Goal: Task Accomplishment & Management: Manage account settings

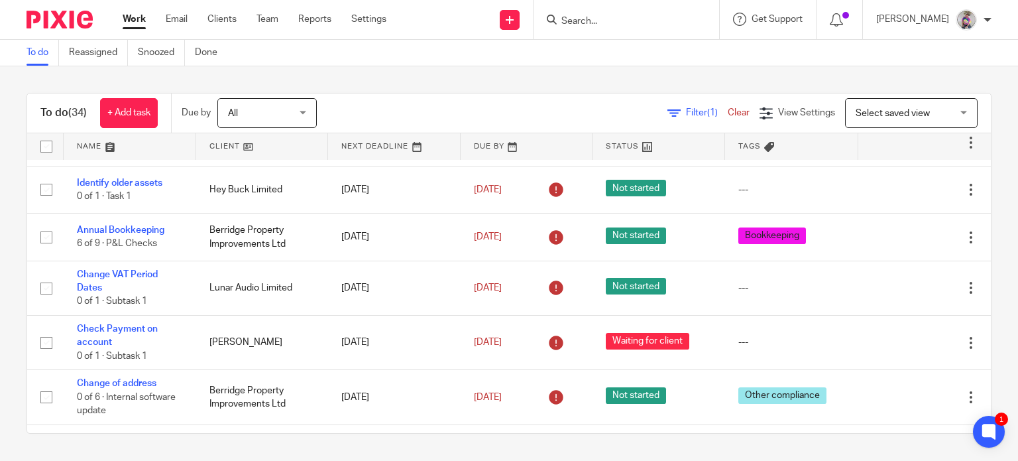
scroll to position [182, 0]
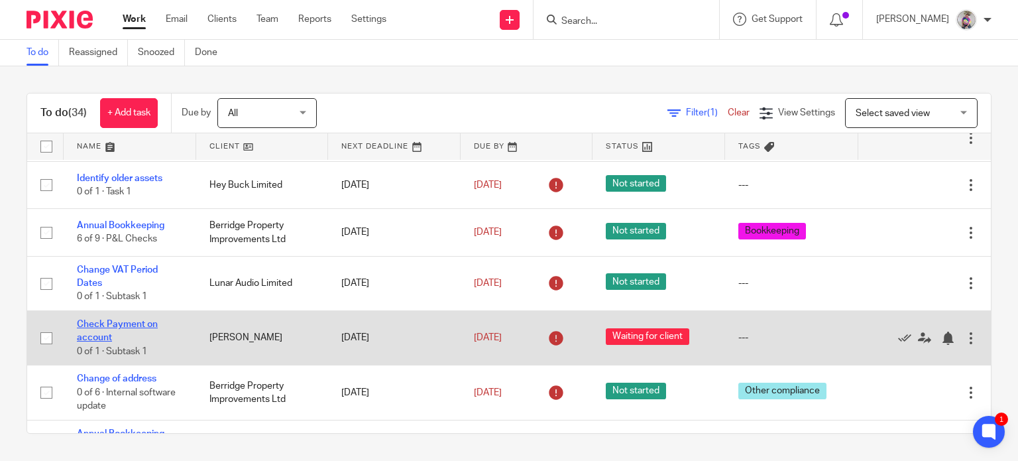
click at [134, 320] on link "Check Payment on account" at bounding box center [117, 331] width 81 height 23
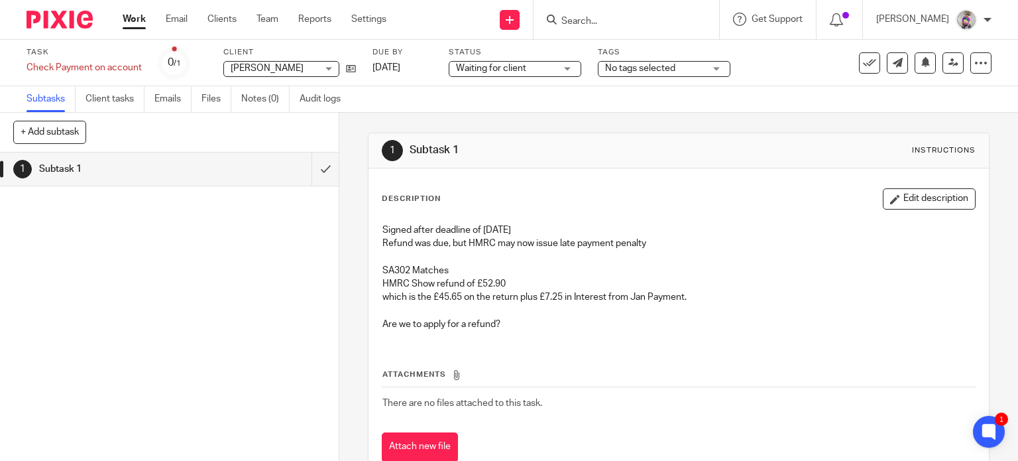
click at [576, 17] on input "Search" at bounding box center [619, 22] width 119 height 12
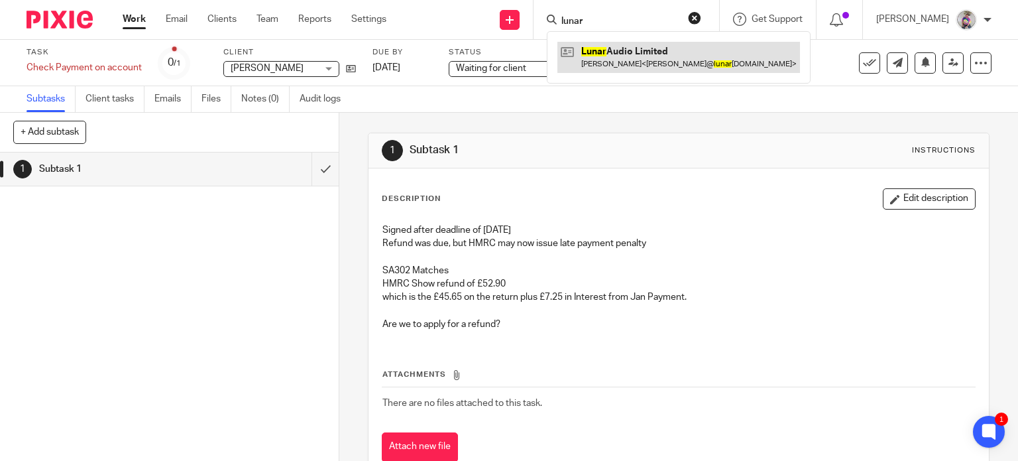
type input "lunar"
click at [653, 50] on link at bounding box center [678, 57] width 243 height 30
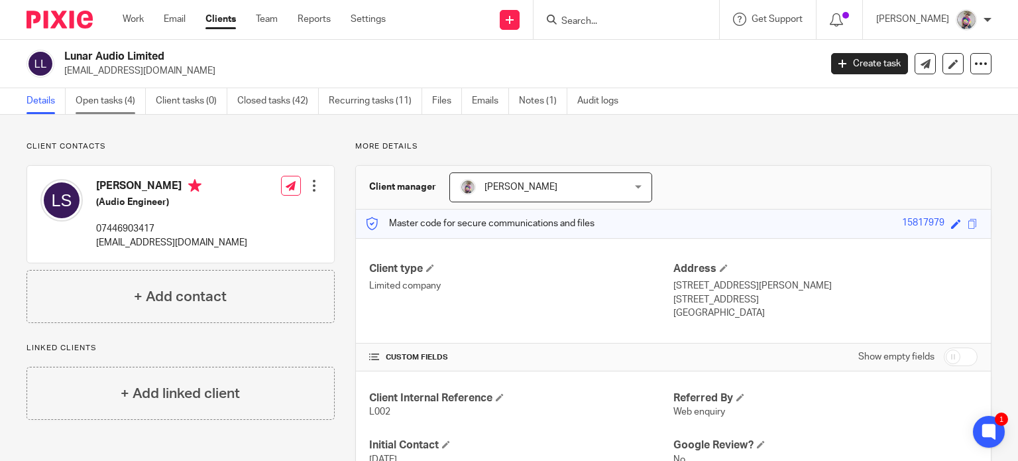
click at [109, 97] on link "Open tasks (4)" at bounding box center [111, 101] width 70 height 26
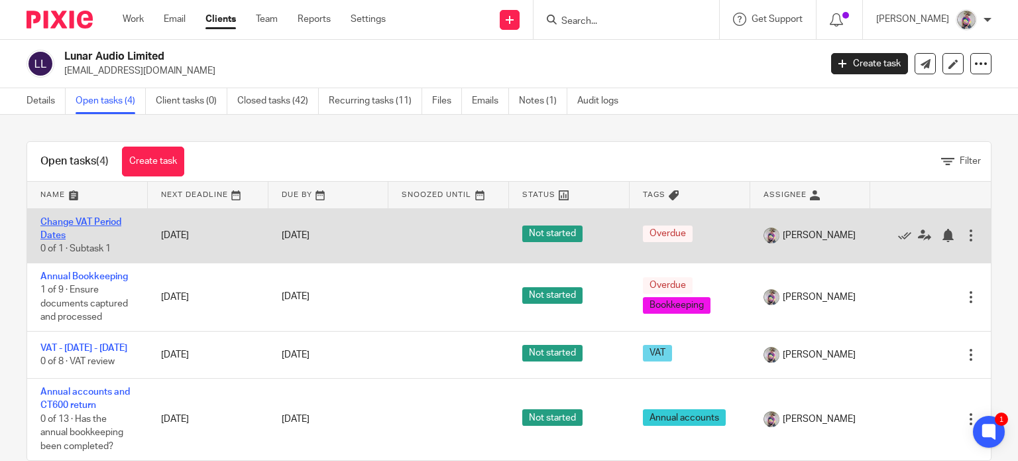
click at [101, 220] on link "Change VAT Period Dates" at bounding box center [80, 228] width 81 height 23
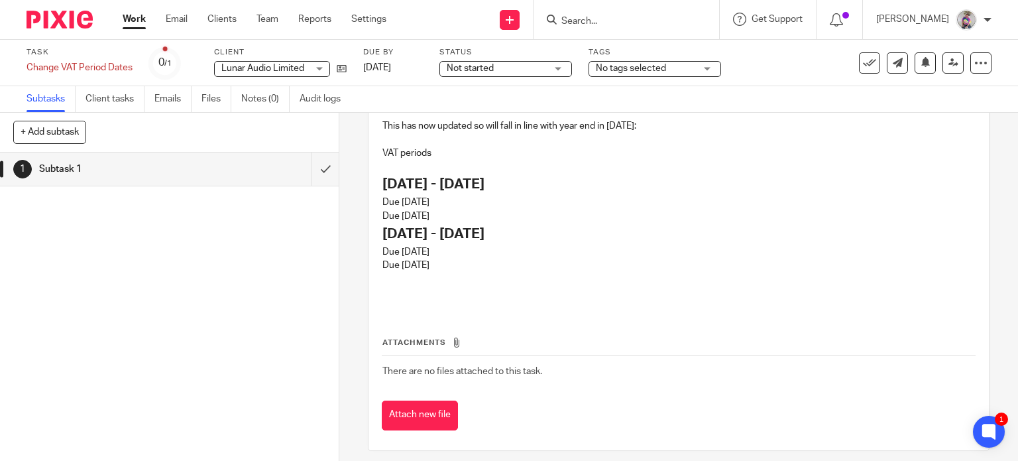
scroll to position [166, 0]
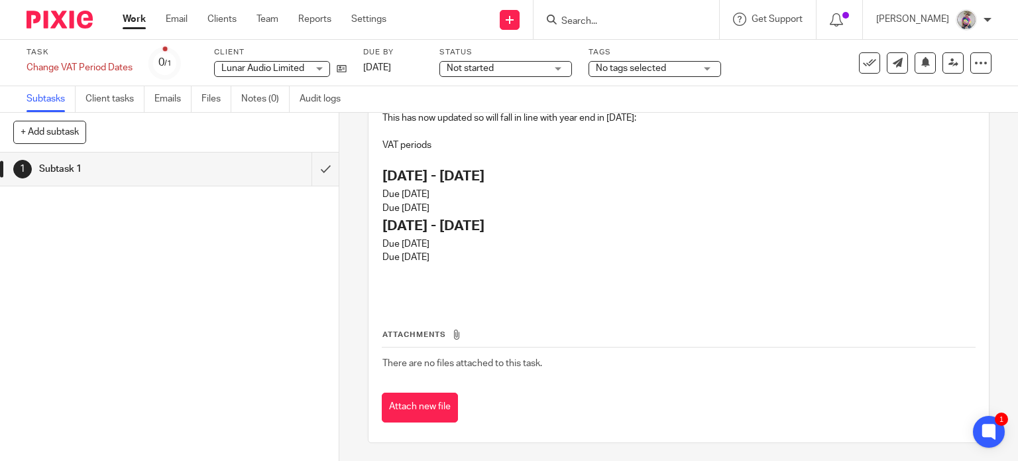
click at [133, 19] on link "Work" at bounding box center [134, 19] width 23 height 13
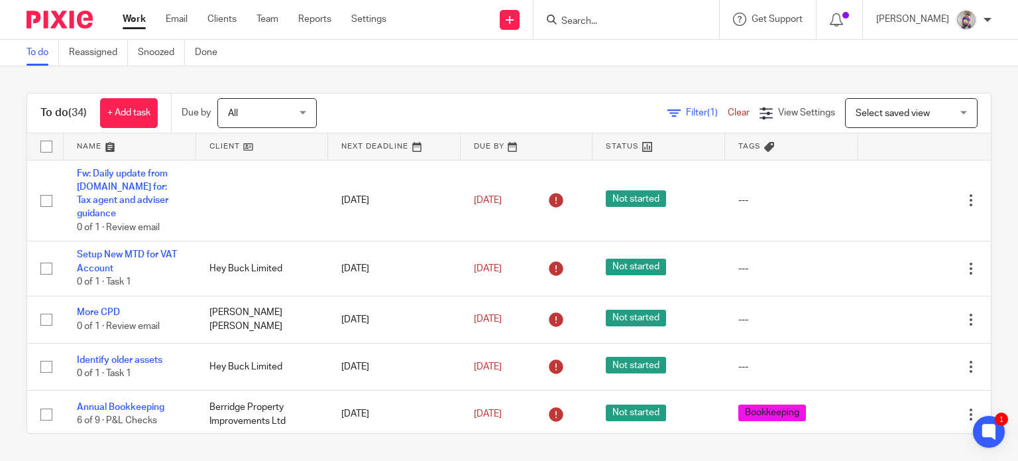
click at [594, 23] on input "Search" at bounding box center [619, 22] width 119 height 12
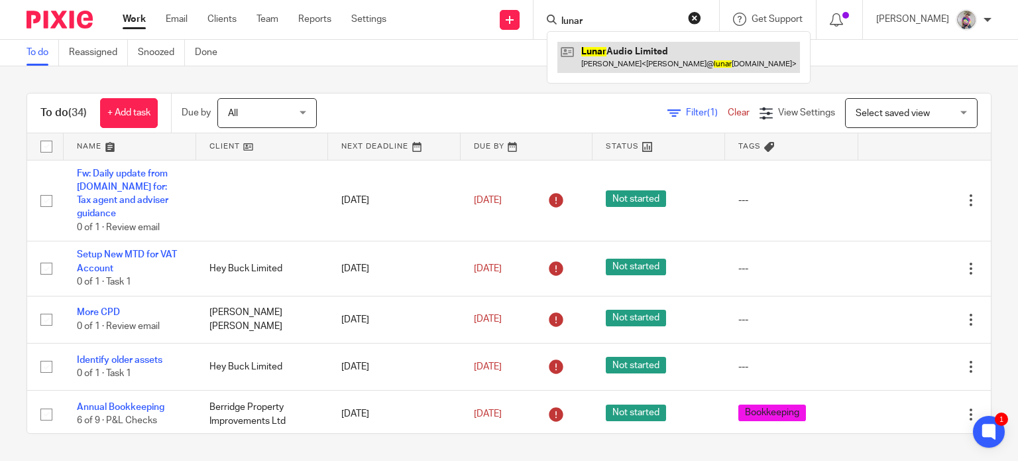
type input "lunar"
click at [628, 50] on link at bounding box center [678, 57] width 243 height 30
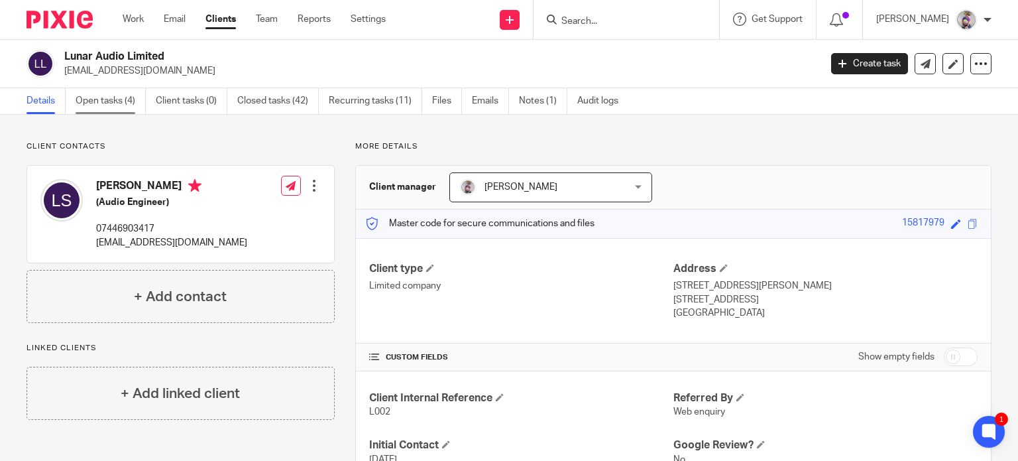
click at [133, 102] on link "Open tasks (4)" at bounding box center [111, 101] width 70 height 26
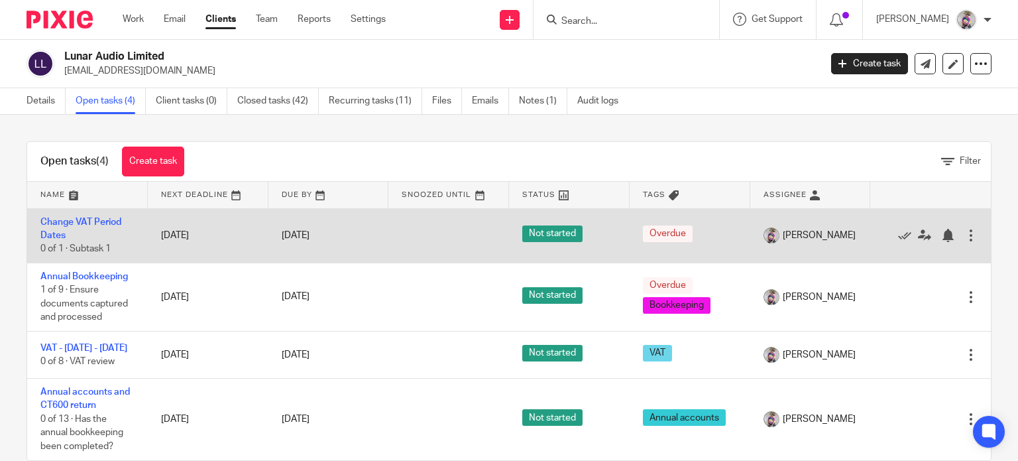
scroll to position [34, 0]
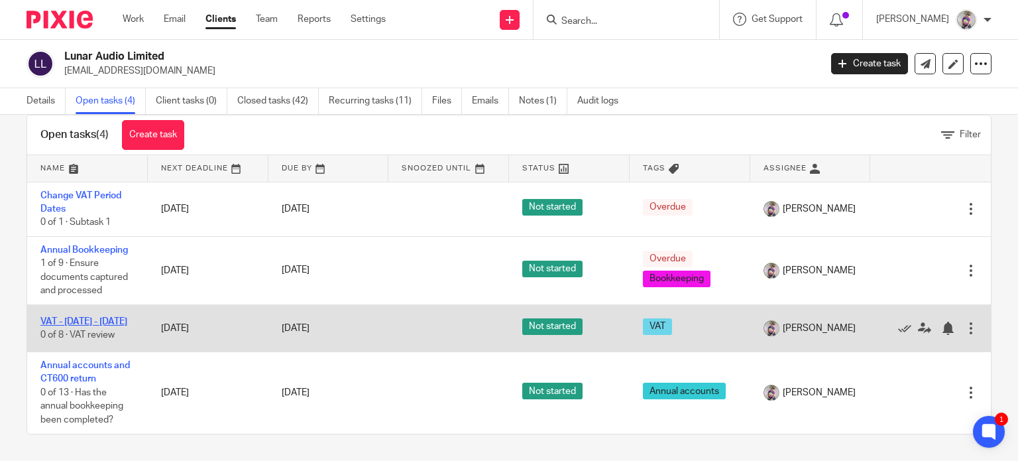
click at [76, 326] on link "VAT - [DATE] - [DATE]" at bounding box center [83, 321] width 87 height 9
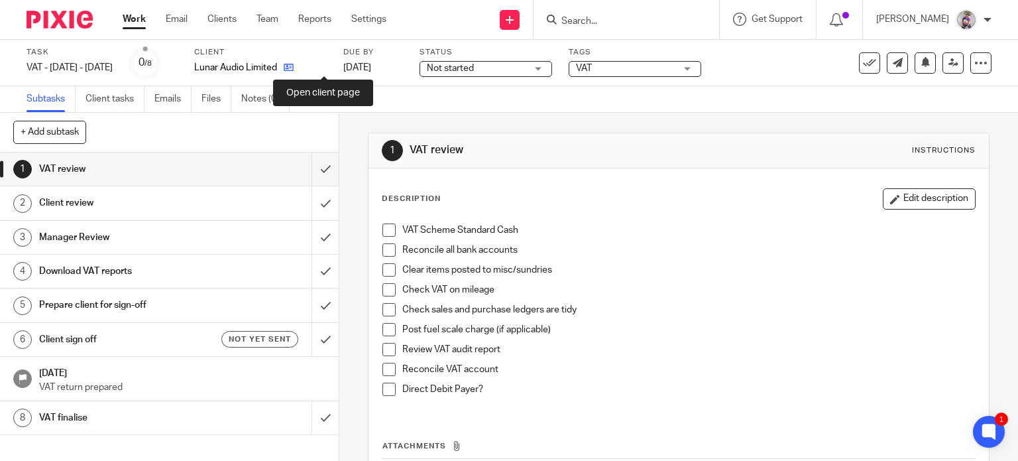
click at [294, 66] on icon at bounding box center [289, 67] width 10 height 10
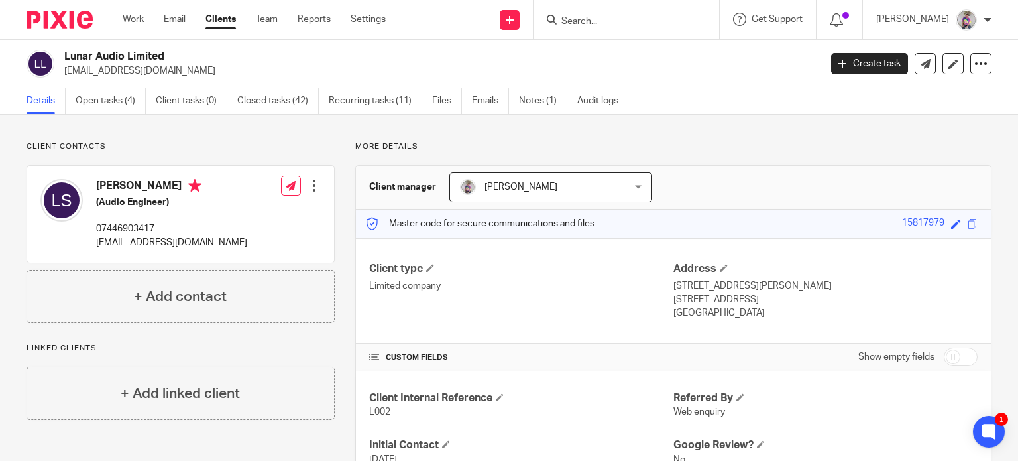
scroll to position [875, 0]
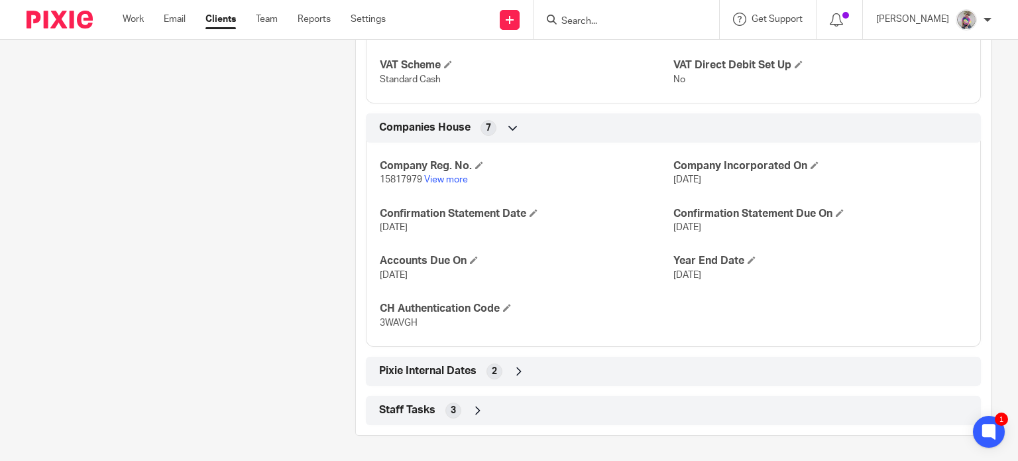
click at [516, 365] on icon at bounding box center [518, 371] width 13 height 13
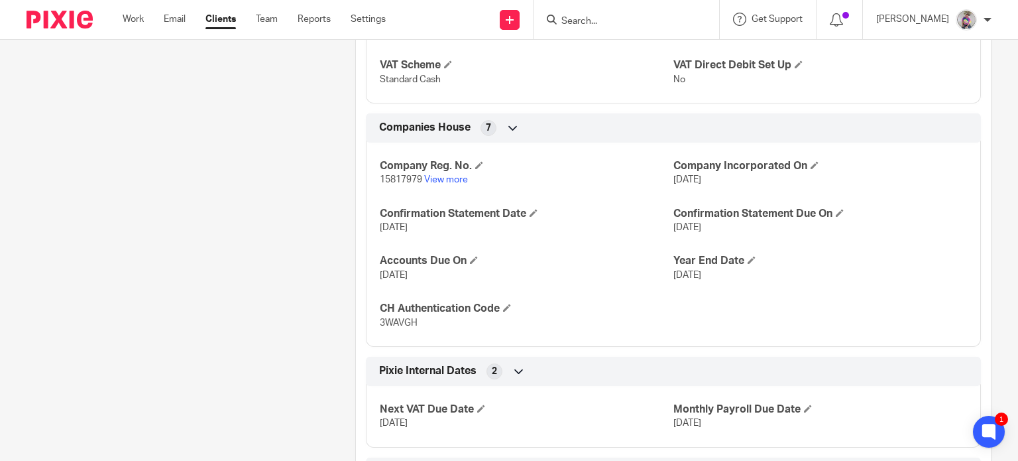
scroll to position [936, 0]
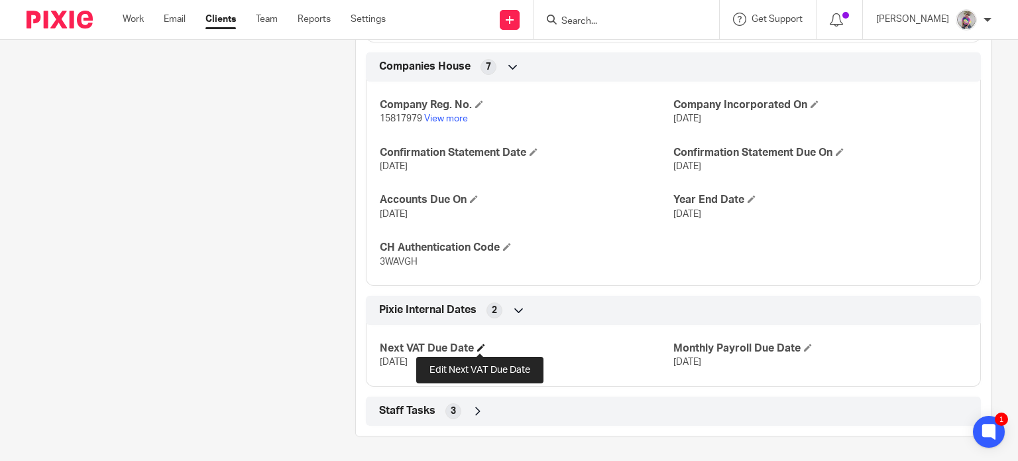
click at [479, 344] on span at bounding box center [481, 347] width 8 height 8
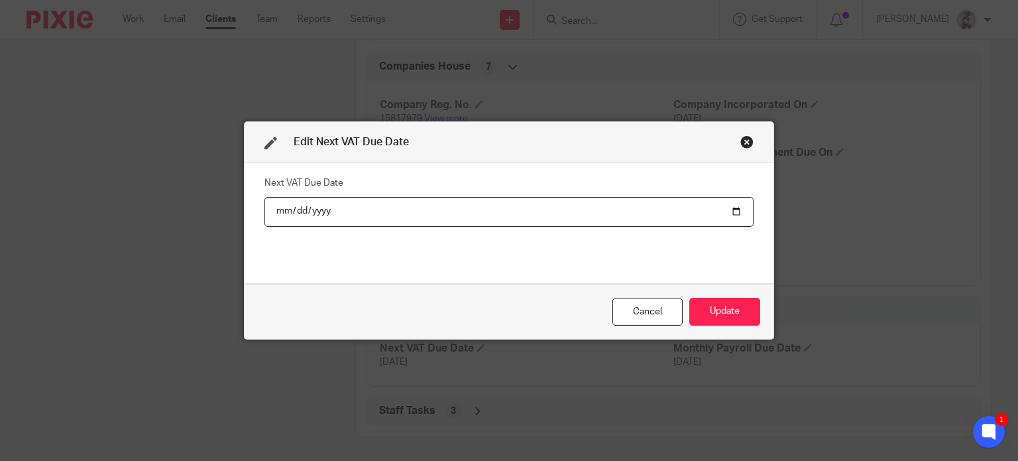
click at [298, 210] on input "2024-11-07" at bounding box center [508, 212] width 489 height 30
click at [297, 210] on input "2024-11-07" at bounding box center [508, 212] width 489 height 30
type input "2024-12-07"
click at [338, 214] on input "2024-12-07" at bounding box center [508, 212] width 489 height 30
type input "2025-12-07"
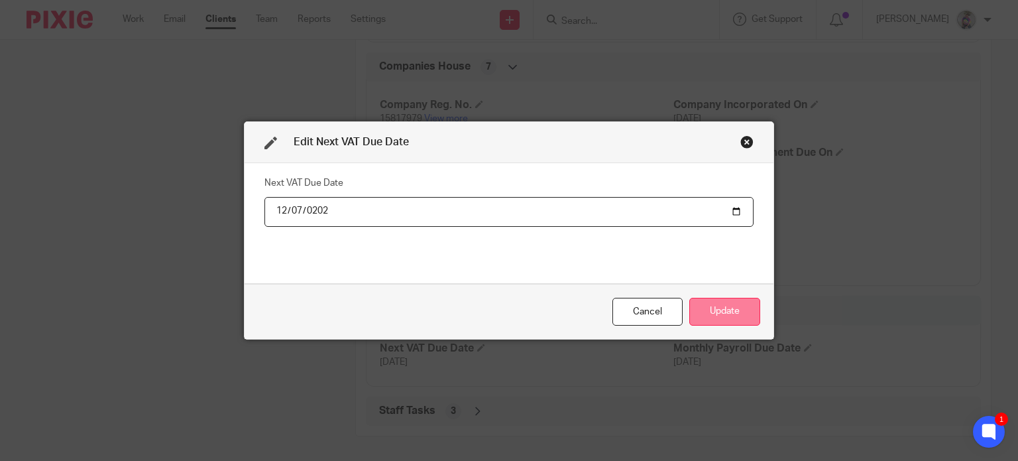
click at [718, 312] on button "Update" at bounding box center [724, 312] width 71 height 29
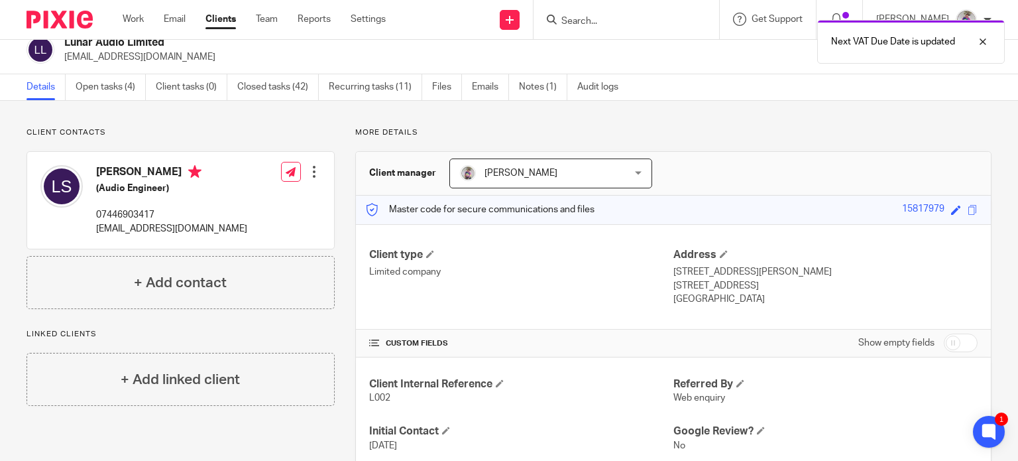
scroll to position [0, 0]
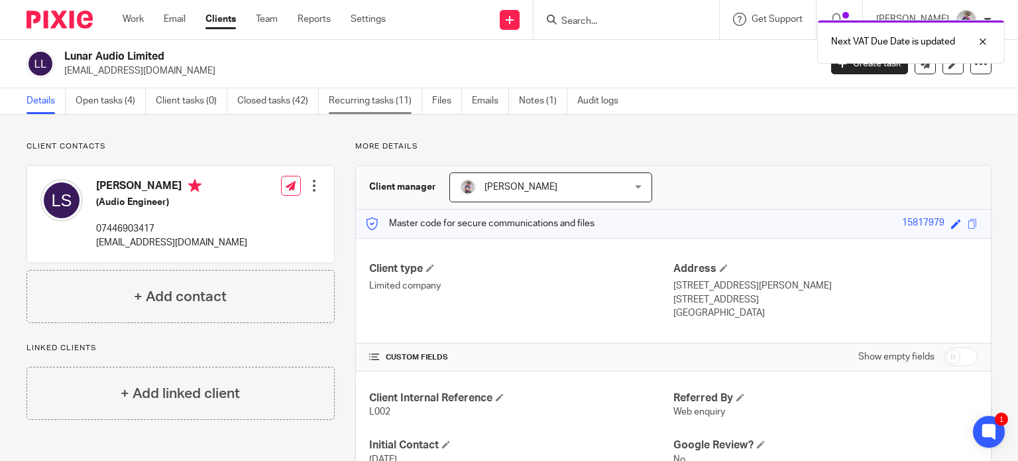
click at [384, 105] on link "Recurring tasks (11)" at bounding box center [375, 101] width 93 height 26
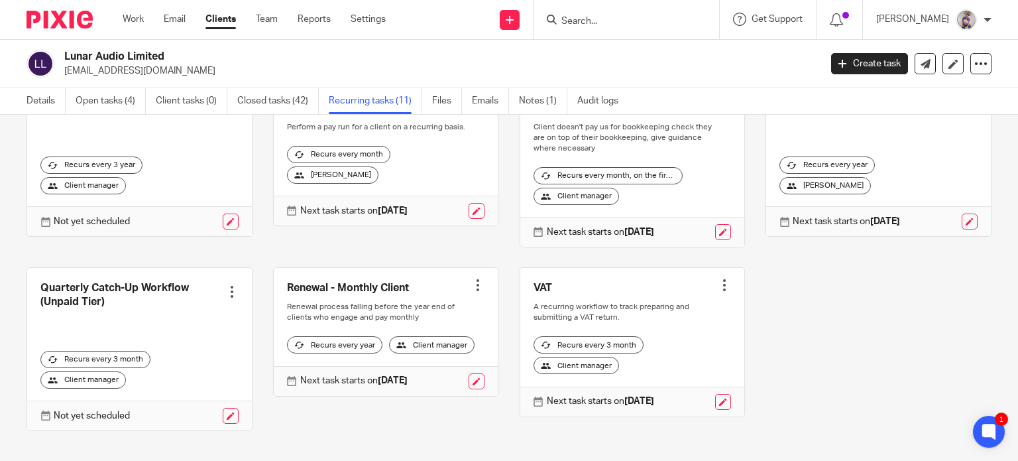
scroll to position [297, 0]
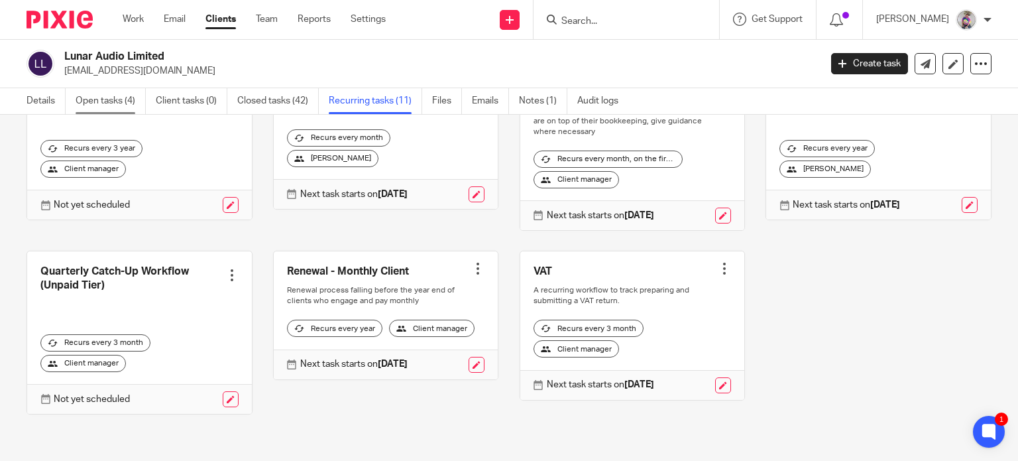
click at [106, 99] on link "Open tasks (4)" at bounding box center [111, 101] width 70 height 26
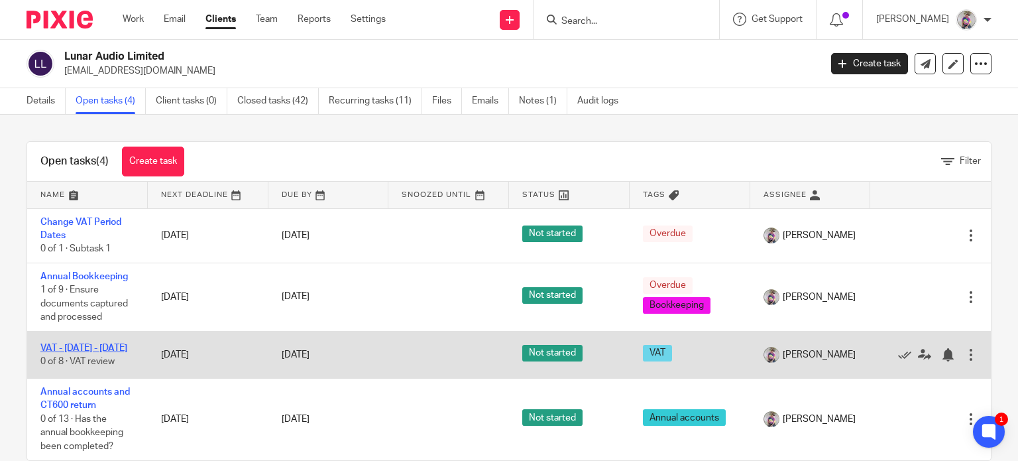
click at [72, 344] on link "VAT - [DATE] - [DATE]" at bounding box center [83, 347] width 87 height 9
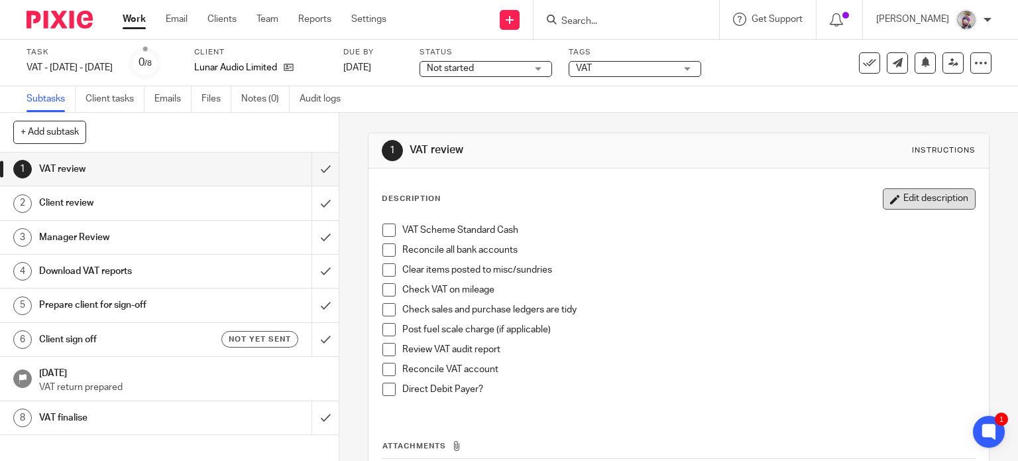
click at [896, 200] on button "Edit description" at bounding box center [929, 198] width 93 height 21
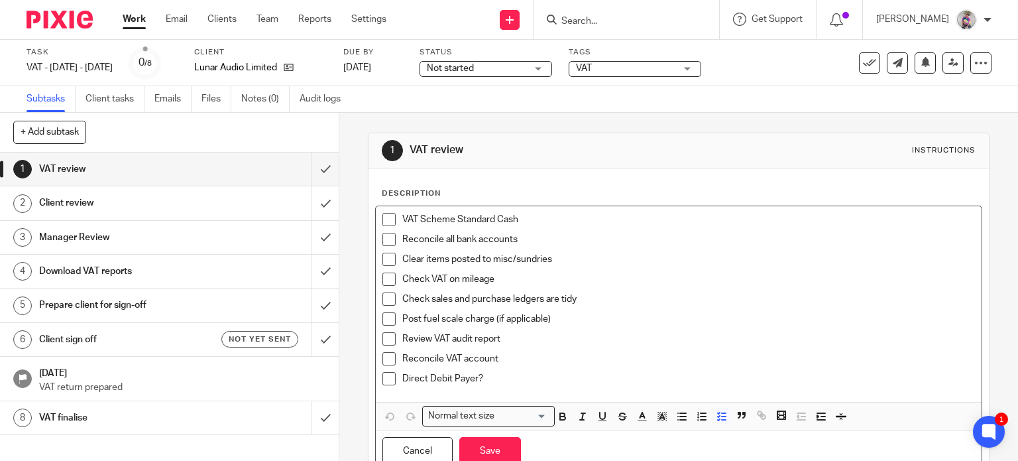
click at [673, 372] on p "Direct Debit Payer?" at bounding box center [688, 378] width 573 height 13
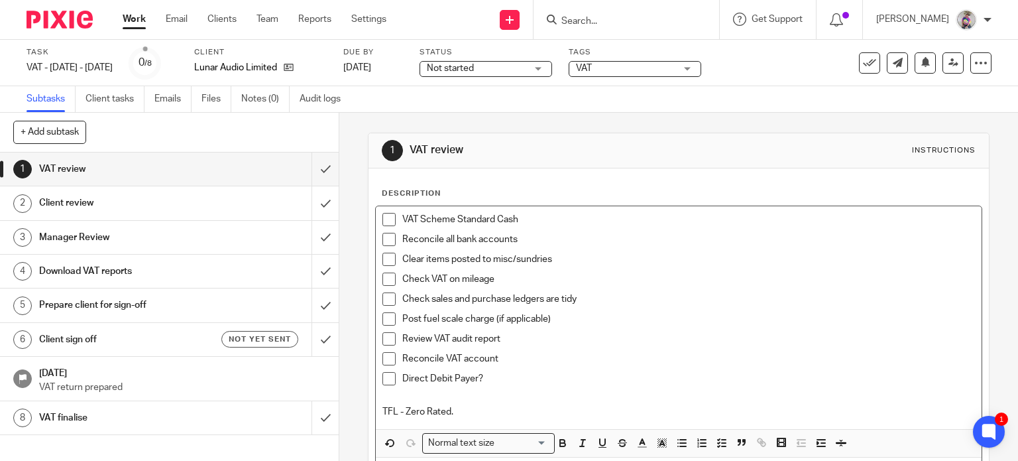
scroll to position [77, 0]
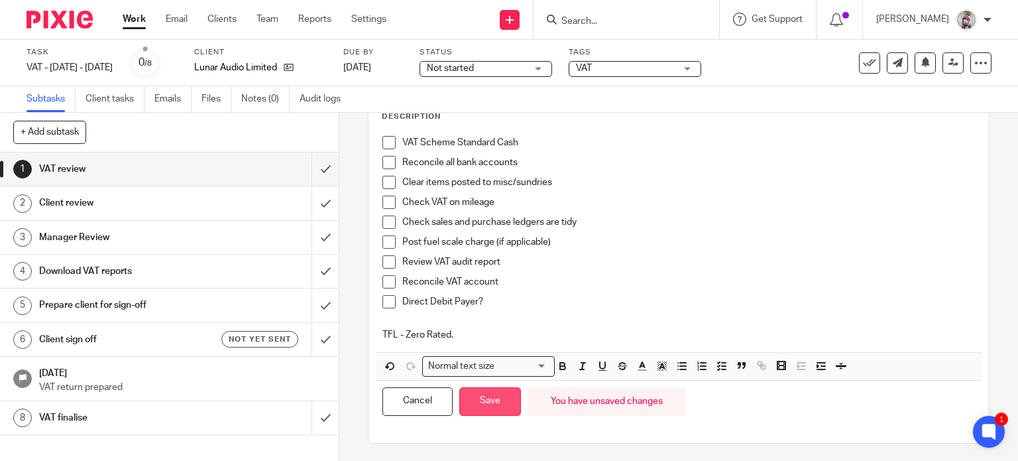
click at [476, 410] on button "Save" at bounding box center [490, 401] width 62 height 29
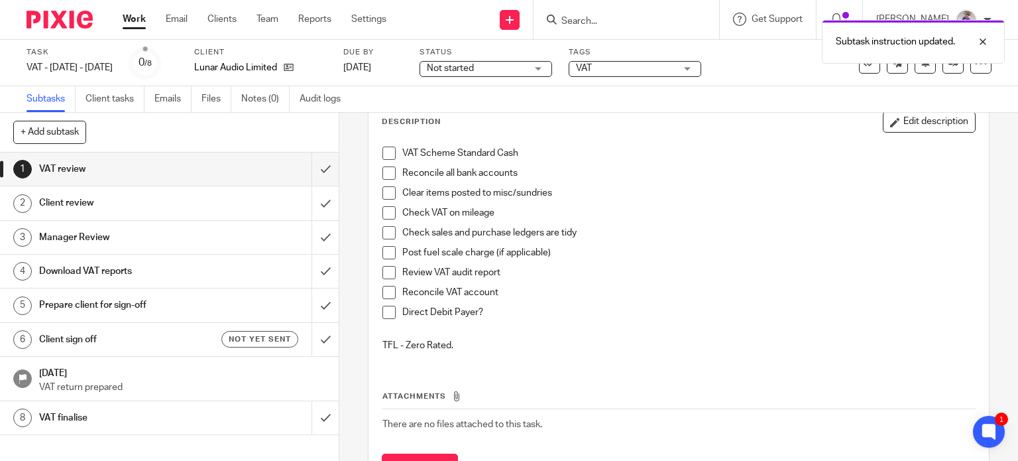
scroll to position [82, 0]
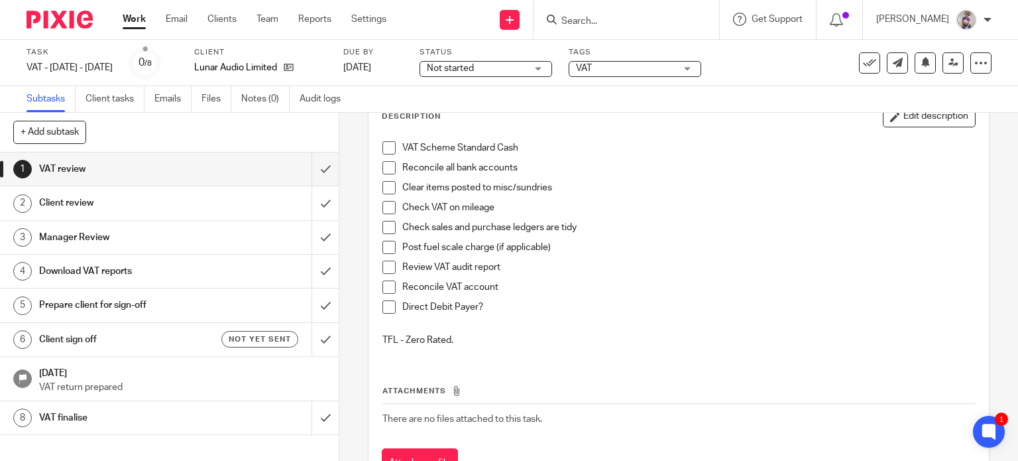
click at [475, 347] on div "VAT Scheme Standard Cash Reconcile all bank accounts Clear items posted to misc…" at bounding box center [679, 246] width 607 height 223
click at [908, 119] on button "Edit description" at bounding box center [929, 116] width 93 height 21
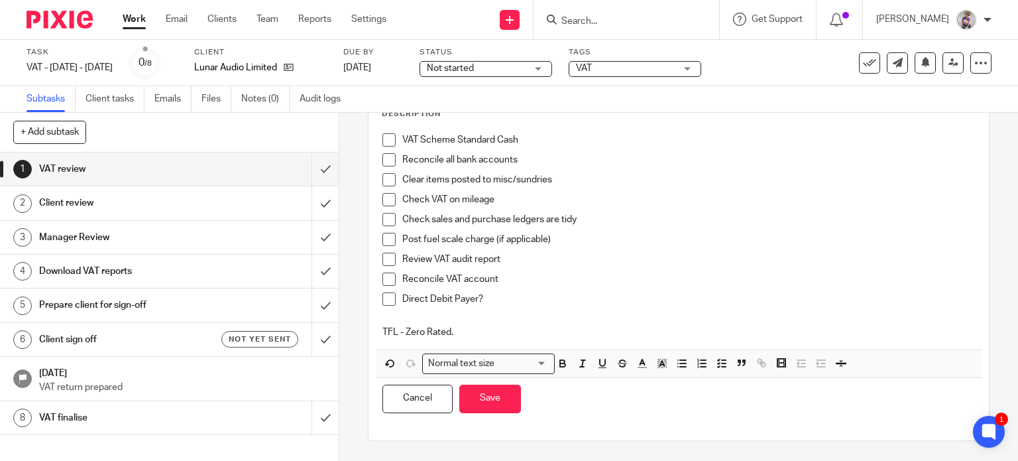
scroll to position [77, 0]
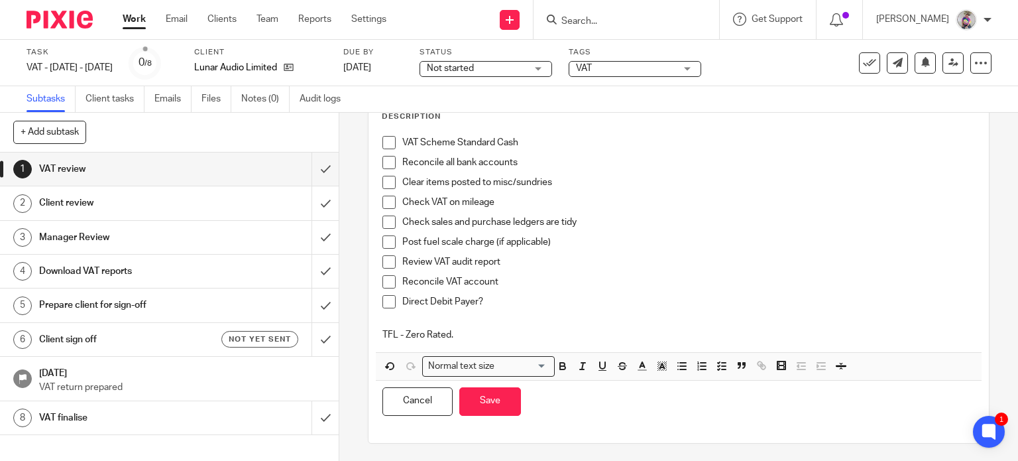
click at [498, 335] on p "TFL - Zero Rated." at bounding box center [678, 334] width 593 height 13
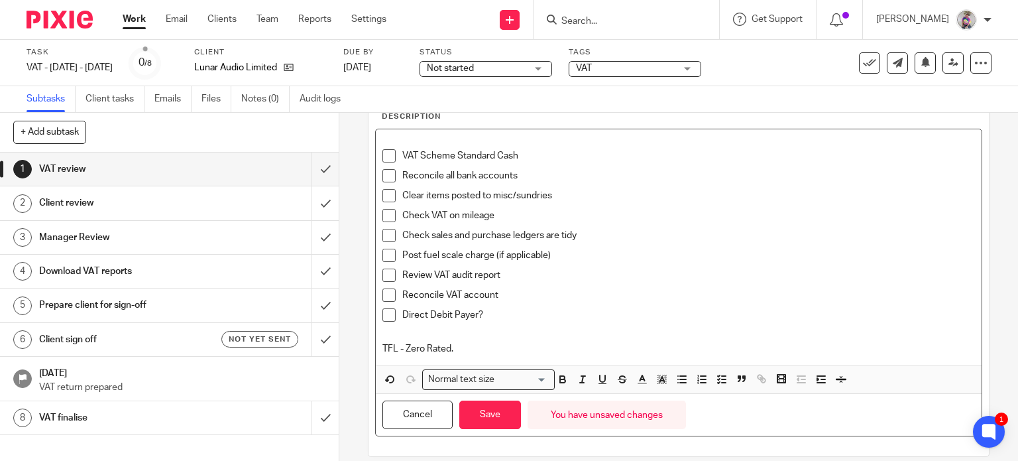
click at [461, 342] on p "TFL - Zero Rated." at bounding box center [678, 348] width 593 height 13
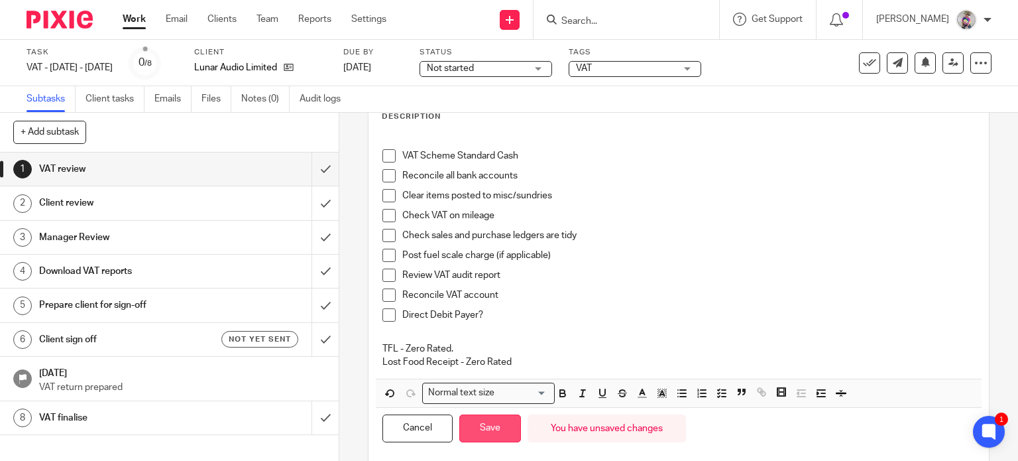
click at [487, 433] on button "Save" at bounding box center [490, 428] width 62 height 29
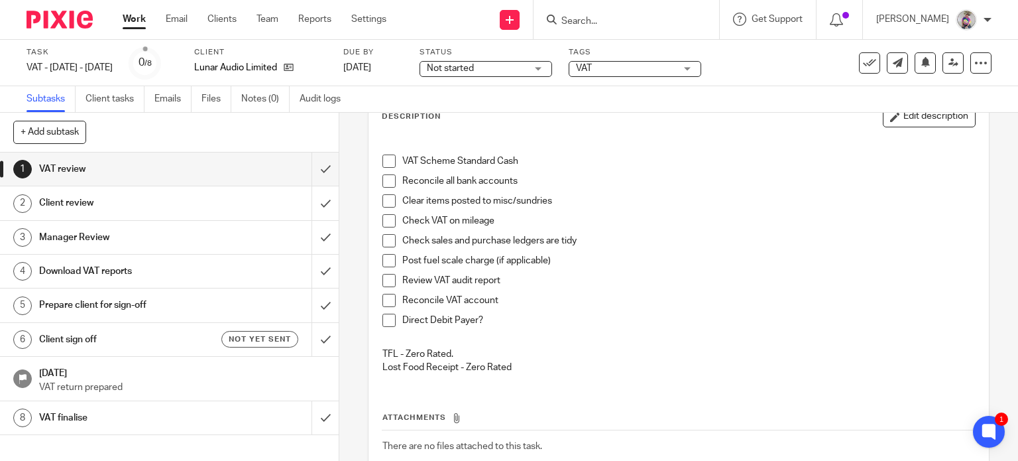
click at [388, 158] on span at bounding box center [388, 160] width 13 height 13
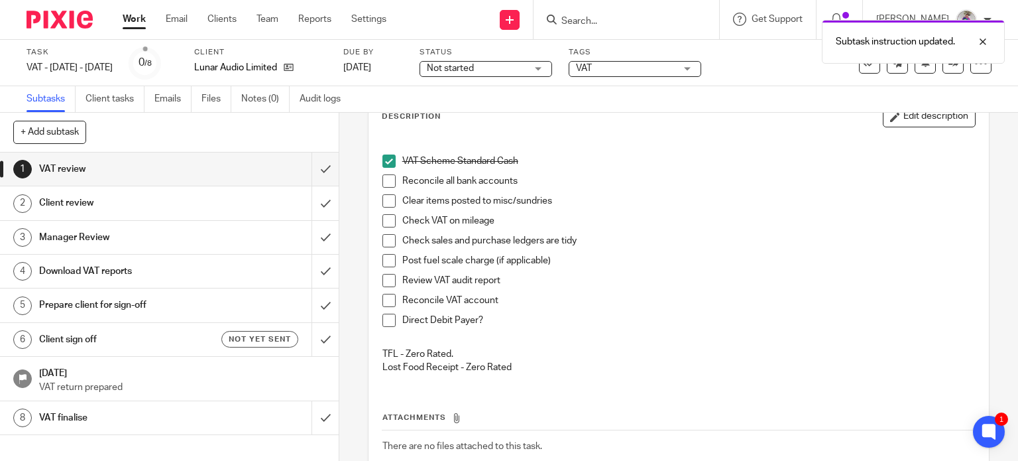
click at [388, 182] on span at bounding box center [388, 180] width 13 height 13
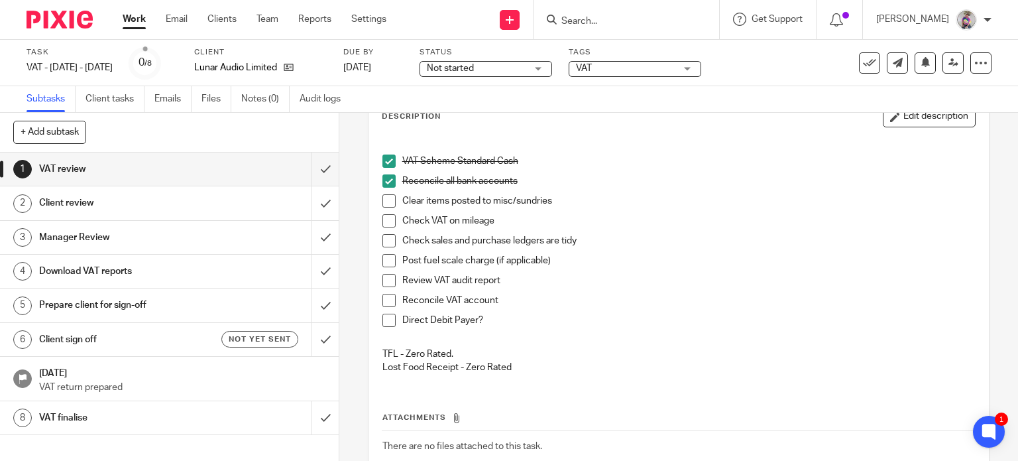
click at [384, 239] on span at bounding box center [388, 240] width 13 height 13
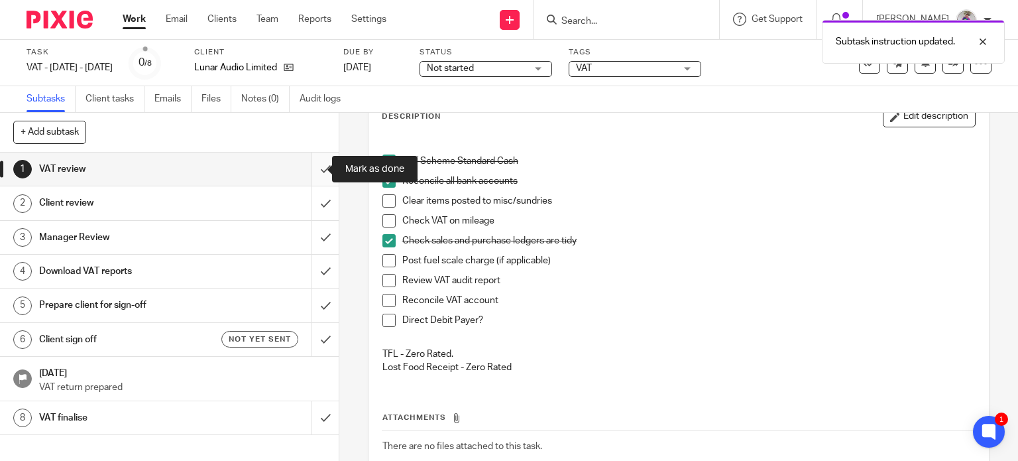
click at [313, 167] on input "submit" at bounding box center [169, 168] width 339 height 33
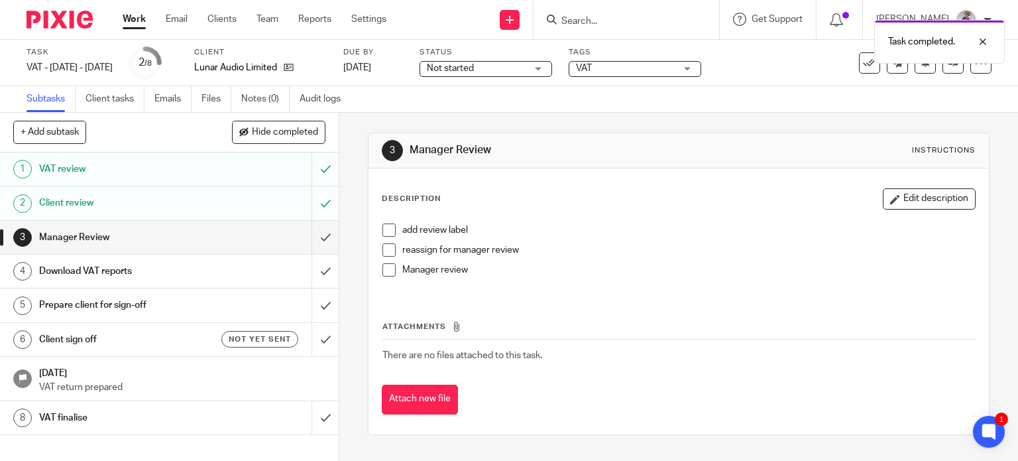
click at [701, 69] on div "VAT" at bounding box center [635, 69] width 133 height 16
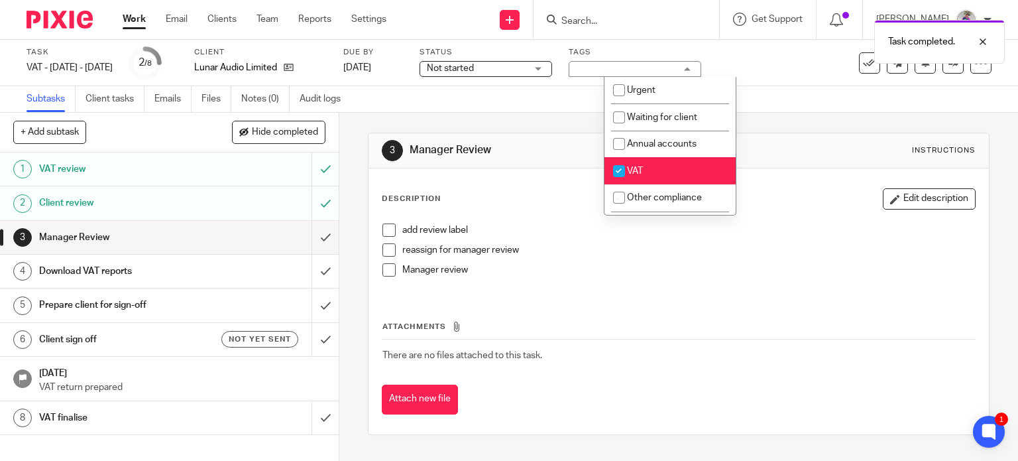
click at [701, 69] on div "VAT" at bounding box center [635, 69] width 133 height 16
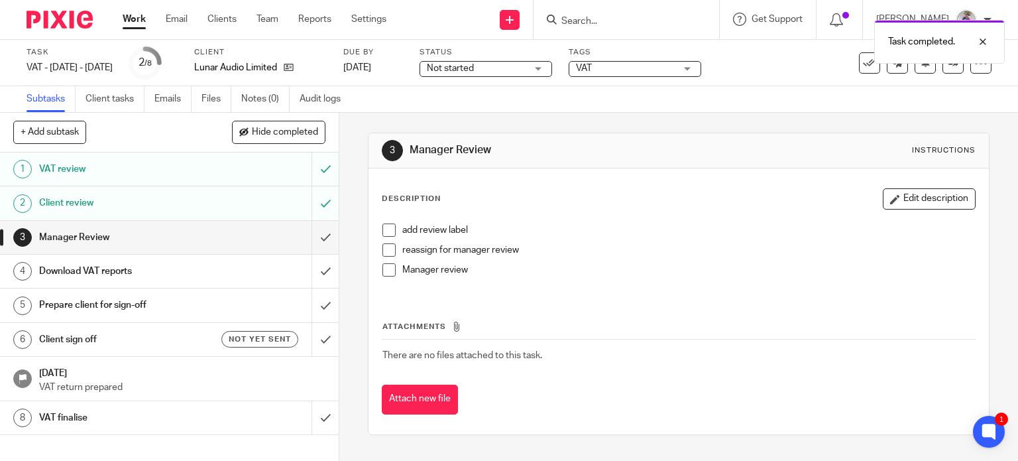
click at [701, 69] on div "VAT" at bounding box center [635, 69] width 133 height 16
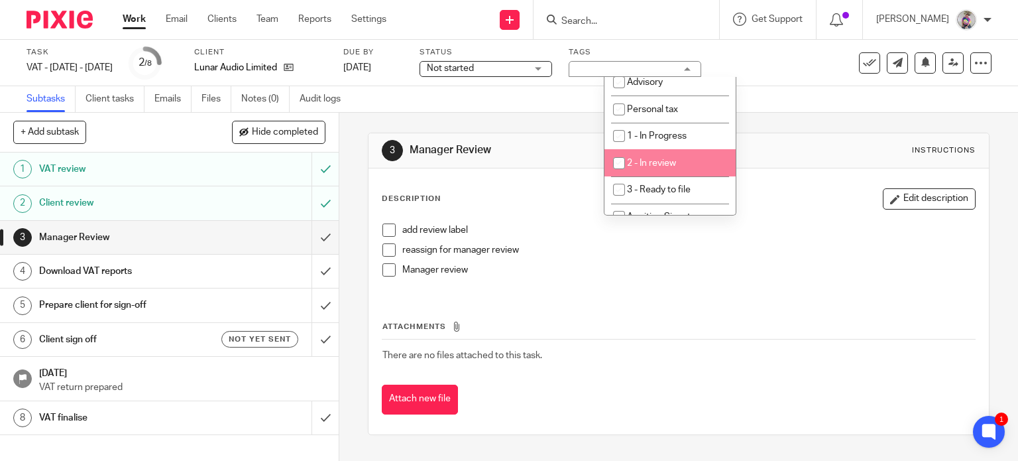
scroll to position [198, 0]
click at [615, 164] on input "checkbox" at bounding box center [619, 161] width 25 height 25
checkbox input "true"
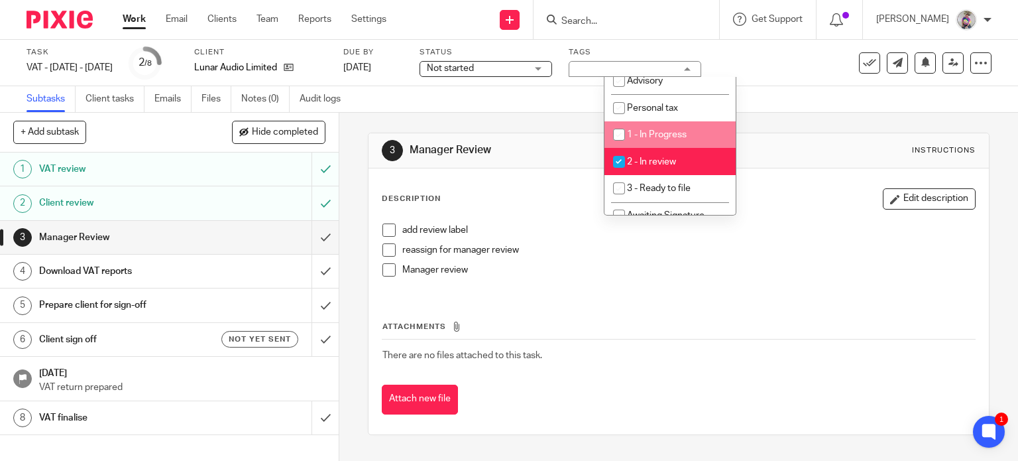
click at [783, 80] on div "Task VAT - July - September, 2025 Save VAT - July - September, 2025 2 /8 Client…" at bounding box center [509, 63] width 1018 height 46
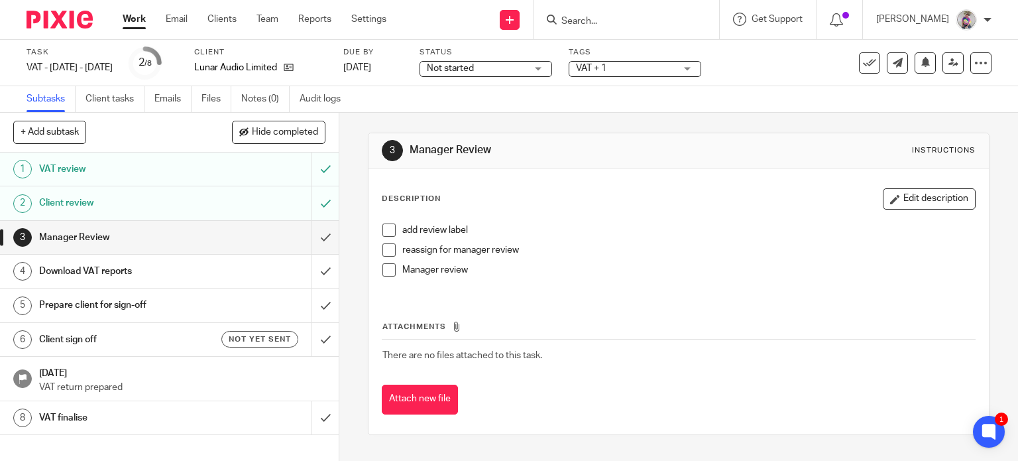
click at [386, 229] on span at bounding box center [388, 229] width 13 height 13
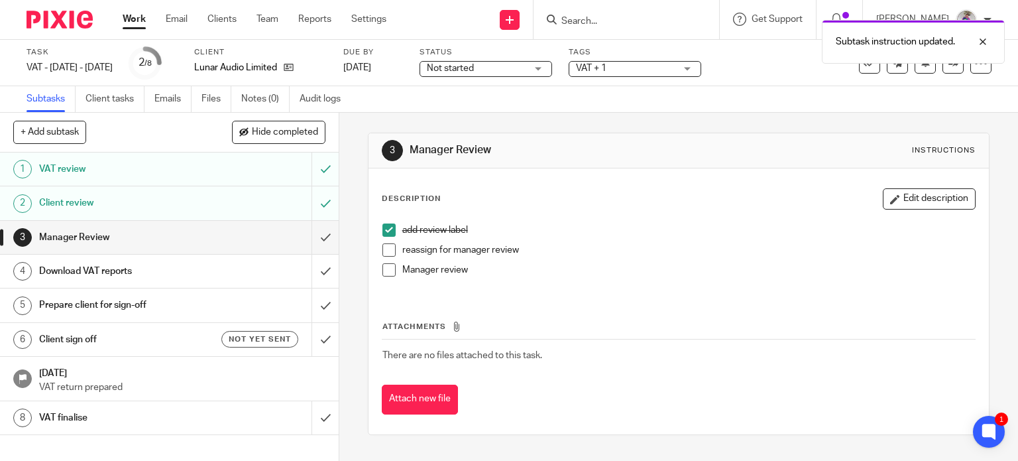
click at [384, 245] on span at bounding box center [388, 249] width 13 height 13
click at [891, 67] on div "Subtask instruction updated. Subtask instruction updated." at bounding box center [757, 63] width 496 height 101
click at [983, 42] on div at bounding box center [973, 42] width 36 height 16
click at [983, 44] on div at bounding box center [973, 42] width 36 height 16
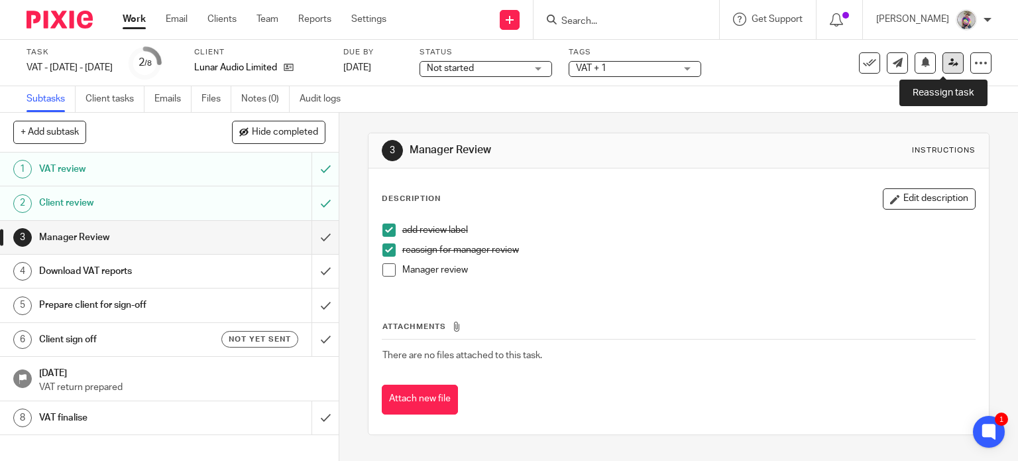
click at [943, 70] on link at bounding box center [953, 62] width 21 height 21
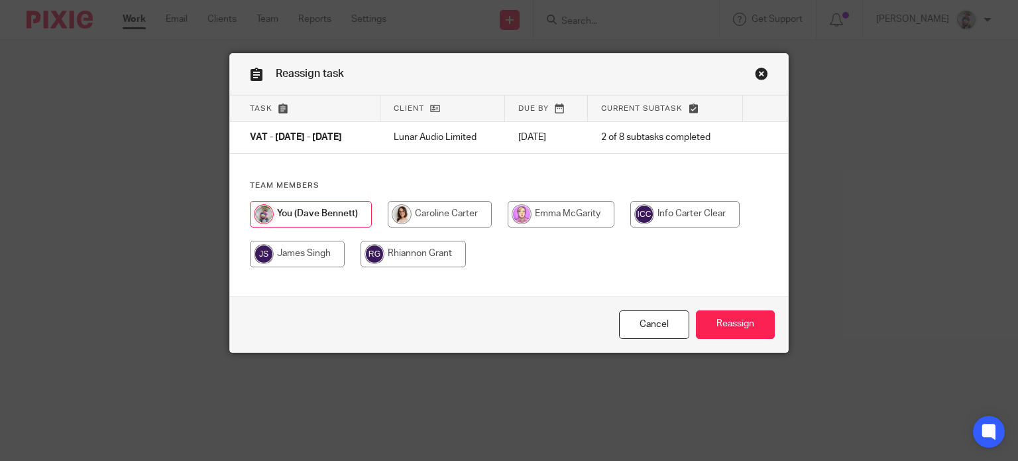
click at [420, 213] on input "radio" at bounding box center [440, 214] width 104 height 27
radio input "true"
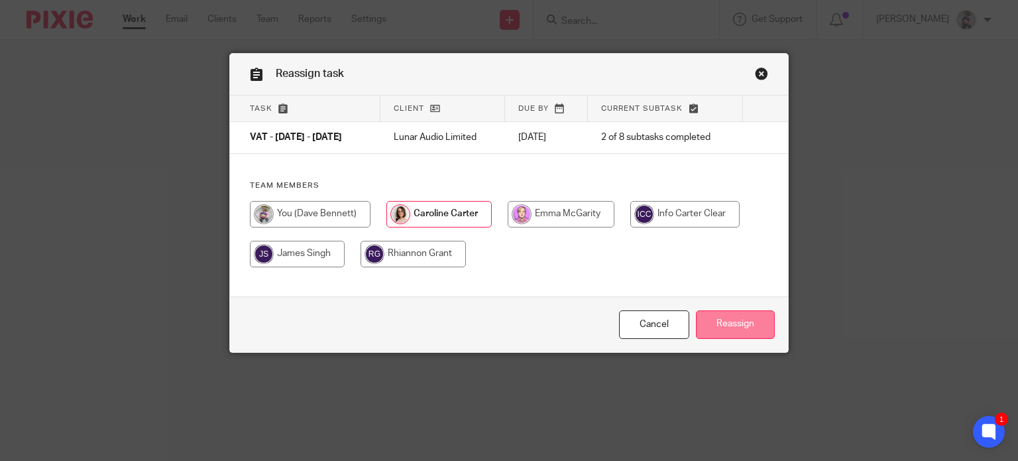
click at [721, 323] on input "Reassign" at bounding box center [735, 324] width 79 height 29
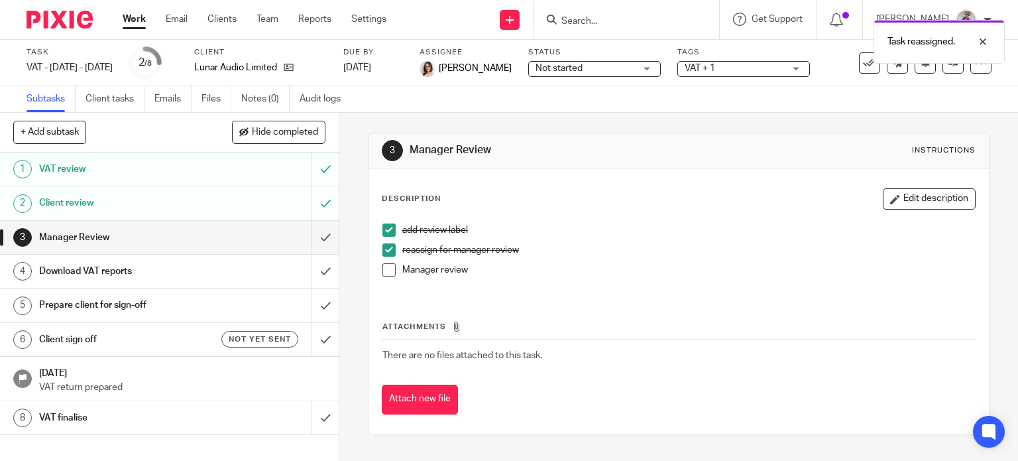
click at [135, 19] on link "Work" at bounding box center [134, 19] width 23 height 13
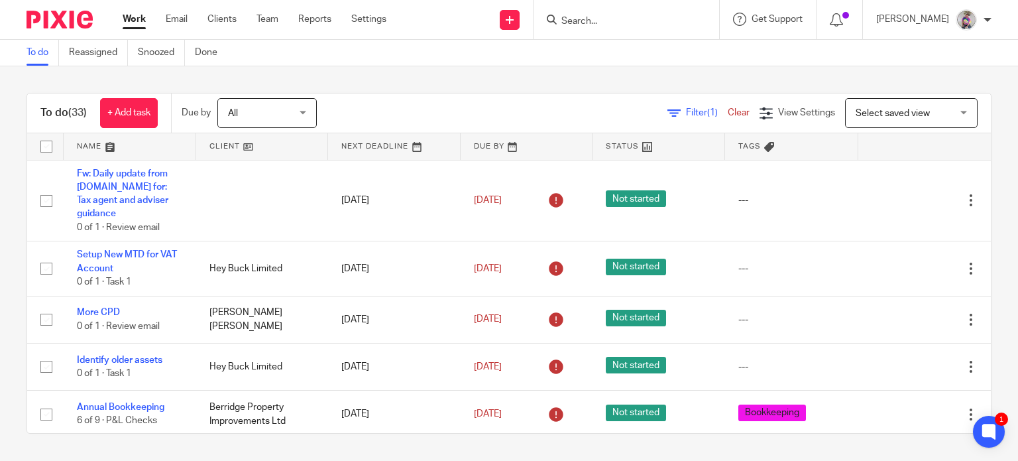
click at [618, 21] on input "Search" at bounding box center [619, 22] width 119 height 12
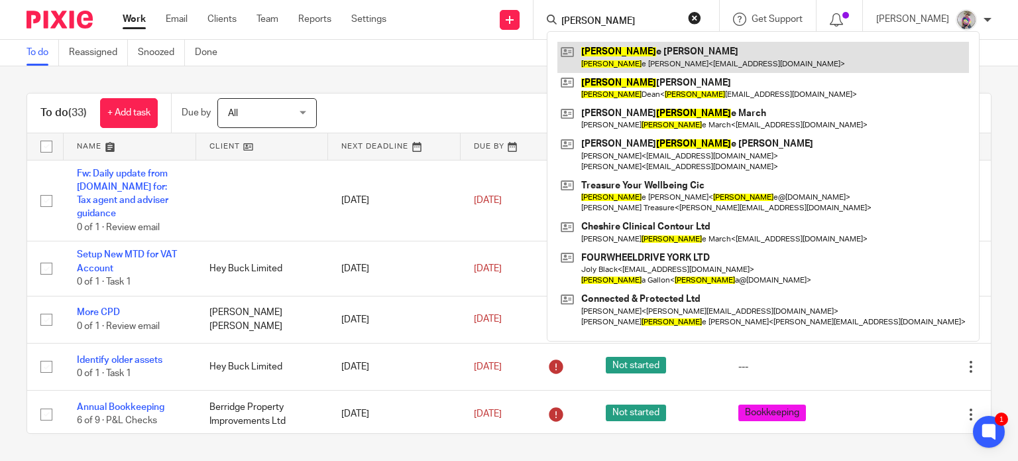
type input "ann"
click at [620, 55] on link at bounding box center [763, 57] width 412 height 30
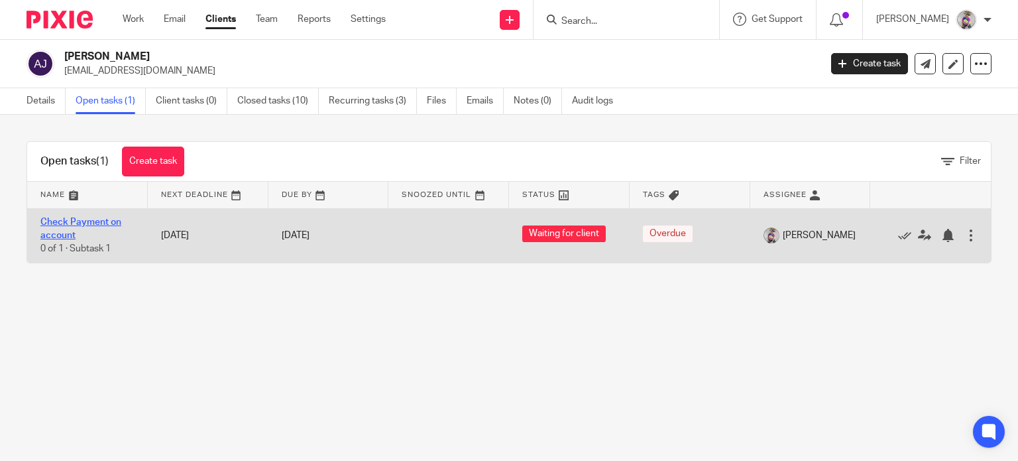
click at [84, 219] on link "Check Payment on account" at bounding box center [80, 228] width 81 height 23
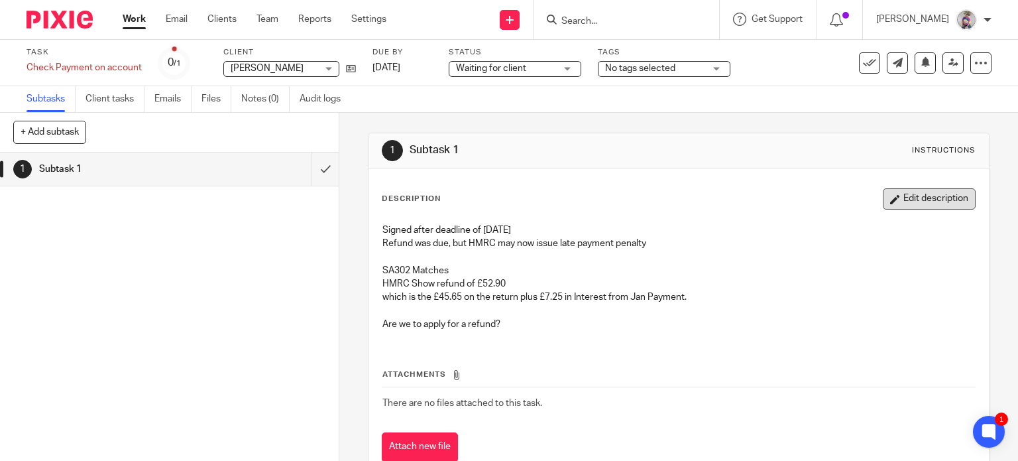
click at [883, 204] on button "Edit description" at bounding box center [929, 198] width 93 height 21
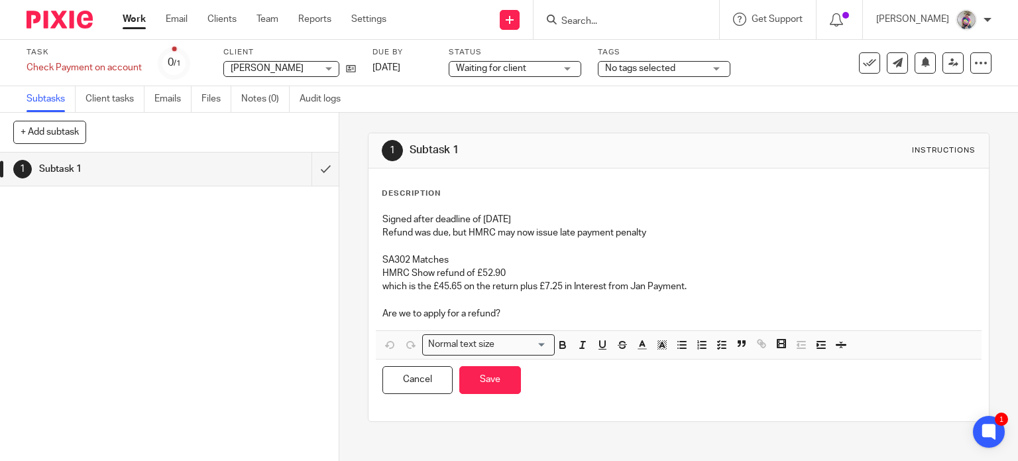
click at [555, 315] on p "Are we to apply for a refund?" at bounding box center [678, 313] width 593 height 13
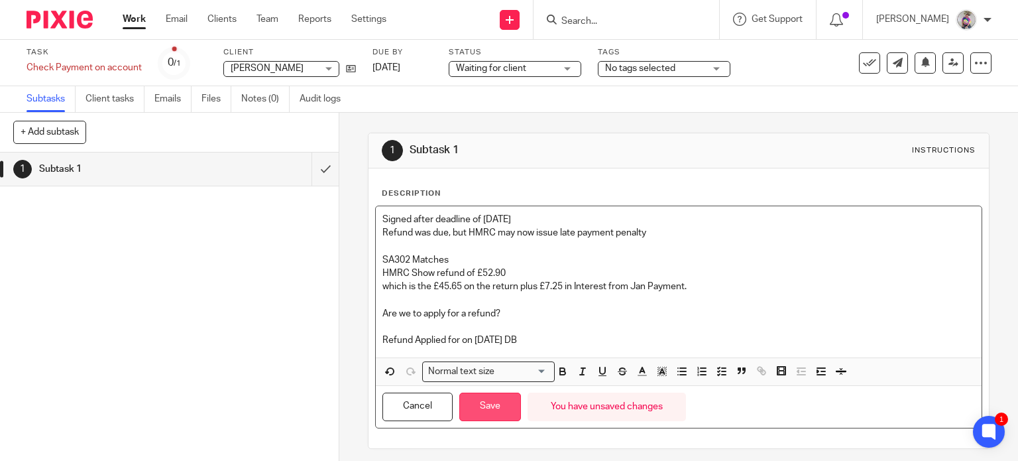
click at [484, 412] on button "Save" at bounding box center [490, 406] width 62 height 29
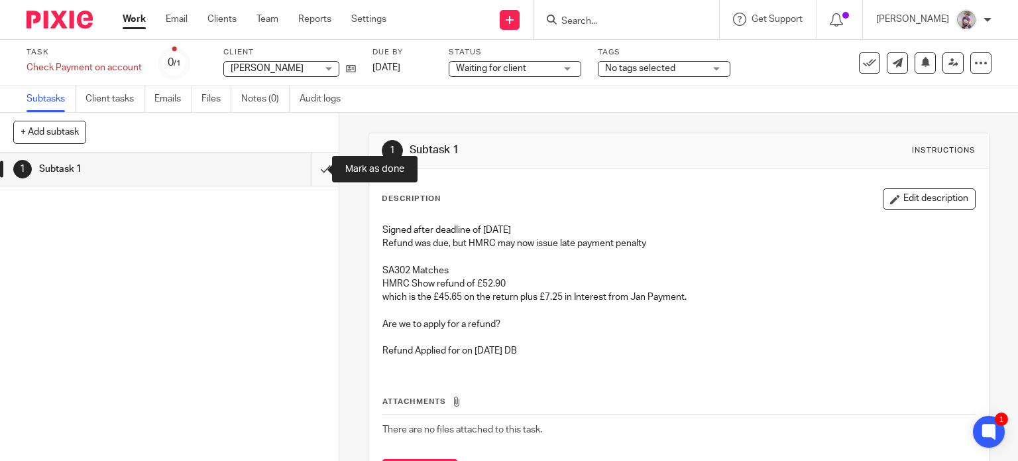
click at [308, 165] on input "submit" at bounding box center [169, 168] width 339 height 33
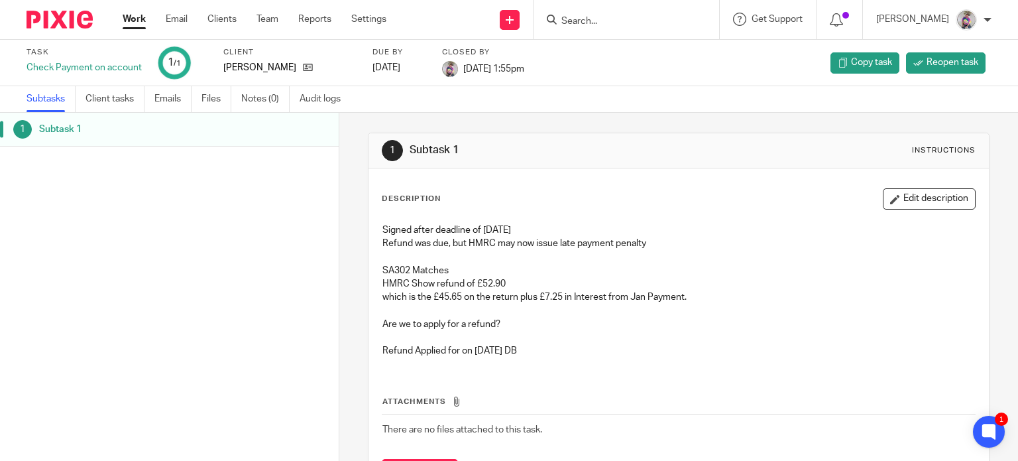
click at [135, 21] on link "Work" at bounding box center [134, 19] width 23 height 13
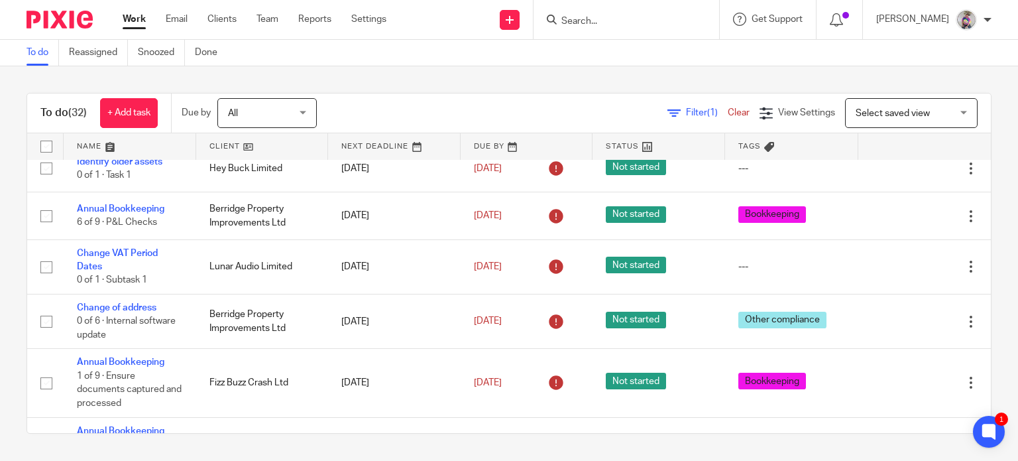
scroll to position [199, 0]
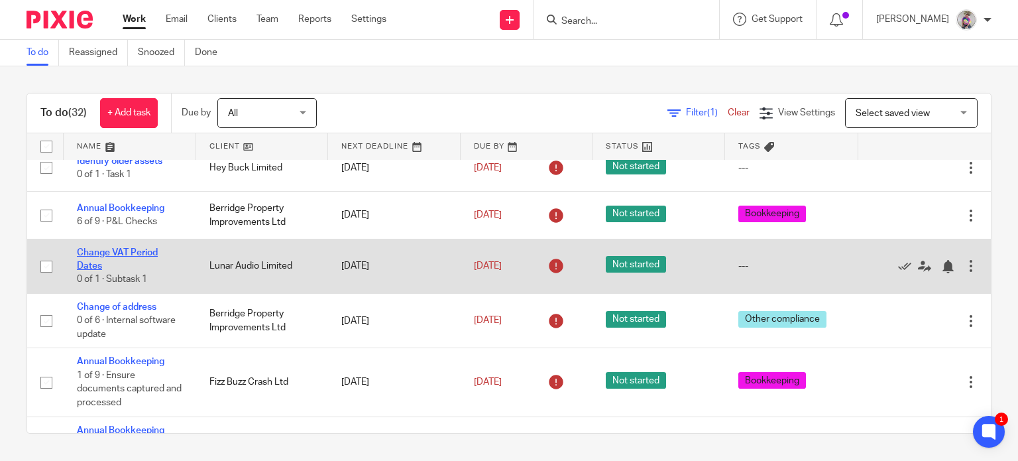
click at [122, 248] on link "Change VAT Period Dates" at bounding box center [117, 259] width 81 height 23
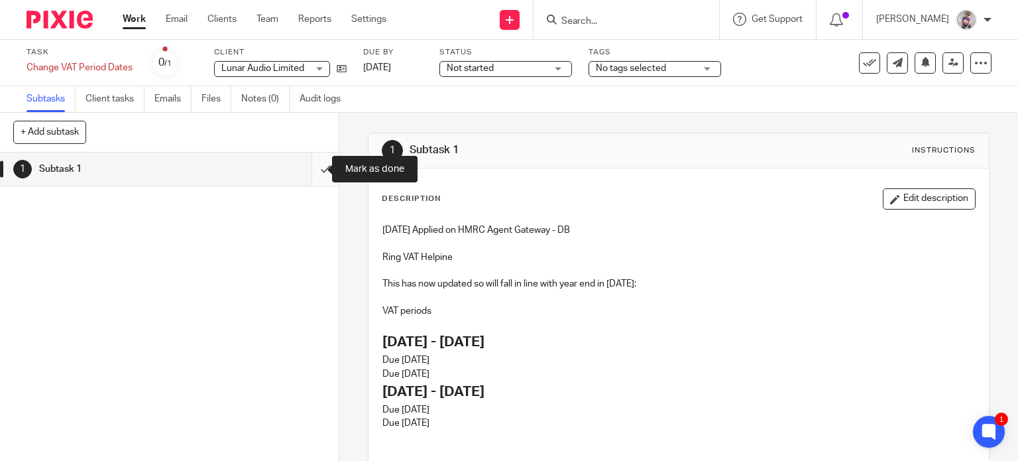
click at [307, 172] on input "submit" at bounding box center [169, 168] width 339 height 33
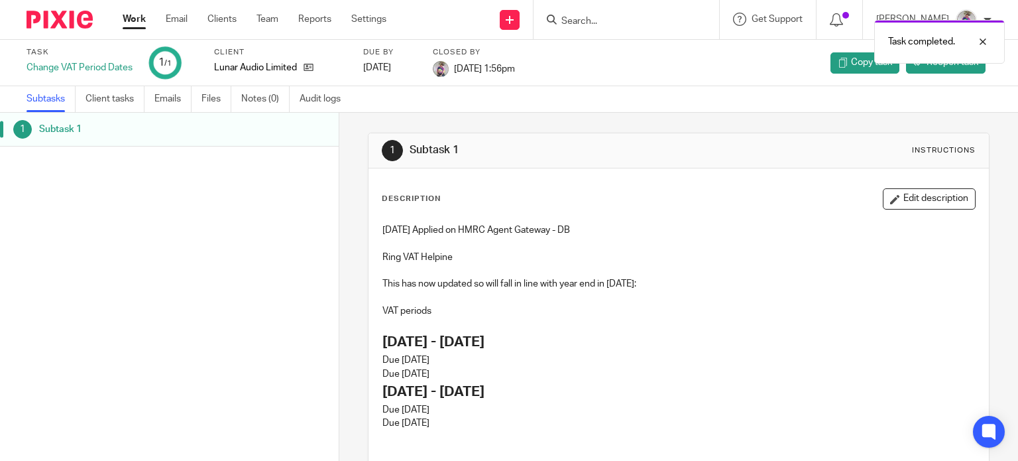
click at [131, 18] on link "Work" at bounding box center [134, 19] width 23 height 13
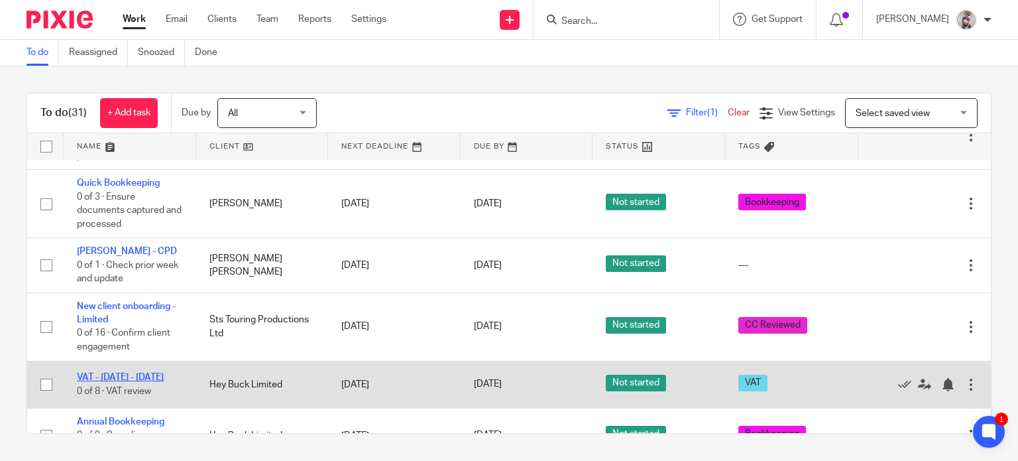
scroll to position [1152, 0]
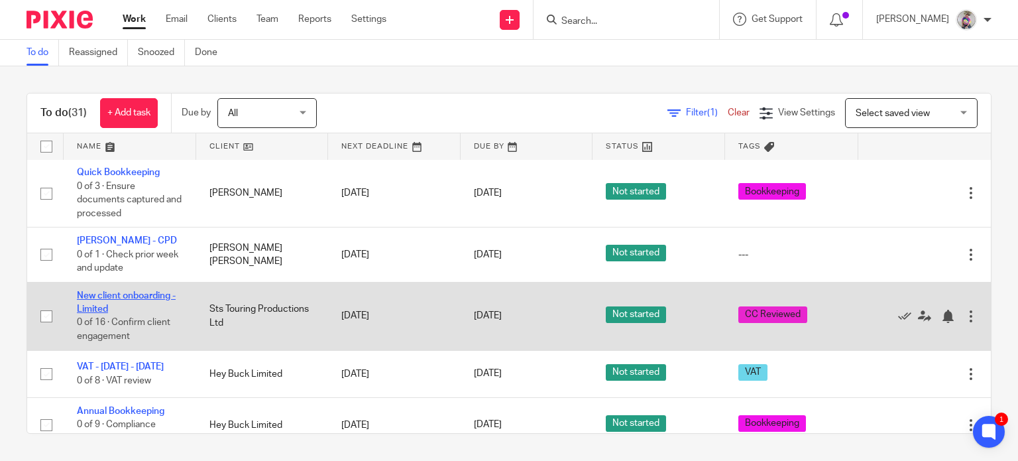
click at [106, 304] on link "New client onboarding - Limited" at bounding box center [126, 302] width 99 height 23
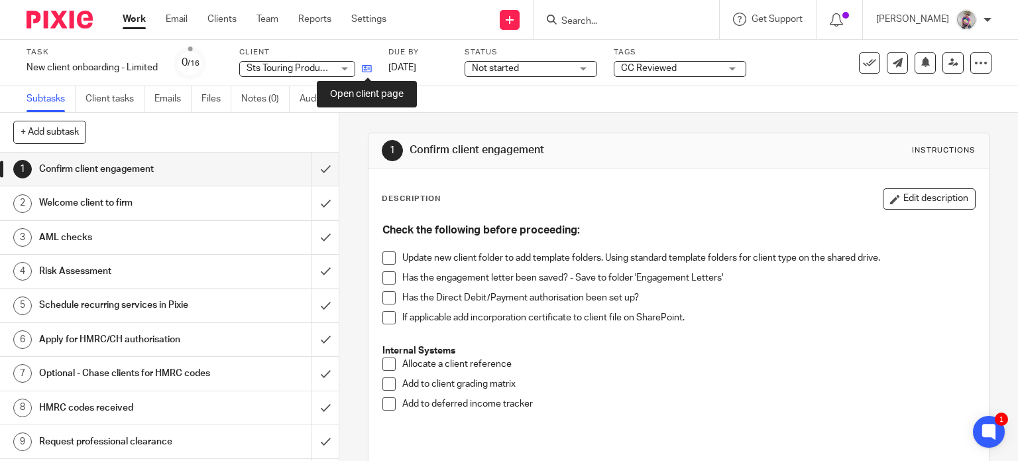
click at [366, 69] on icon at bounding box center [367, 69] width 10 height 10
click at [383, 257] on span at bounding box center [388, 257] width 13 height 13
click at [387, 279] on span at bounding box center [388, 277] width 13 height 13
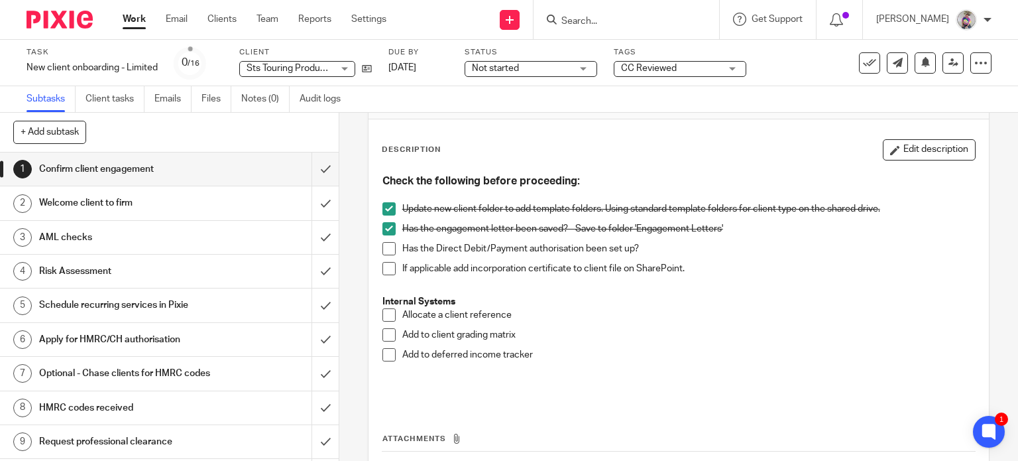
scroll to position [50, 0]
click at [386, 270] on span at bounding box center [388, 267] width 13 height 13
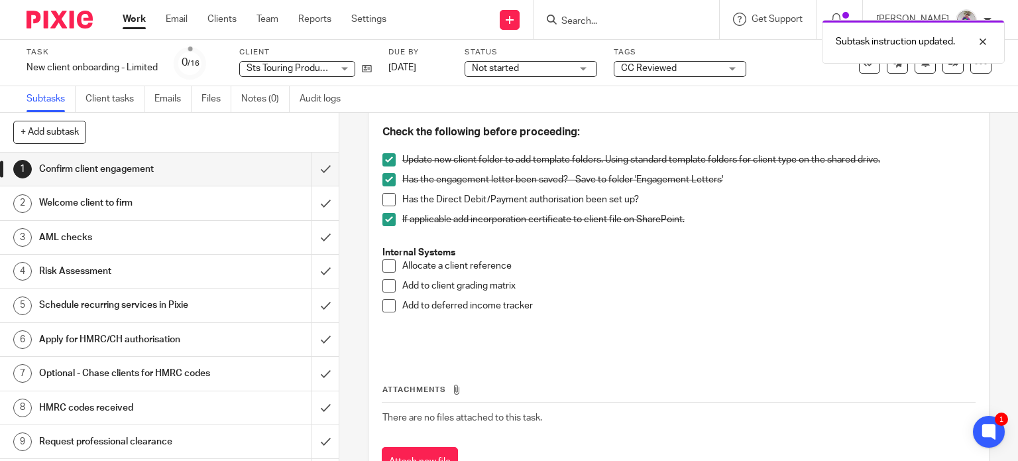
scroll to position [100, 0]
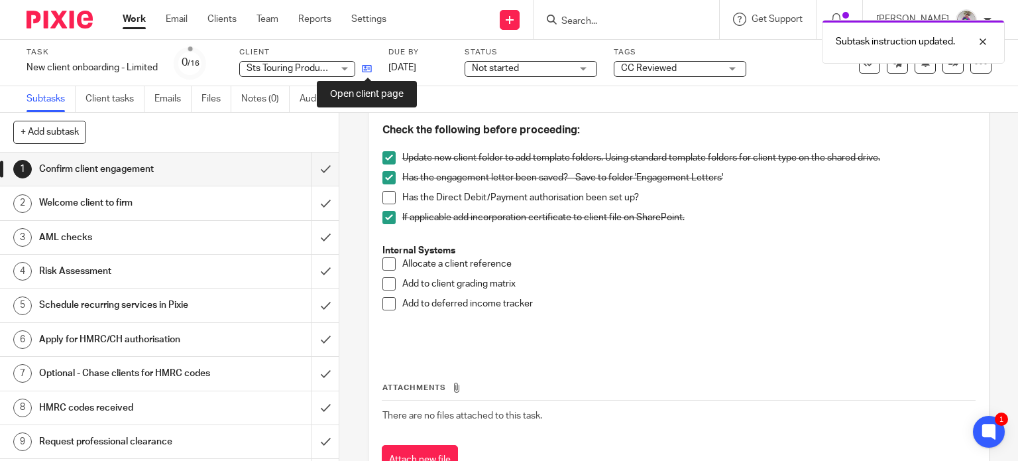
click at [368, 68] on icon at bounding box center [367, 69] width 10 height 10
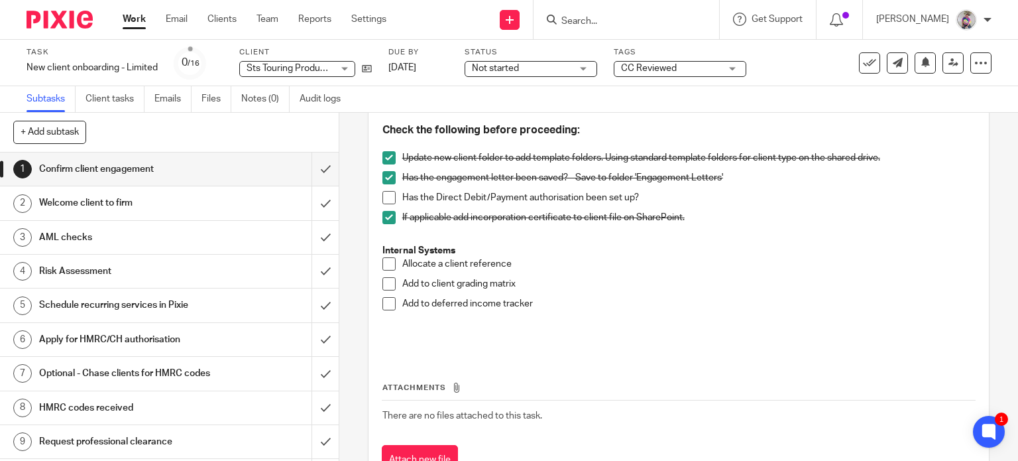
click at [382, 262] on span at bounding box center [388, 263] width 13 height 13
click at [384, 282] on span at bounding box center [388, 283] width 13 height 13
click at [390, 306] on span at bounding box center [388, 303] width 13 height 13
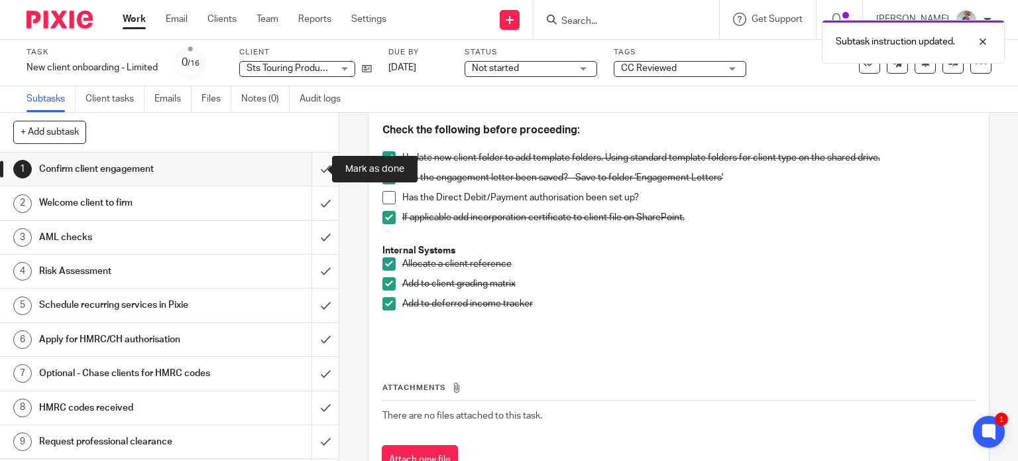
click at [312, 167] on input "submit" at bounding box center [169, 168] width 339 height 33
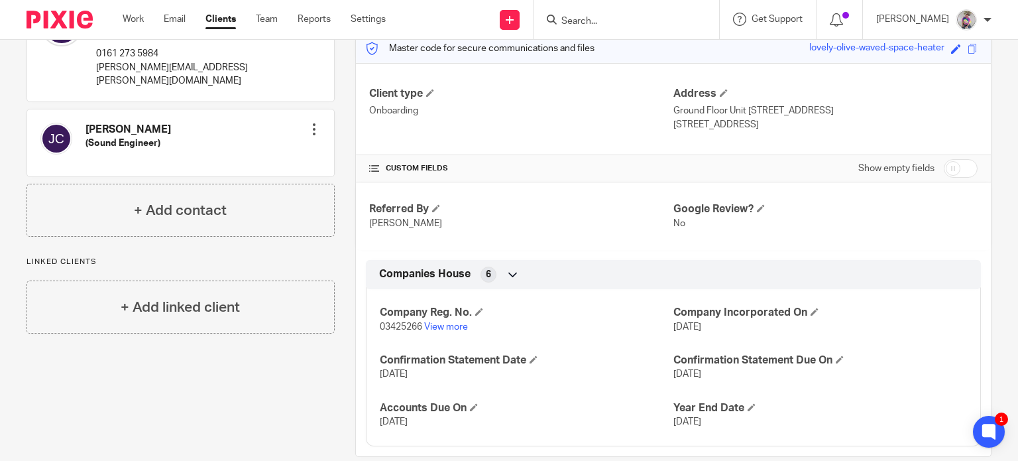
scroll to position [196, 0]
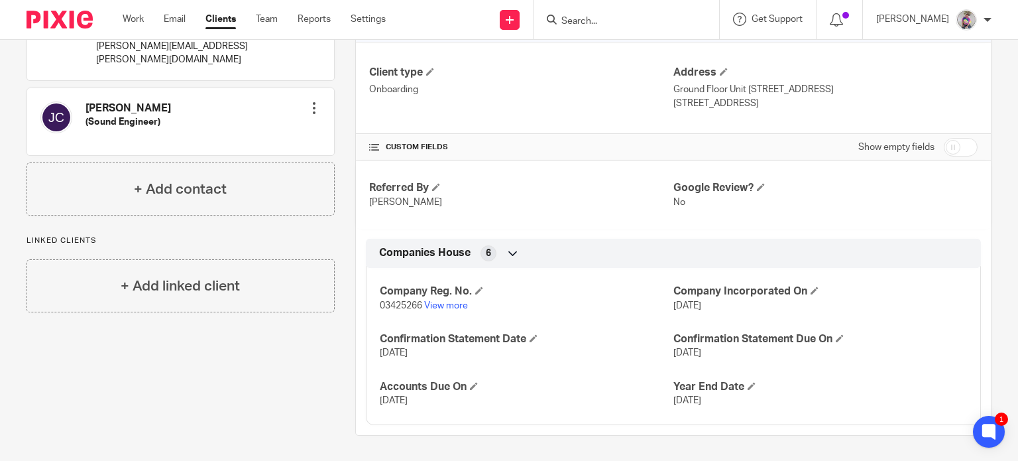
click at [403, 304] on span "03425266" at bounding box center [401, 305] width 42 height 9
click at [391, 304] on span "03425266" at bounding box center [401, 305] width 42 height 9
copy p "03425266"
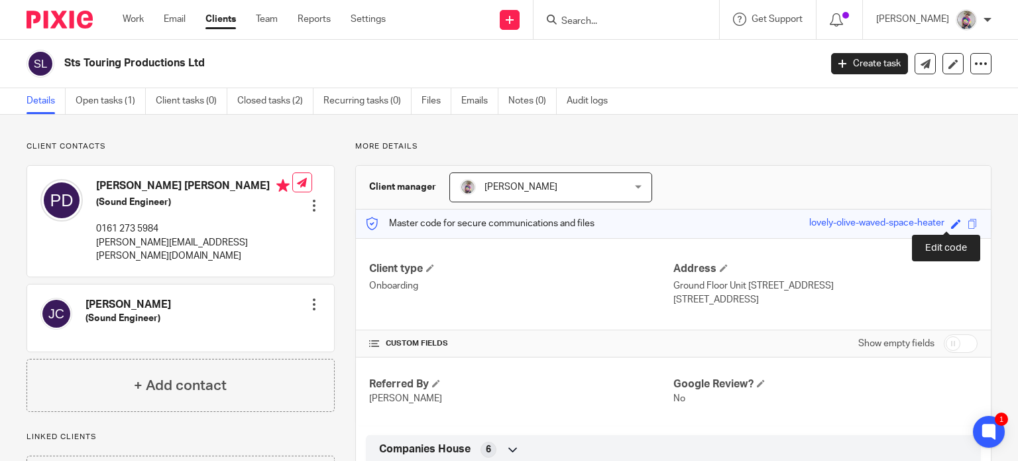
click at [951, 223] on span at bounding box center [956, 224] width 10 height 10
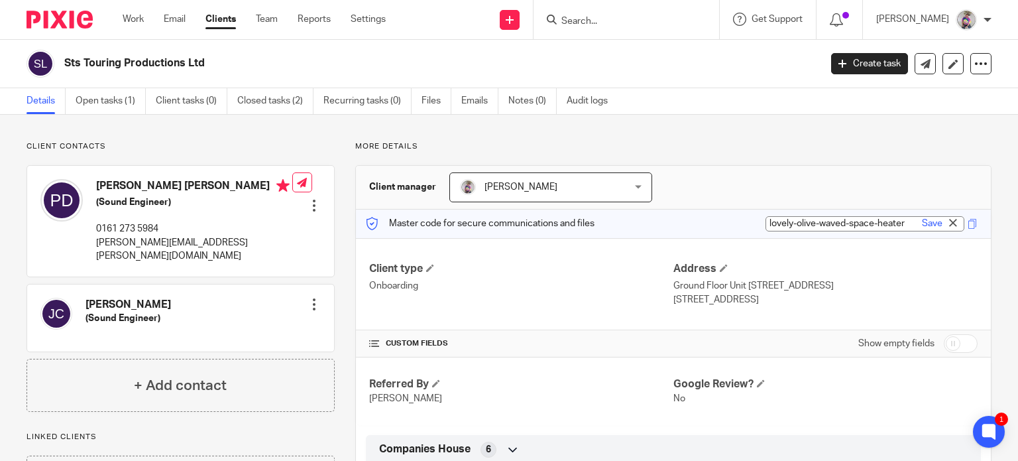
paste input "03425266"
type input "03425266"
click at [922, 220] on link "Save" at bounding box center [932, 223] width 21 height 13
type input "03425266"
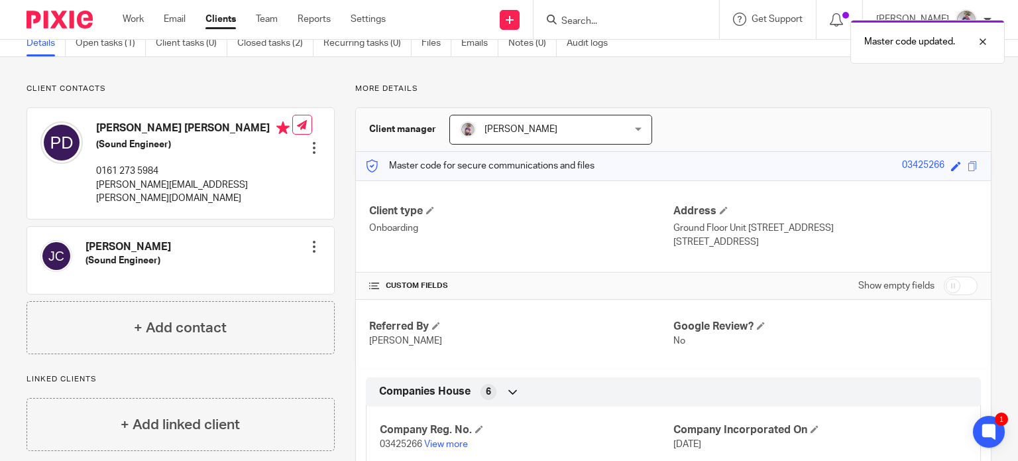
scroll to position [58, 0]
click at [944, 288] on input "checkbox" at bounding box center [961, 285] width 34 height 19
checkbox input "true"
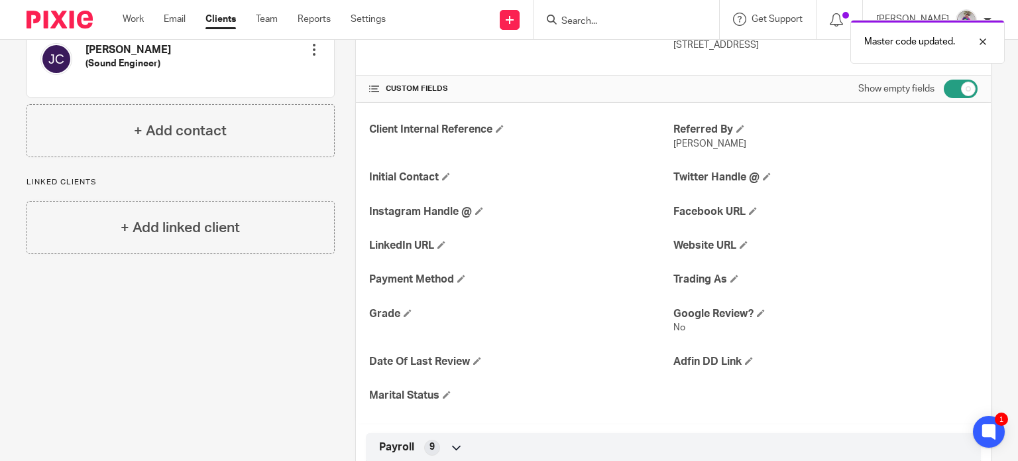
scroll to position [256, 0]
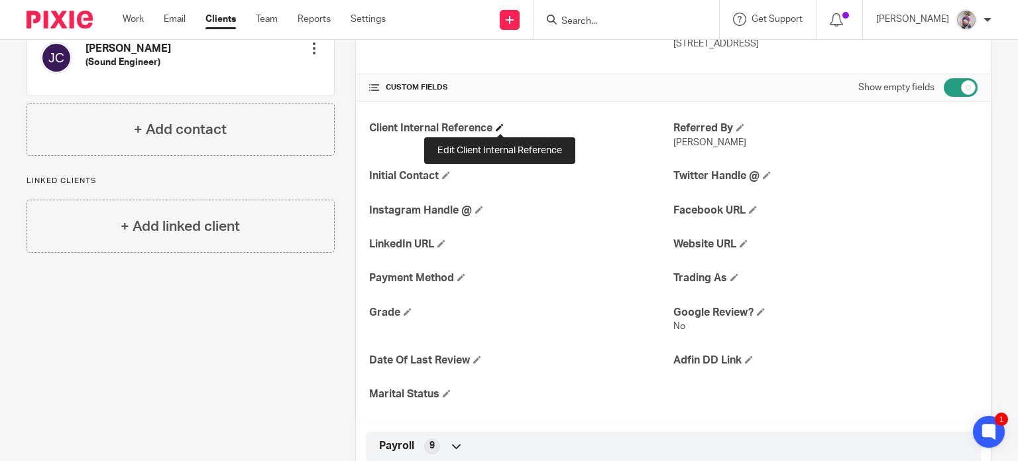
click at [498, 127] on span at bounding box center [500, 127] width 8 height 8
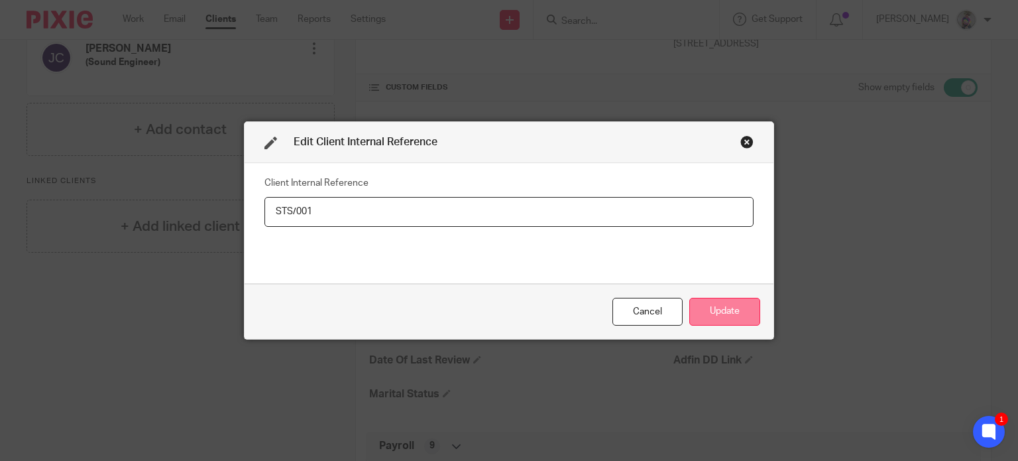
type input "STS/001"
click at [726, 310] on button "Update" at bounding box center [724, 312] width 71 height 29
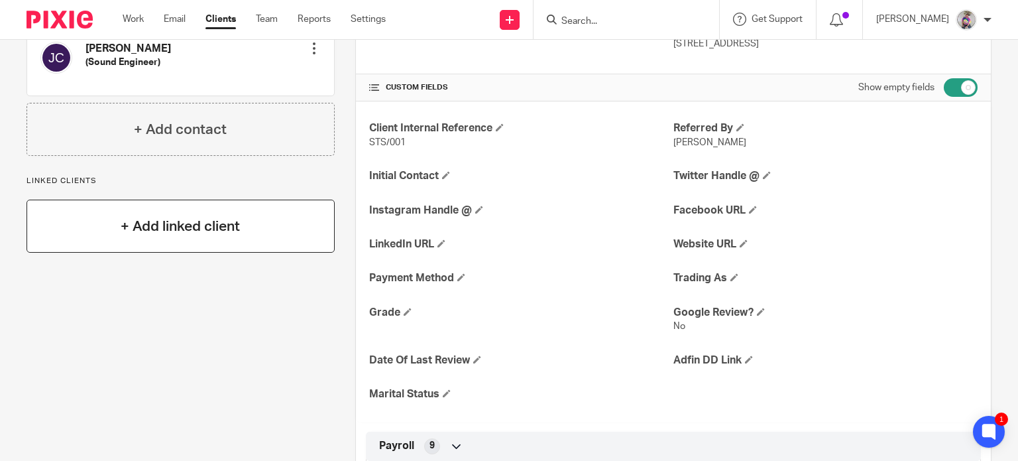
scroll to position [0, 0]
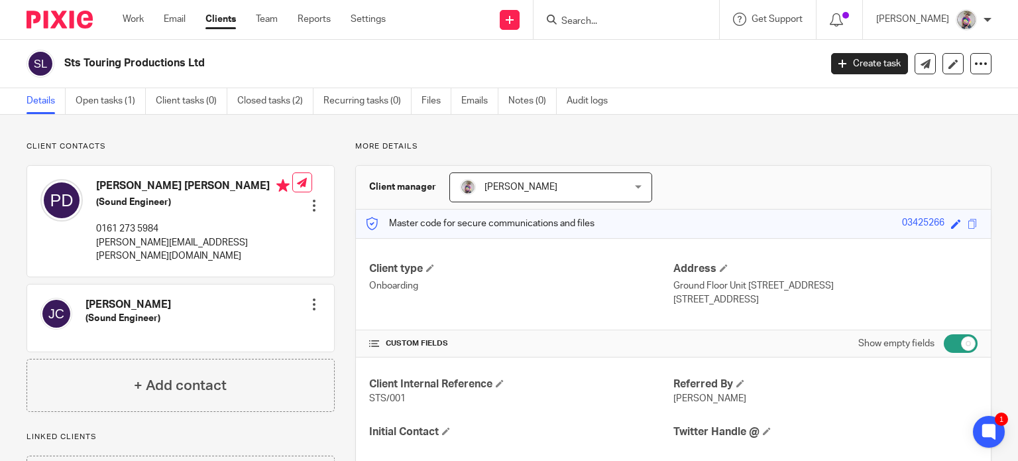
click at [158, 243] on p "pete.dutton@ststouring.co.uk" at bounding box center [194, 249] width 196 height 27
copy div "pete.dutton@ststouring.co.uk"
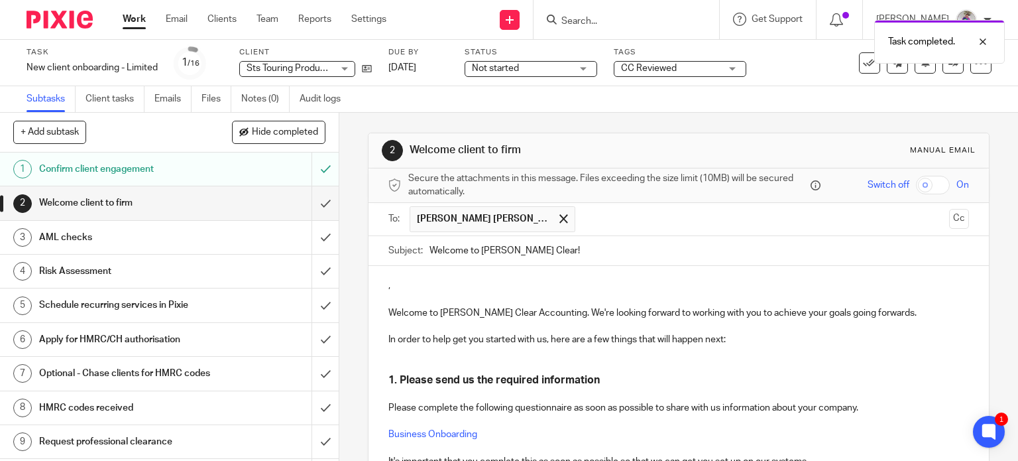
click at [402, 286] on p "," at bounding box center [678, 285] width 581 height 13
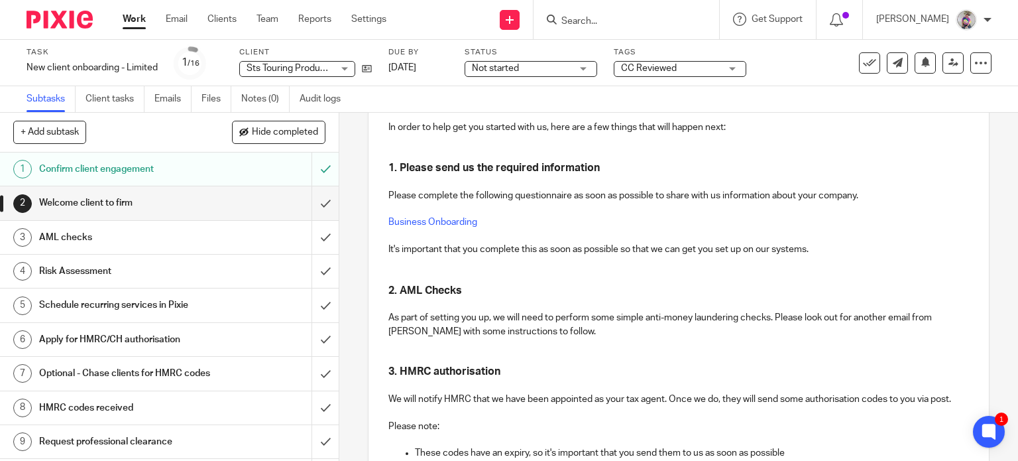
scroll to position [215, 0]
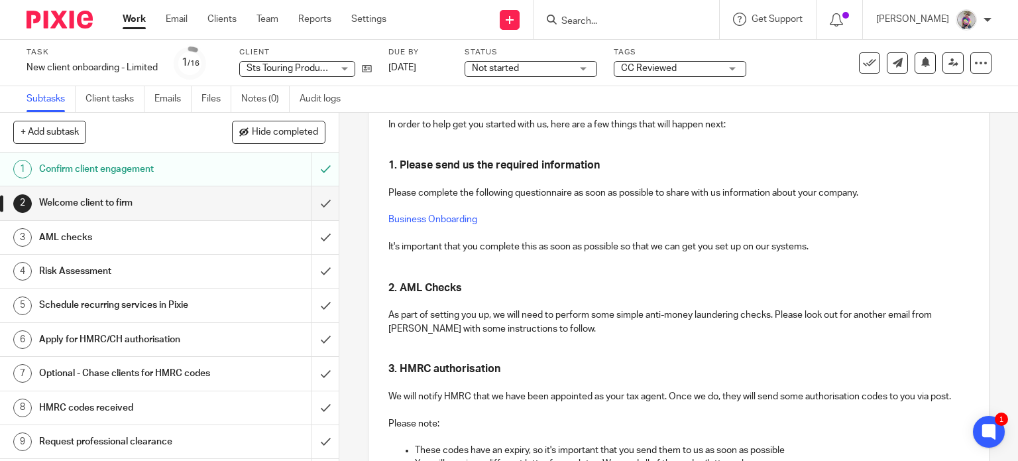
click at [467, 285] on h3 "2. AML Checks" at bounding box center [678, 280] width 581 height 29
click at [559, 325] on p "As part of setting you up, we will need to perform some simple anti-money laund…" at bounding box center [678, 321] width 581 height 27
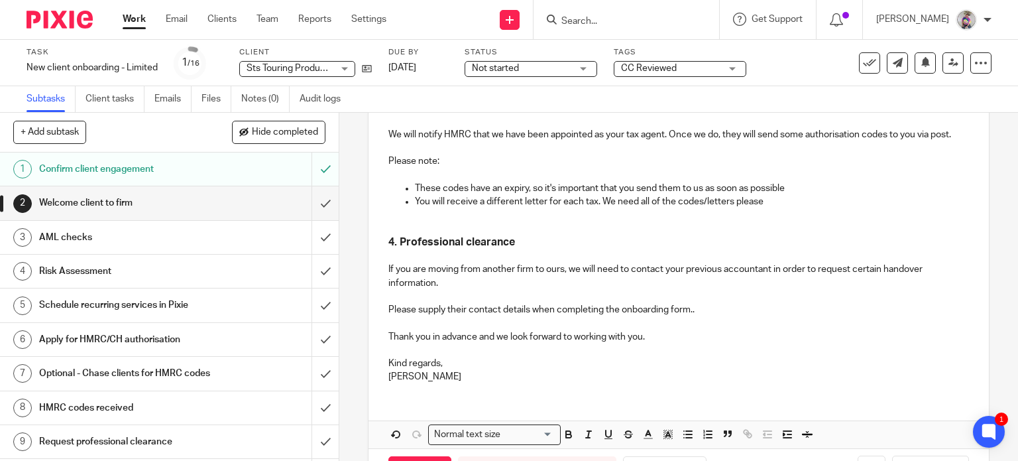
scroll to position [567, 0]
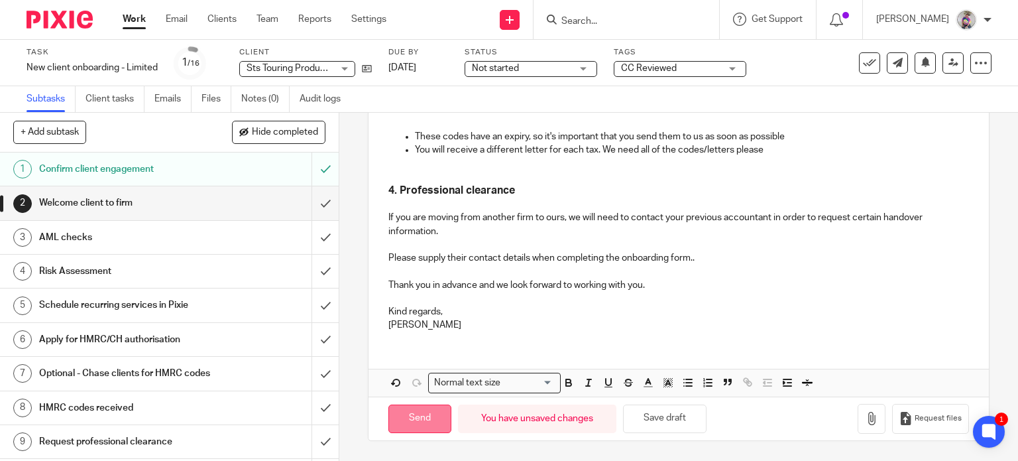
click at [416, 417] on input "Send" at bounding box center [419, 418] width 63 height 29
type input "Sent"
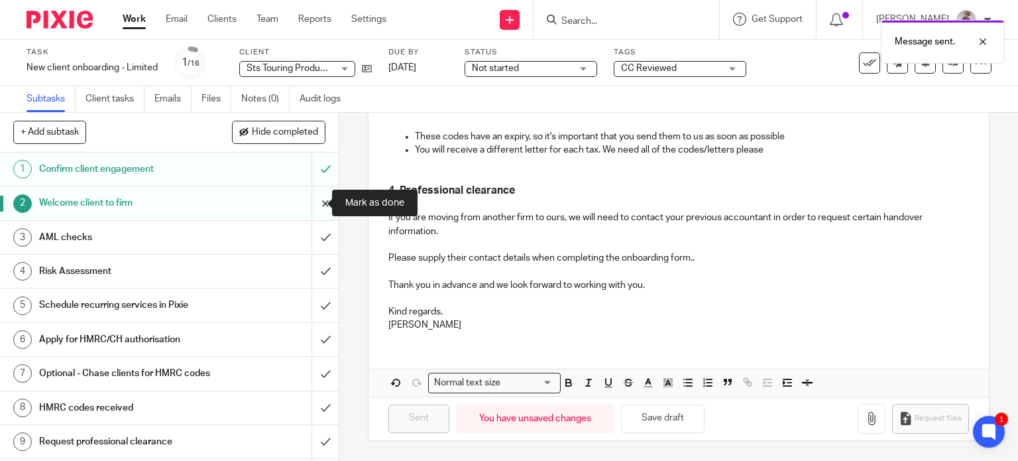
click at [312, 203] on input "submit" at bounding box center [169, 202] width 339 height 33
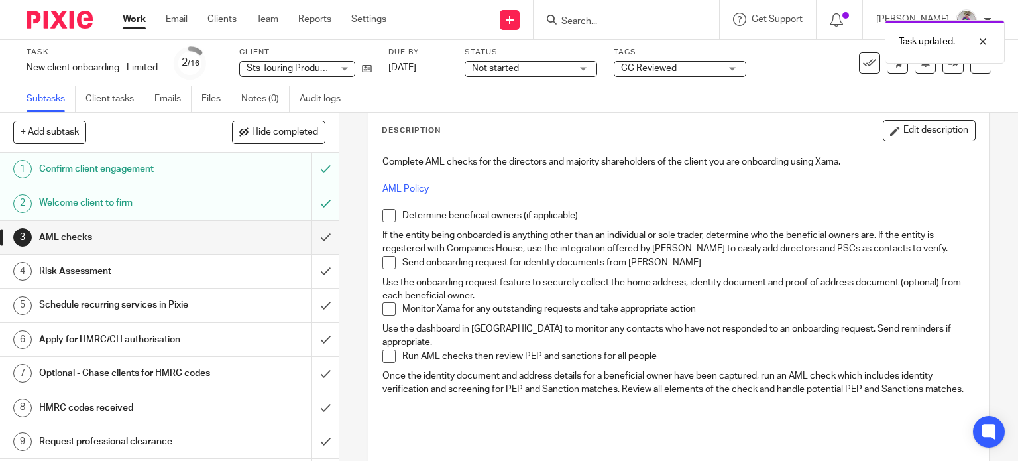
scroll to position [68, 0]
click at [384, 215] on span at bounding box center [388, 215] width 13 height 13
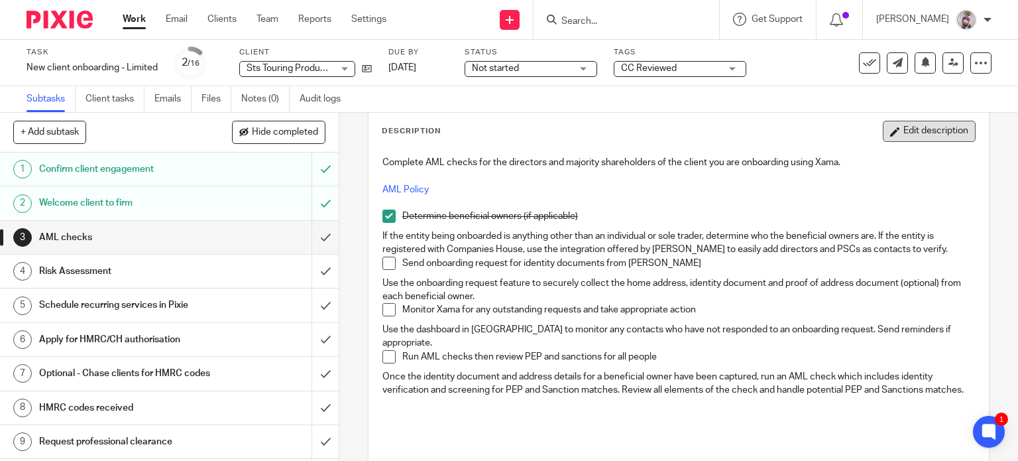
click at [890, 135] on icon "button" at bounding box center [895, 132] width 10 height 10
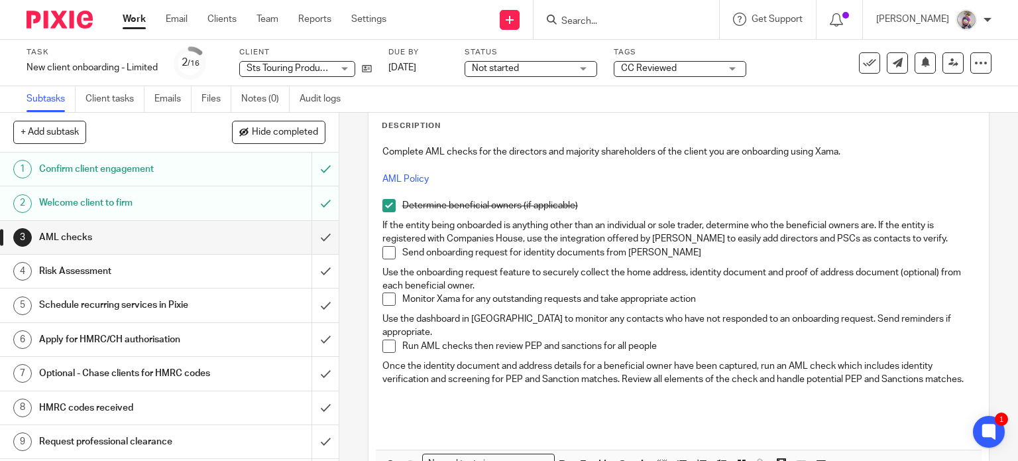
click at [670, 257] on p "Send onboarding request for identity documents from Xama" at bounding box center [688, 252] width 573 height 13
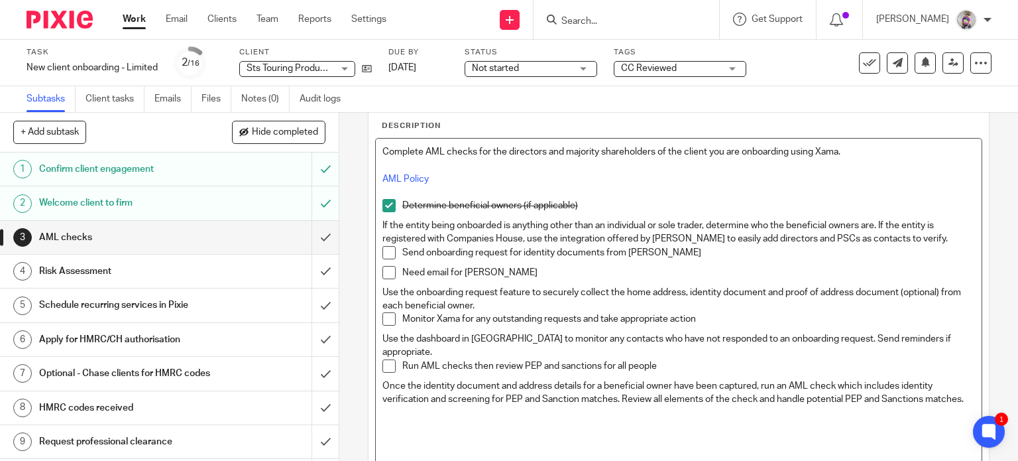
click at [670, 253] on p "Send onboarding request for identity documents from Xama" at bounding box center [688, 252] width 573 height 13
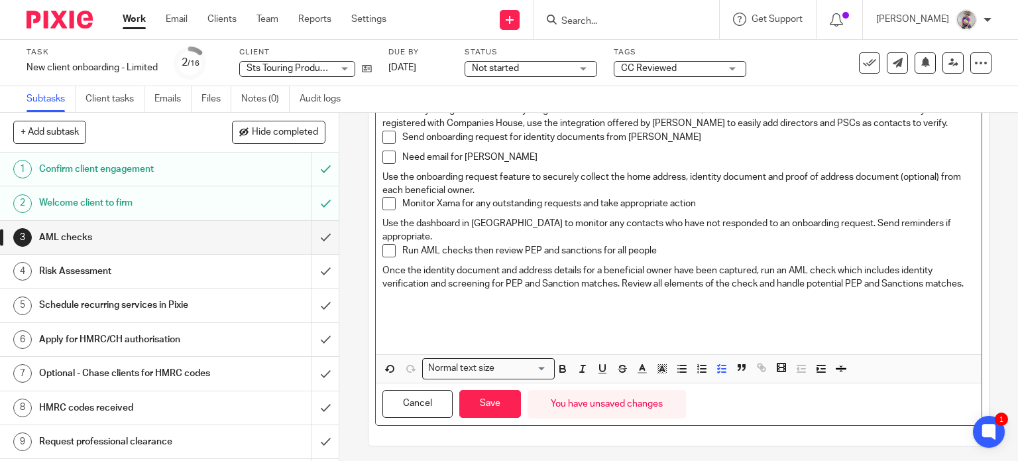
scroll to position [184, 0]
click at [492, 402] on button "Save" at bounding box center [490, 402] width 62 height 29
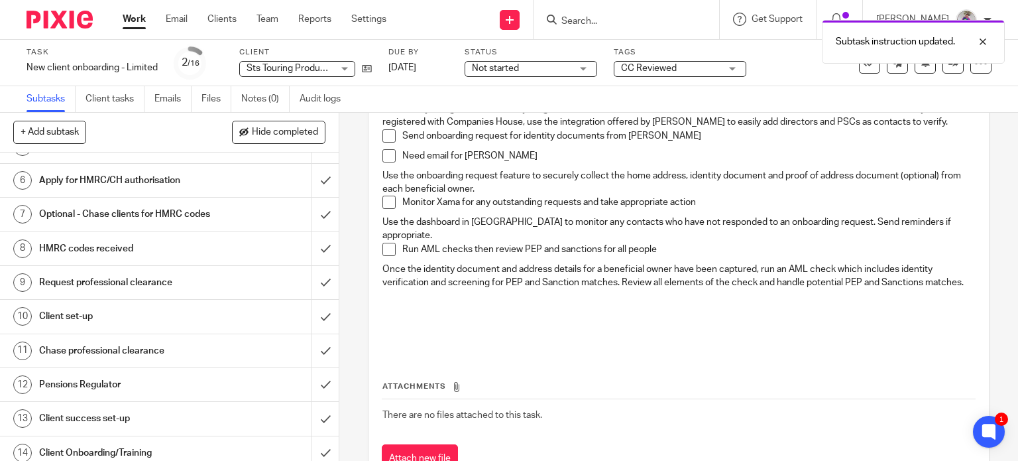
scroll to position [0, 0]
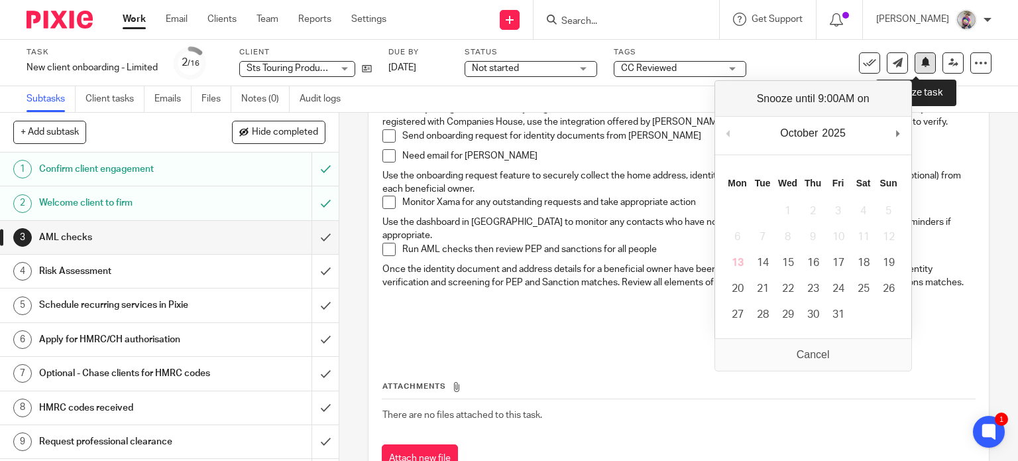
click at [915, 71] on button at bounding box center [925, 62] width 21 height 21
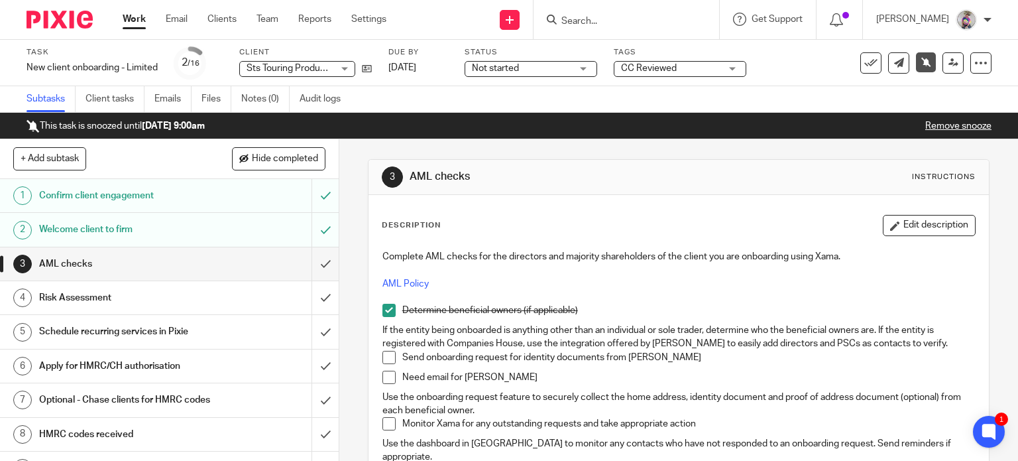
click at [138, 18] on link "Work" at bounding box center [134, 19] width 23 height 13
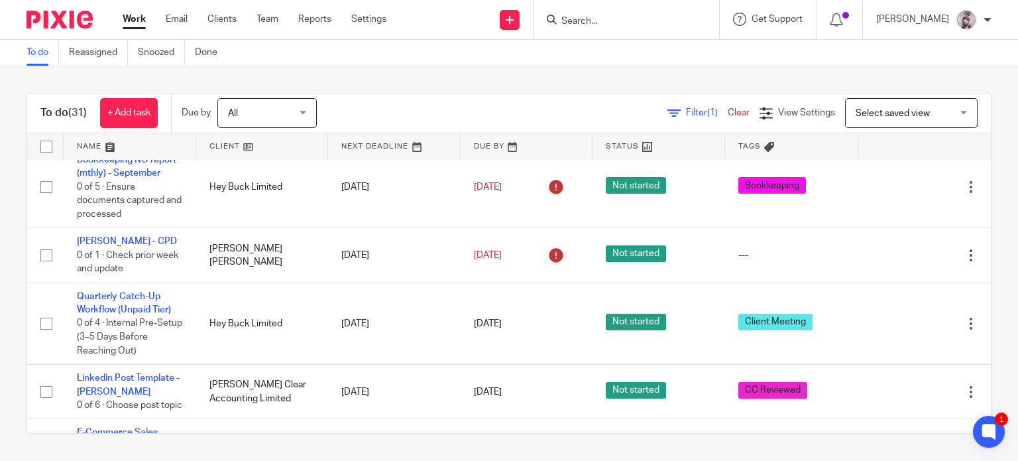
scroll to position [766, 0]
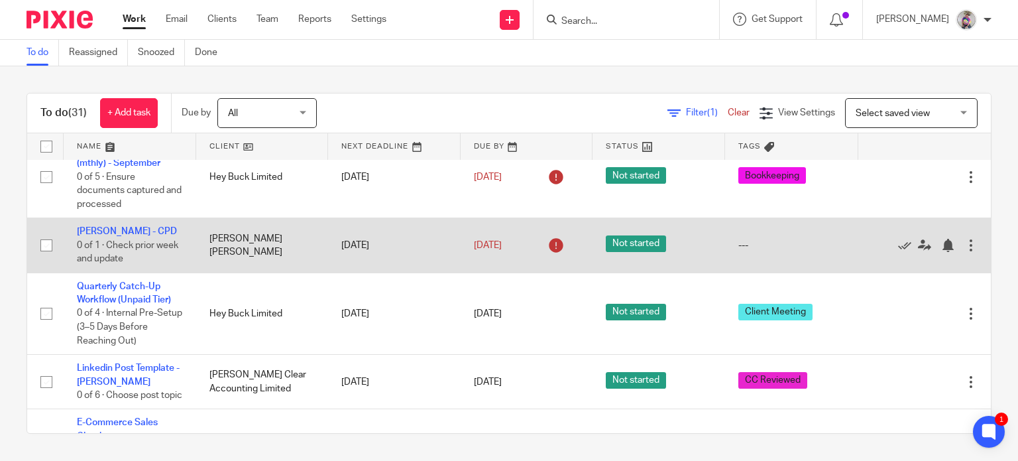
click at [964, 239] on div at bounding box center [970, 245] width 13 height 13
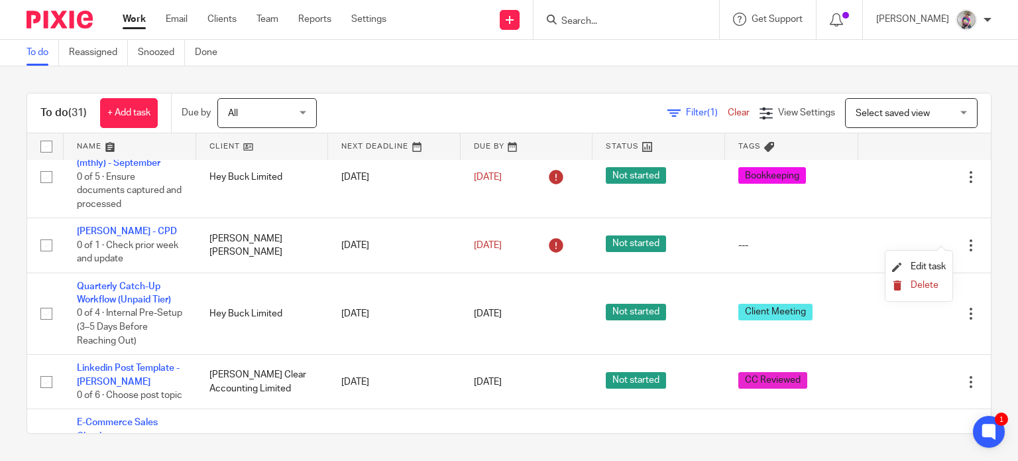
click at [917, 288] on span "Delete" at bounding box center [925, 284] width 28 height 9
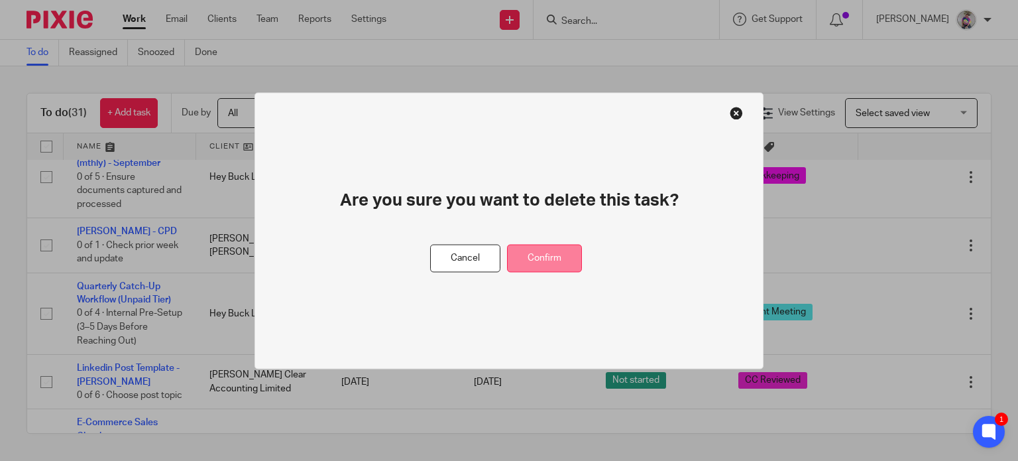
click at [557, 257] on button "Confirm" at bounding box center [544, 258] width 75 height 29
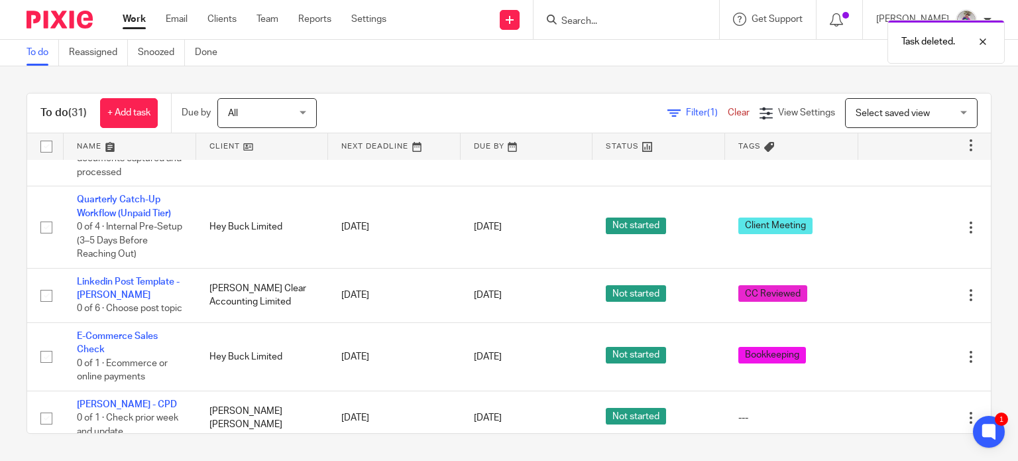
scroll to position [801, 0]
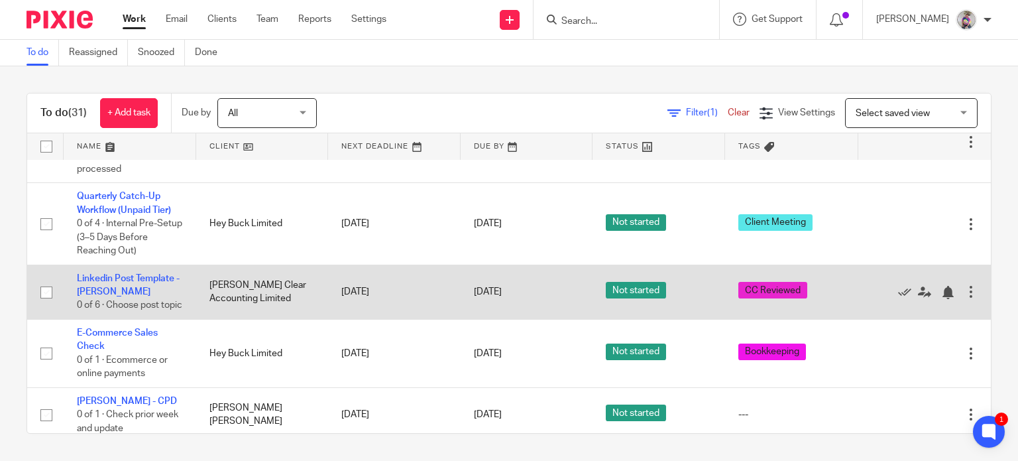
click at [964, 291] on div at bounding box center [970, 291] width 13 height 13
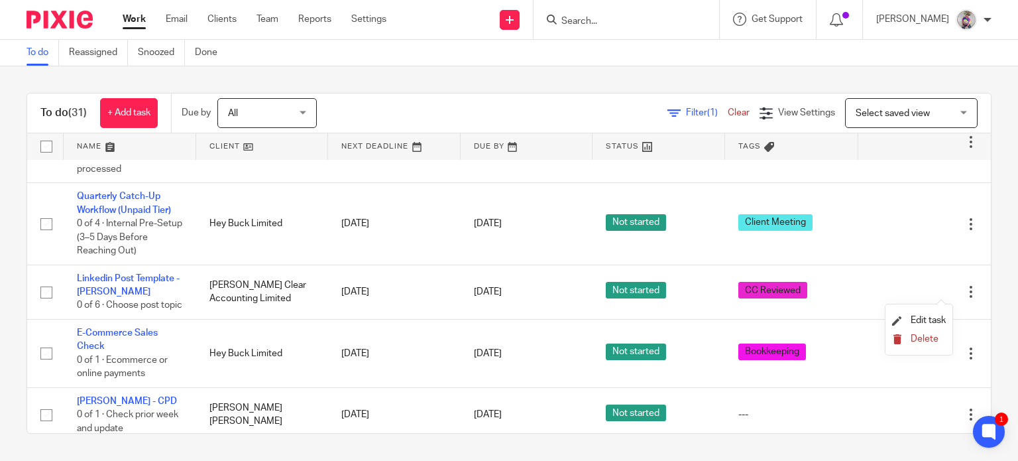
click at [918, 337] on span "Delete" at bounding box center [925, 338] width 28 height 9
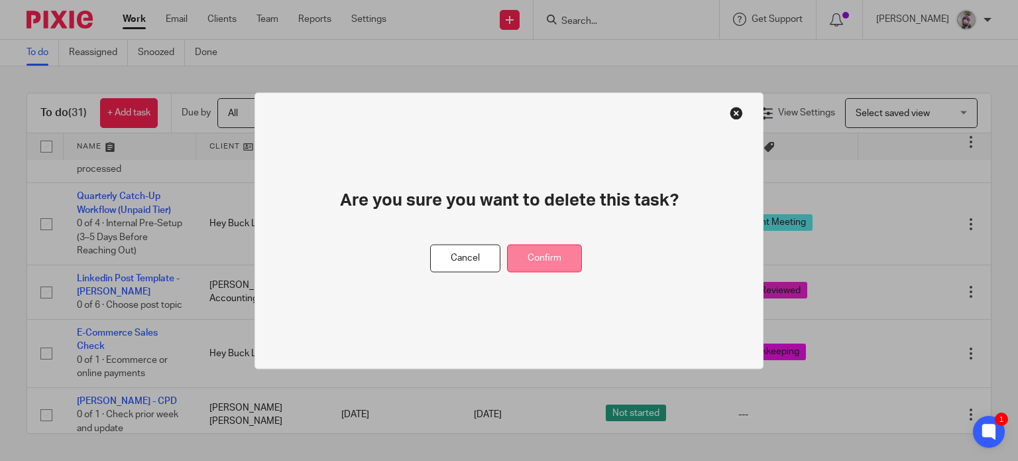
click at [549, 253] on button "Confirm" at bounding box center [544, 258] width 75 height 29
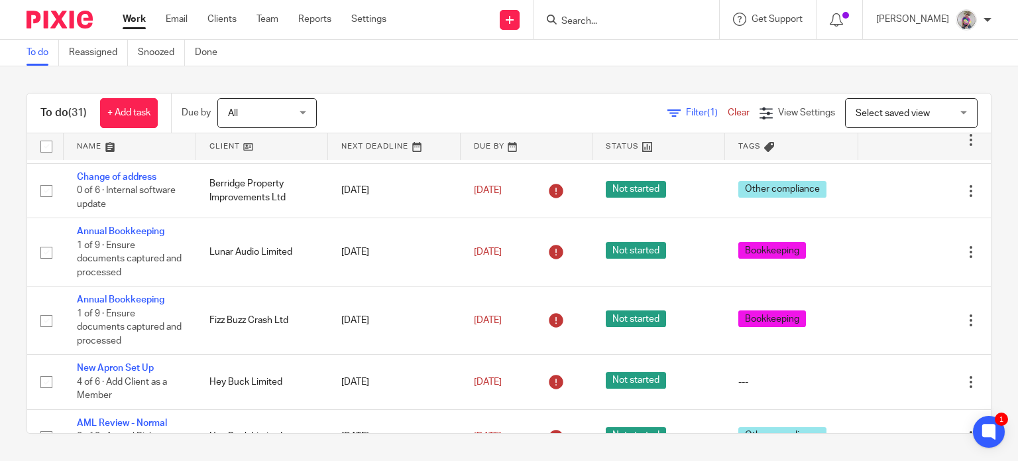
scroll to position [0, 0]
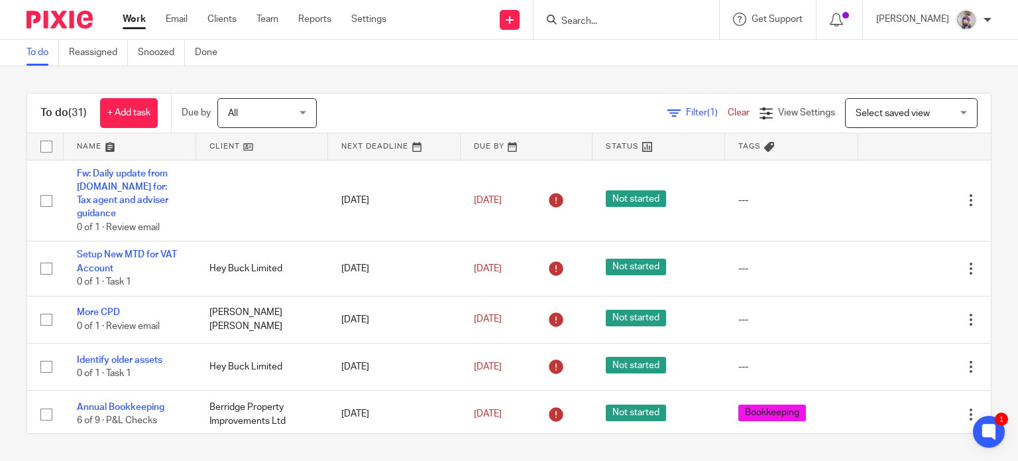
click at [612, 21] on input "Search" at bounding box center [619, 22] width 119 height 12
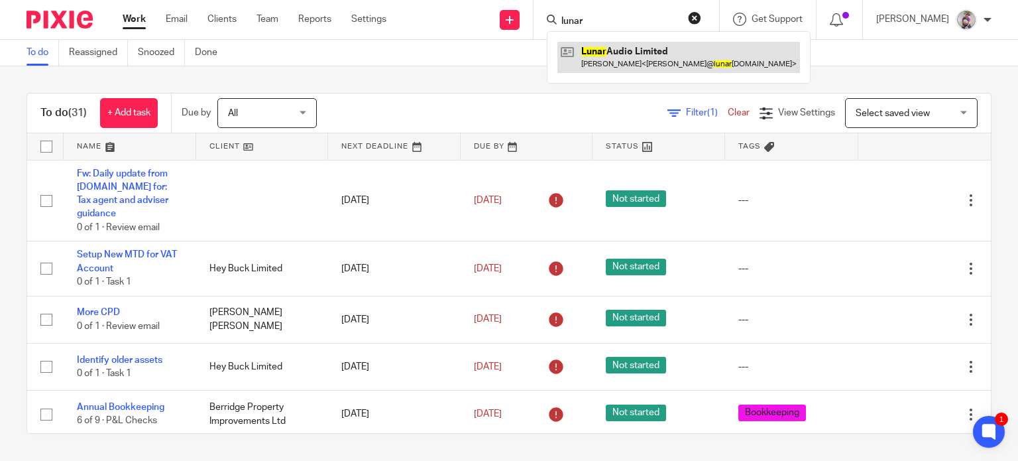
type input "lunar"
click at [620, 52] on link at bounding box center [678, 57] width 243 height 30
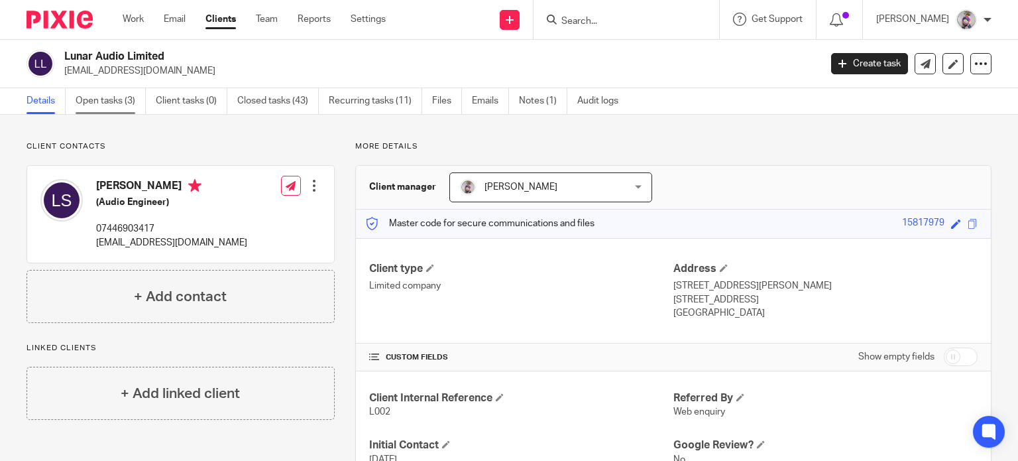
click at [99, 102] on link "Open tasks (3)" at bounding box center [111, 101] width 70 height 26
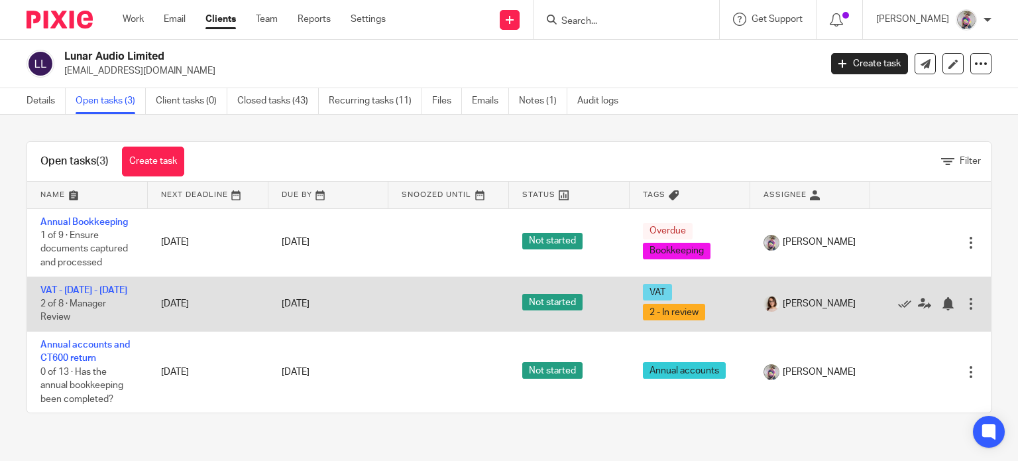
click at [72, 295] on td "VAT - [DATE] - [DATE] 2 of 8 · Manager Review" at bounding box center [87, 303] width 121 height 54
click at [72, 295] on link "VAT - [DATE] - [DATE]" at bounding box center [83, 290] width 87 height 9
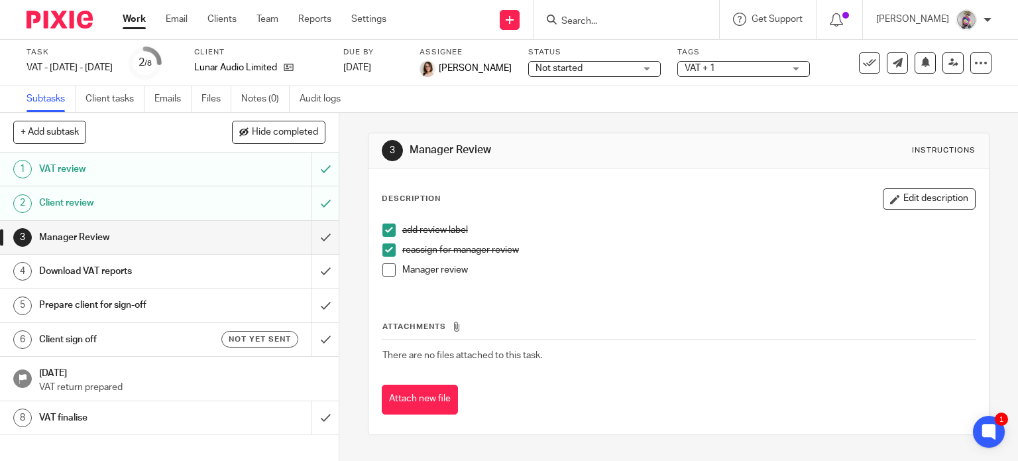
click at [160, 168] on h1 "VAT review" at bounding box center [125, 169] width 173 height 20
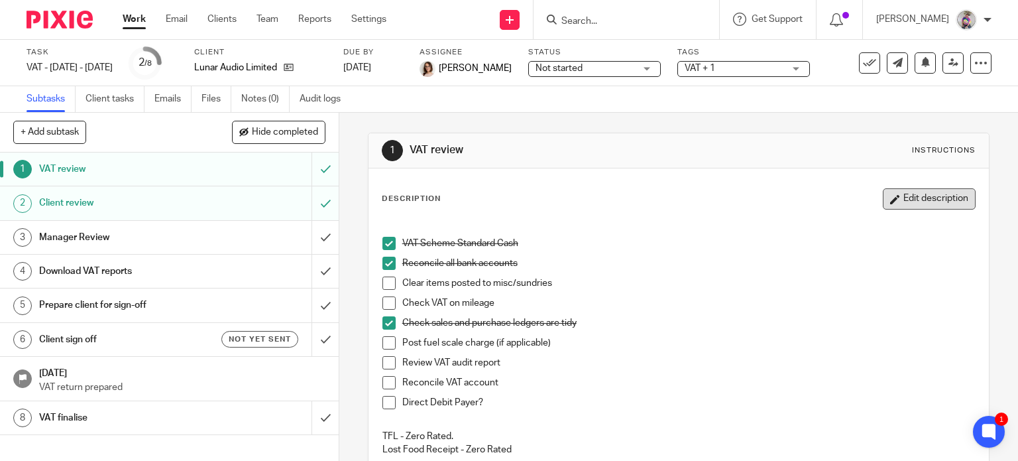
click at [915, 204] on button "Edit description" at bounding box center [929, 198] width 93 height 21
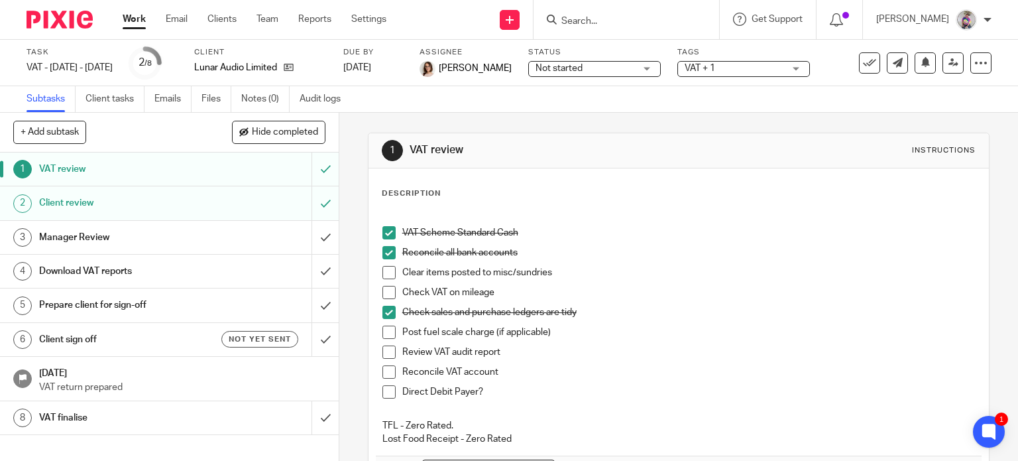
scroll to position [104, 0]
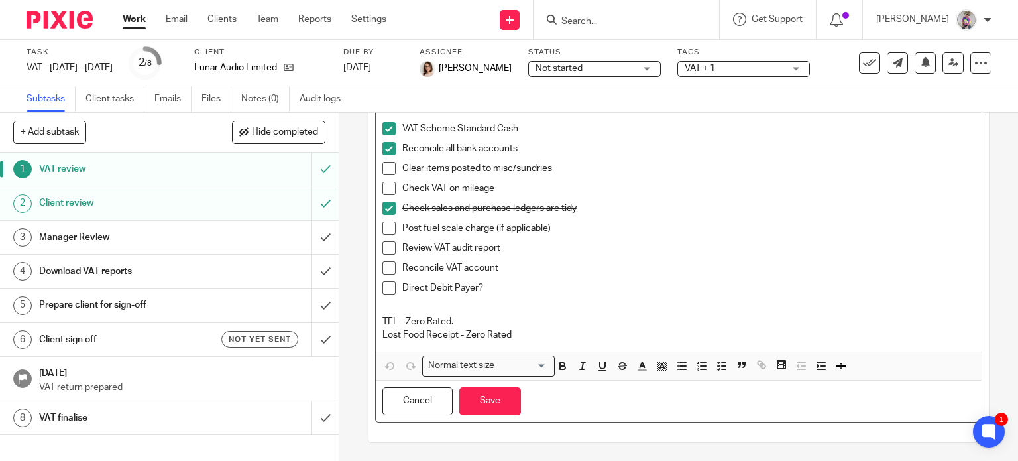
click at [581, 328] on p "Lost Food Receipt - Zero Rated" at bounding box center [678, 334] width 593 height 13
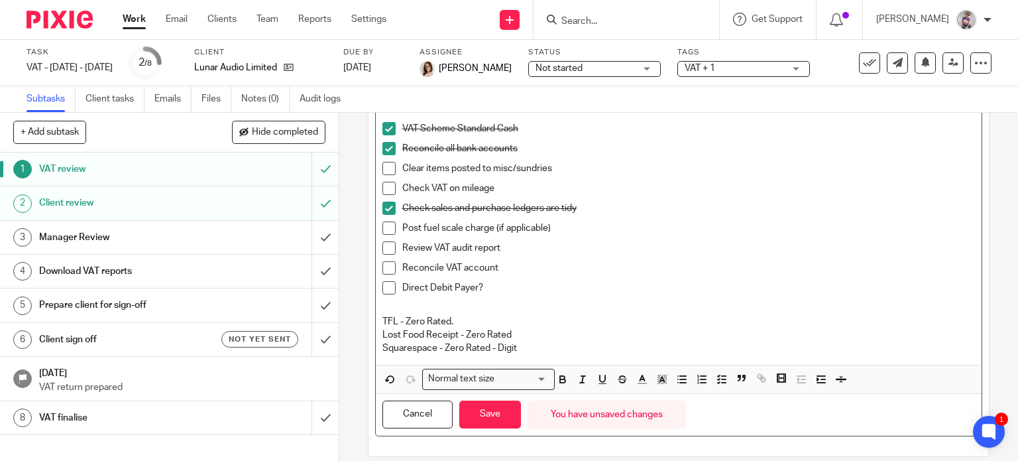
click at [485, 349] on p "Squarespace - Zero Rated - Digit" at bounding box center [678, 347] width 593 height 13
click at [516, 345] on p "Squarespace - Reverse Charge - Digit" at bounding box center [678, 347] width 593 height 13
click at [605, 347] on p "Squarespace - Reverse Charge - Cross Border Digit" at bounding box center [678, 347] width 593 height 13
click at [605, 347] on p "Squarespace - Reverse Charge - Cross Border Digital service" at bounding box center [678, 347] width 593 height 13
click at [637, 347] on p "Squarespace - Reverse Charge - Cross Border Digital Service" at bounding box center [678, 347] width 593 height 13
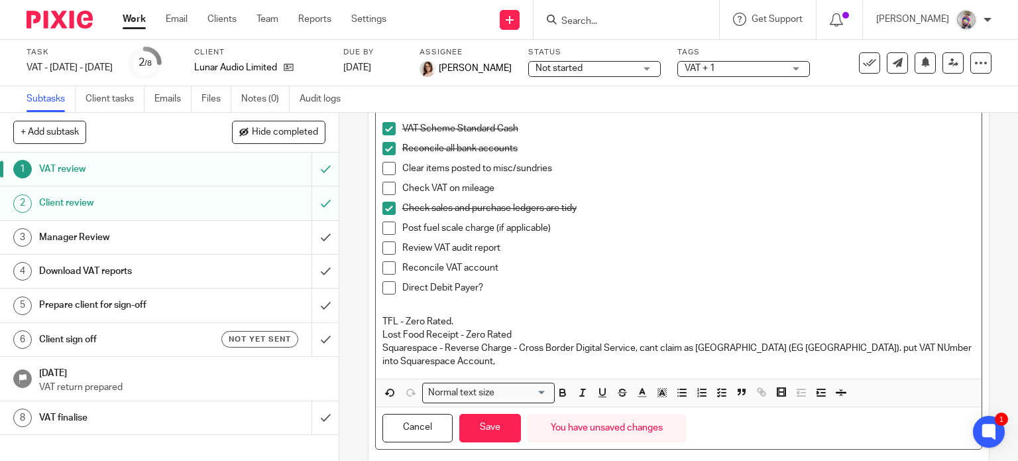
click at [862, 347] on p "Squarespace - Reverse Charge - Cross Border Digital Service, cant claim as Sout…" at bounding box center [678, 354] width 593 height 27
click at [594, 366] on p "Squarespace - Reverse Charge - Cross Border Digital Service, cant claim as Sout…" at bounding box center [678, 354] width 593 height 27
click at [534, 362] on p "Squarespace - Reverse Charge - Cross Border Digital Service, cant claim as Sout…" at bounding box center [678, 354] width 593 height 27
click at [627, 358] on p "Squarespace - Reverse Charge - Cross Border Digital Service, cant claim as Sout…" at bounding box center [678, 354] width 593 height 27
click at [78, 168] on h1 "VAT review" at bounding box center [125, 169] width 173 height 20
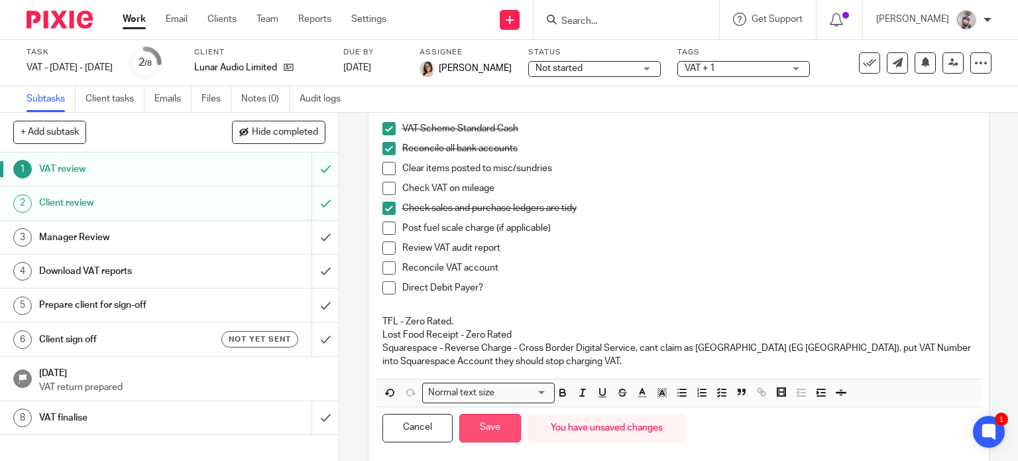
click at [495, 428] on button "Save" at bounding box center [490, 428] width 62 height 29
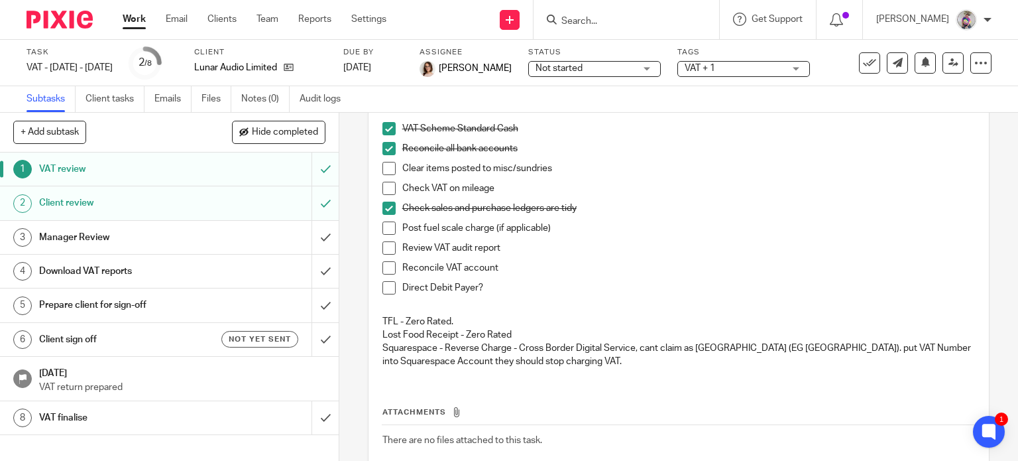
click at [142, 172] on h1 "VAT review" at bounding box center [125, 169] width 173 height 20
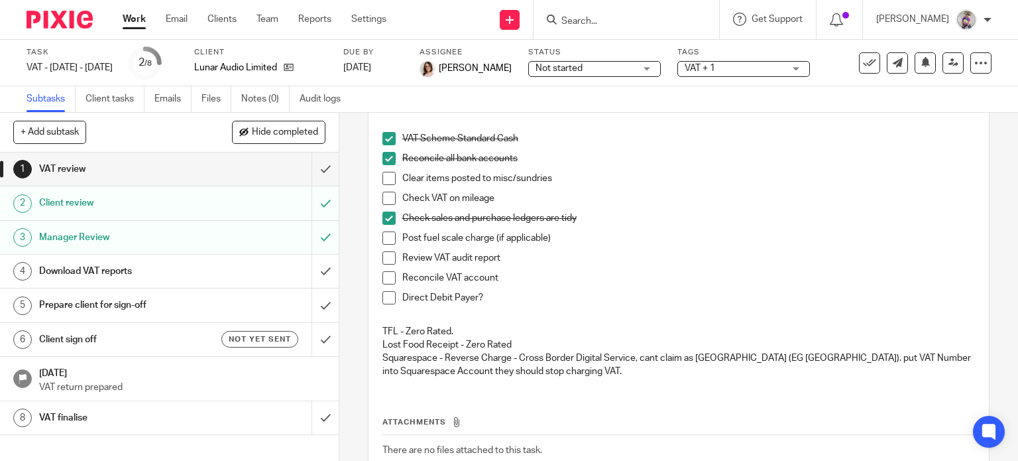
scroll to position [103, 0]
click at [137, 19] on link "Work" at bounding box center [134, 19] width 23 height 13
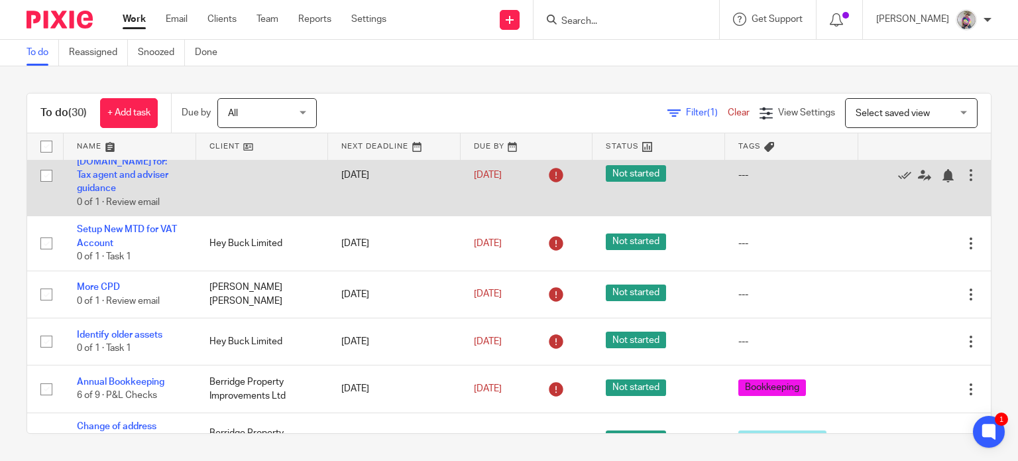
scroll to position [26, 0]
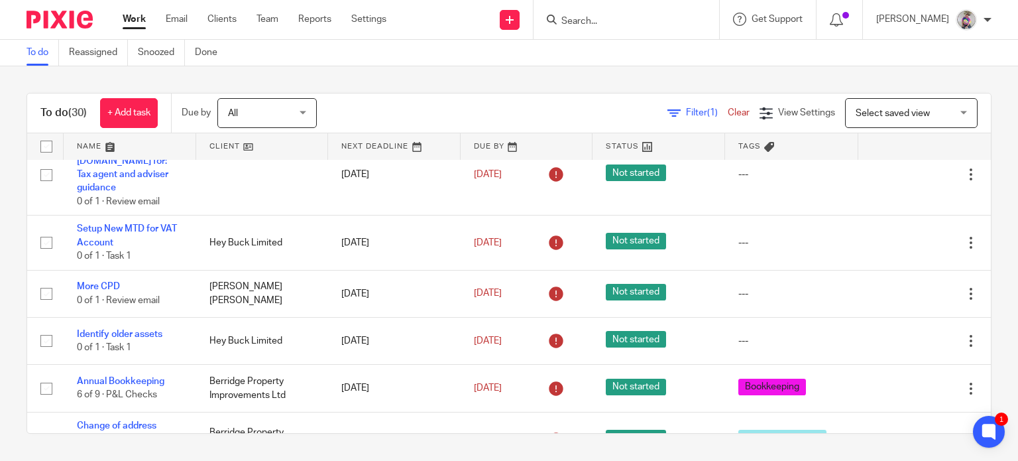
click at [614, 23] on input "Search" at bounding box center [619, 22] width 119 height 12
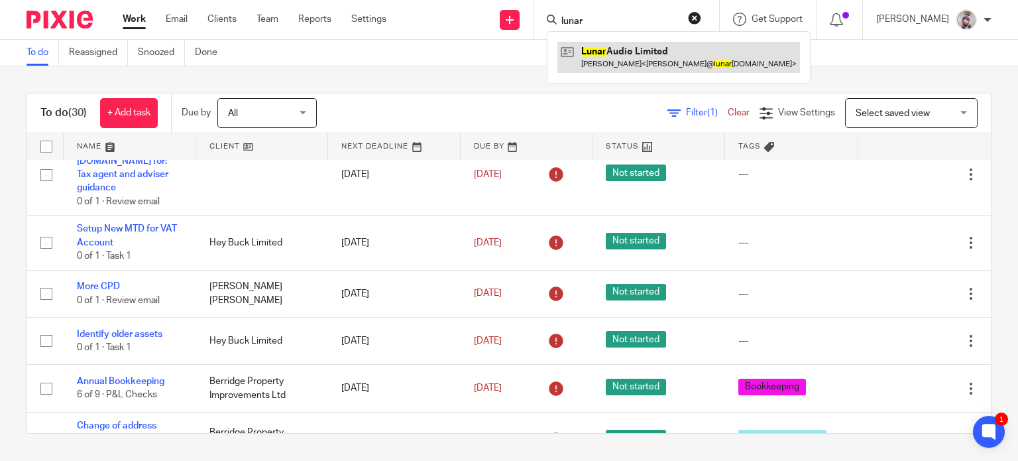
type input "lunar"
click at [628, 52] on link at bounding box center [678, 57] width 243 height 30
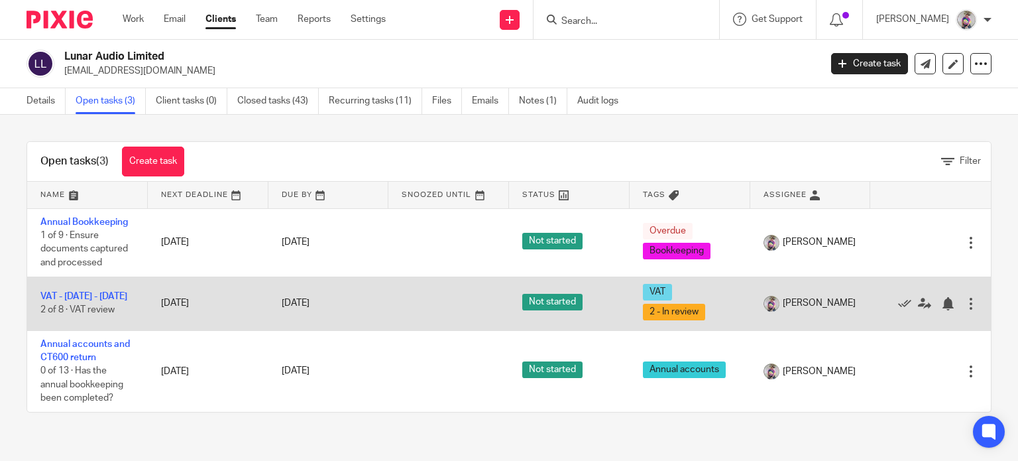
click at [70, 296] on td "VAT - [DATE] - [DATE] 2 of 8 · VAT review" at bounding box center [87, 303] width 121 height 54
click at [69, 301] on link "VAT - [DATE] - [DATE]" at bounding box center [83, 296] width 87 height 9
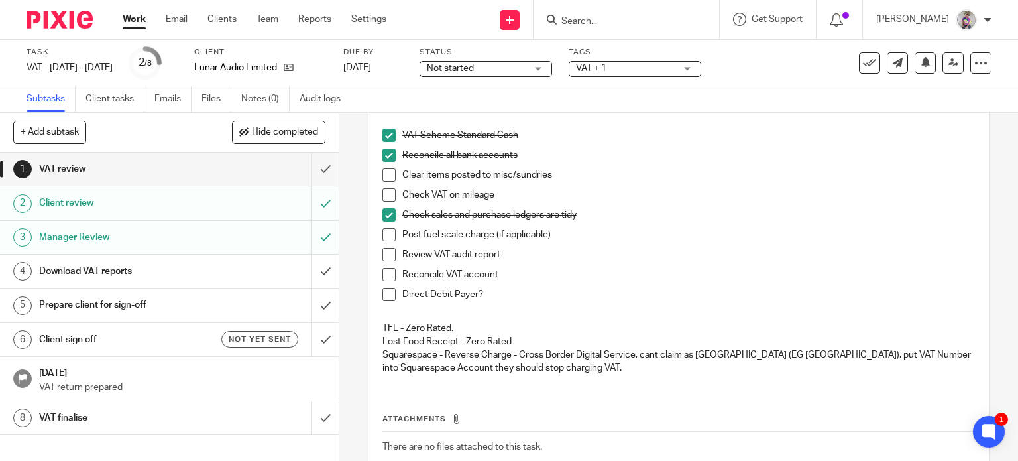
scroll to position [109, 0]
click at [387, 271] on span at bounding box center [388, 273] width 13 height 13
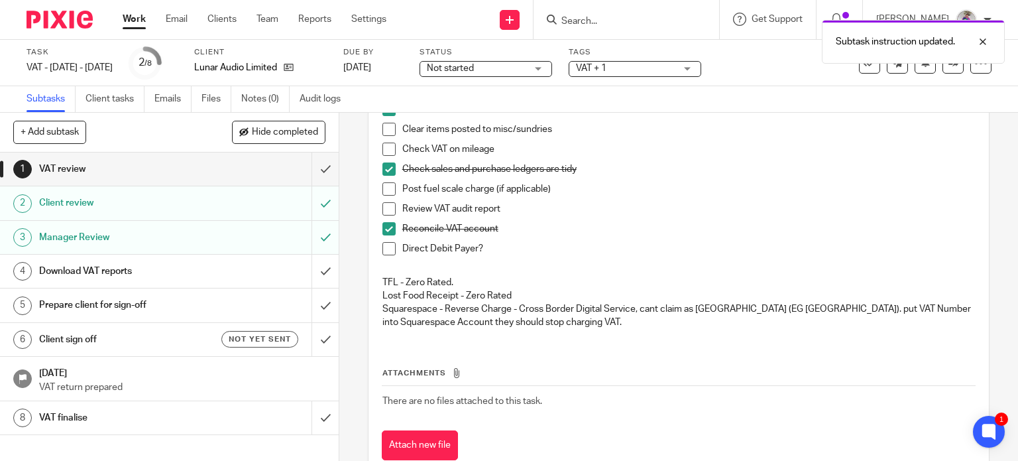
scroll to position [154, 0]
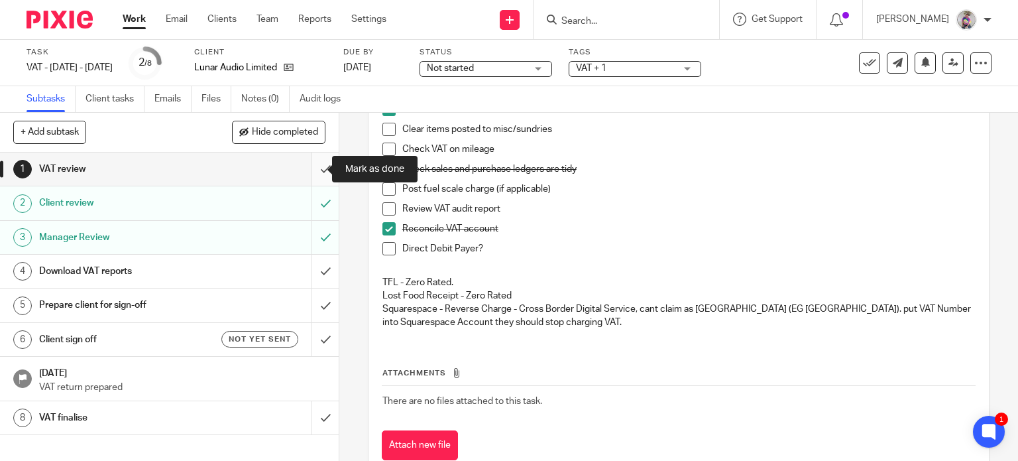
click at [310, 169] on input "submit" at bounding box center [169, 168] width 339 height 33
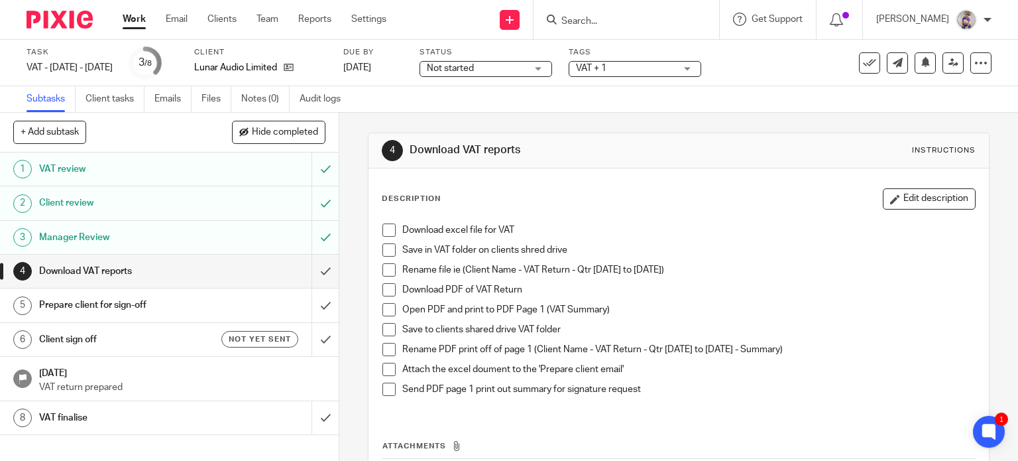
click at [382, 229] on span at bounding box center [388, 229] width 13 height 13
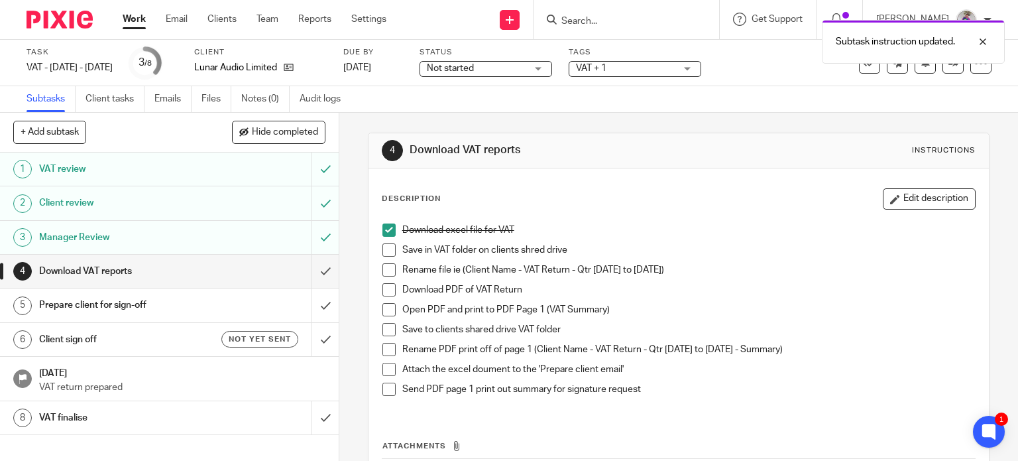
click at [384, 248] on span at bounding box center [388, 249] width 13 height 13
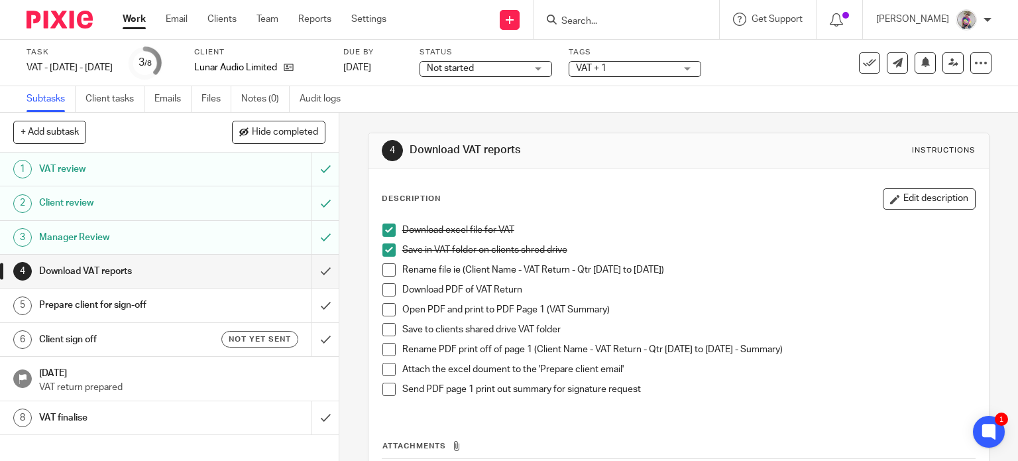
click at [387, 269] on span at bounding box center [388, 269] width 13 height 13
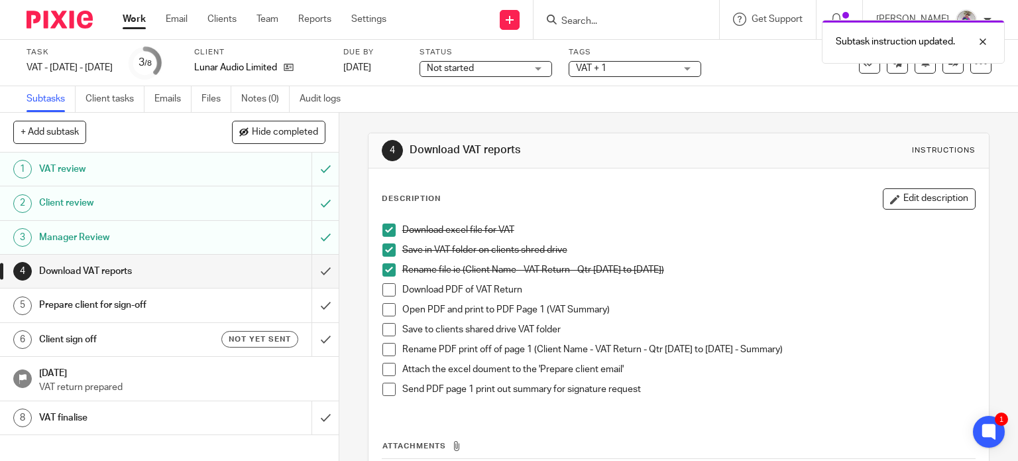
click at [387, 293] on span at bounding box center [388, 289] width 13 height 13
click at [387, 314] on span at bounding box center [388, 309] width 13 height 13
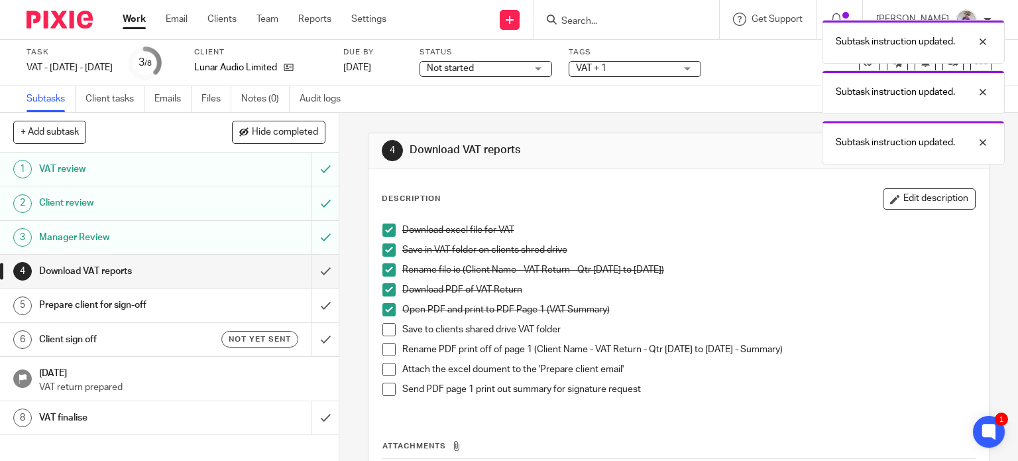
click at [387, 331] on span at bounding box center [388, 329] width 13 height 13
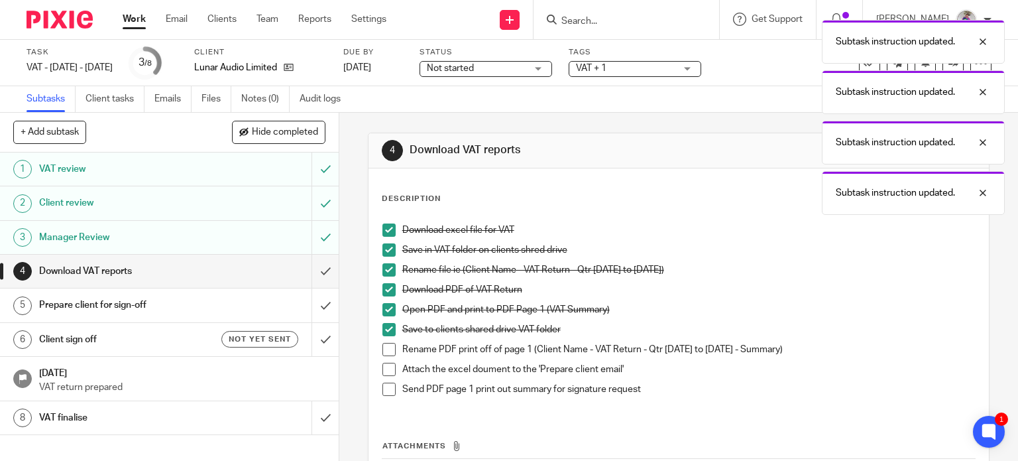
click at [384, 349] on span at bounding box center [388, 349] width 13 height 13
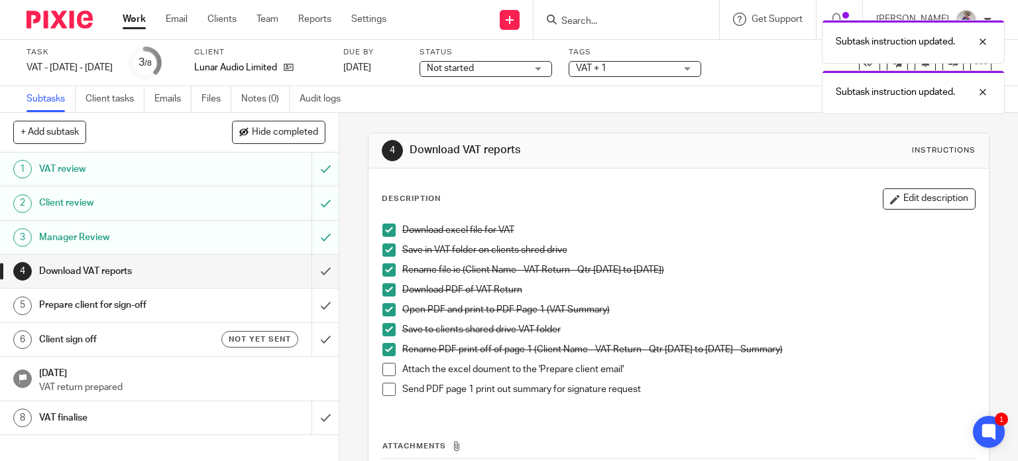
click at [386, 368] on span at bounding box center [388, 369] width 13 height 13
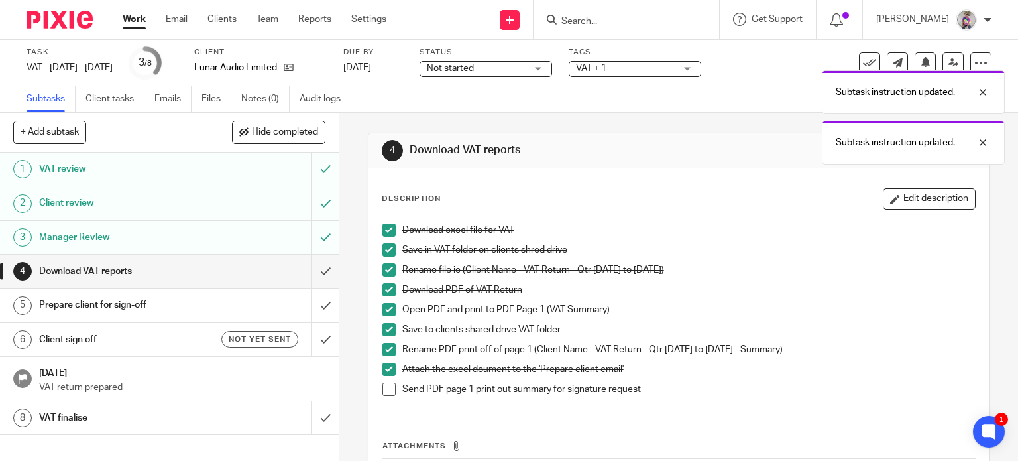
click at [387, 392] on span at bounding box center [388, 388] width 13 height 13
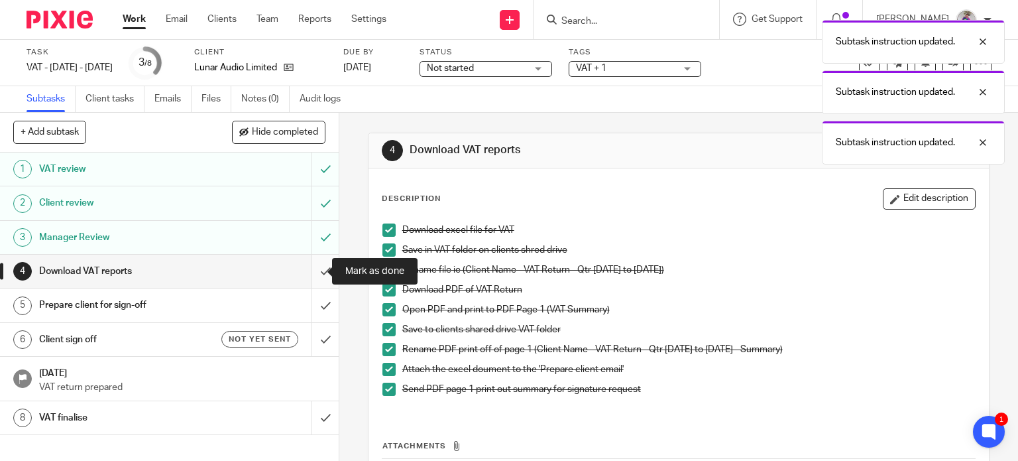
click at [311, 270] on input "submit" at bounding box center [169, 271] width 339 height 33
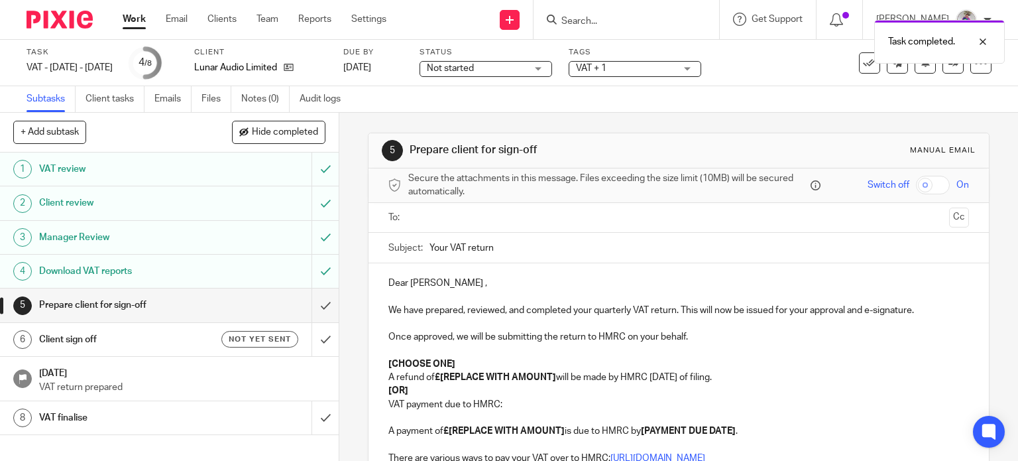
click at [473, 217] on input "text" at bounding box center [678, 217] width 531 height 15
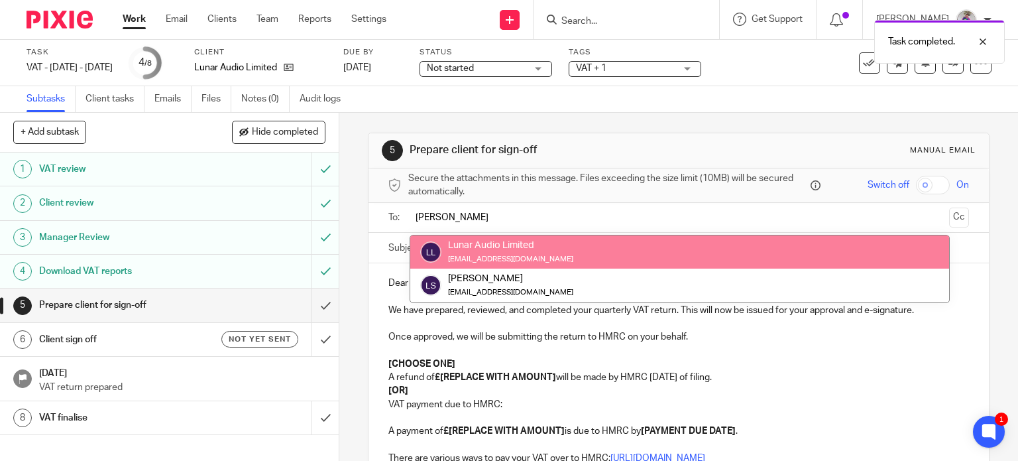
type input "Liam"
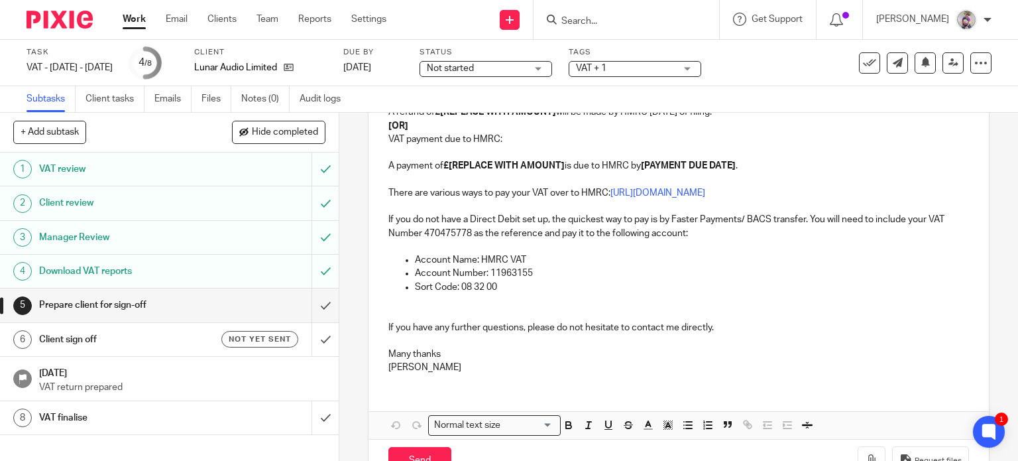
scroll to position [308, 0]
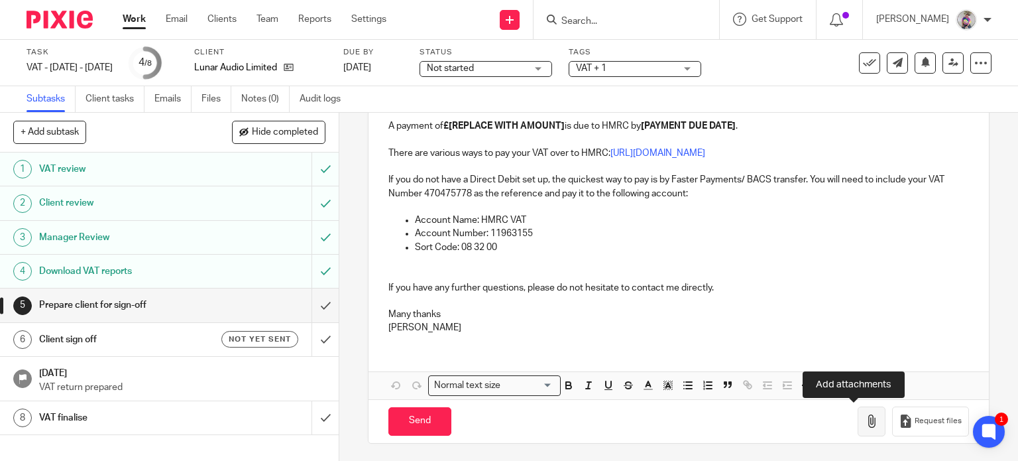
click at [865, 420] on icon "button" at bounding box center [871, 420] width 13 height 13
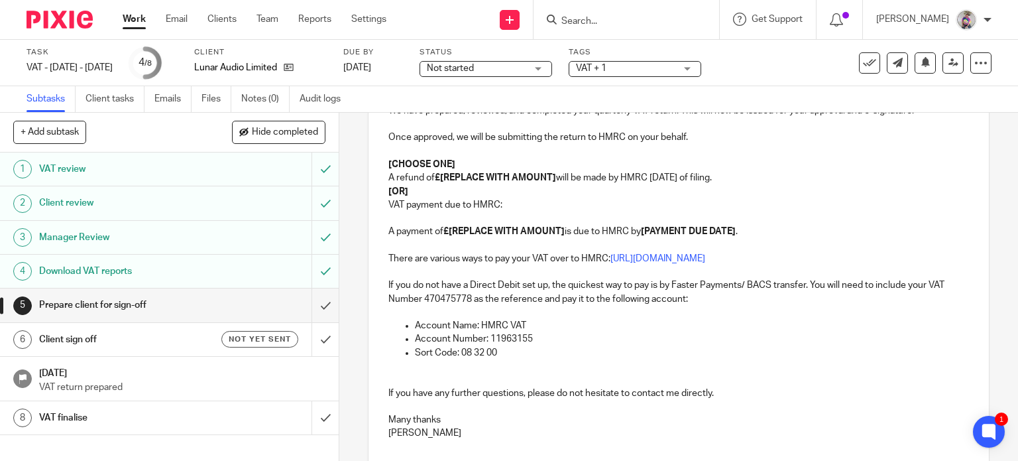
scroll to position [174, 0]
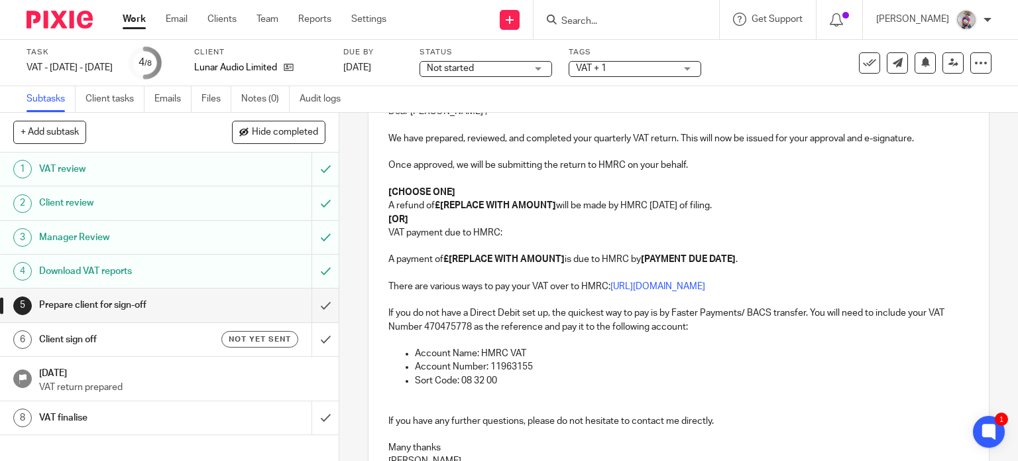
click at [380, 190] on div "Dear Liam , We have prepared, reviewed, and completed your quarterly VAT return…" at bounding box center [679, 284] width 621 height 386
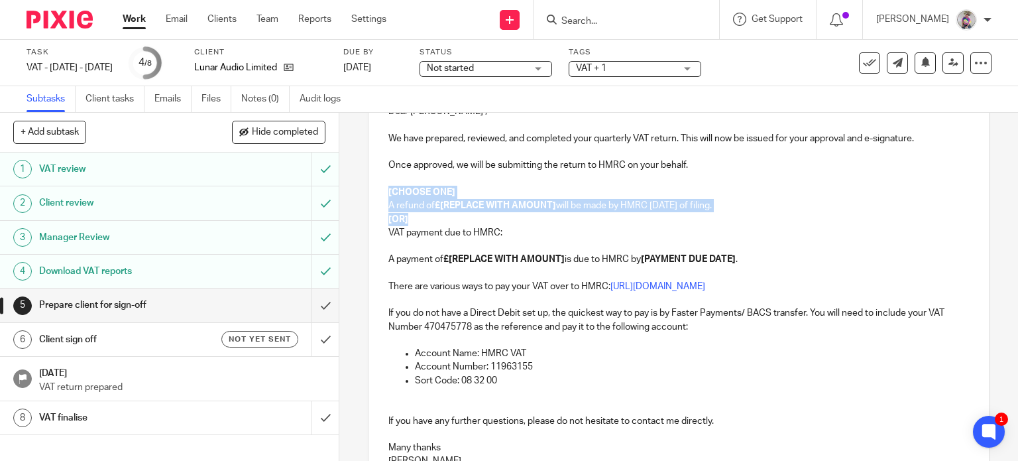
drag, startPoint x: 381, startPoint y: 190, endPoint x: 410, endPoint y: 217, distance: 38.9
click at [410, 217] on div "Dear Liam , We have prepared, reviewed, and completed your quarterly VAT return…" at bounding box center [679, 284] width 621 height 386
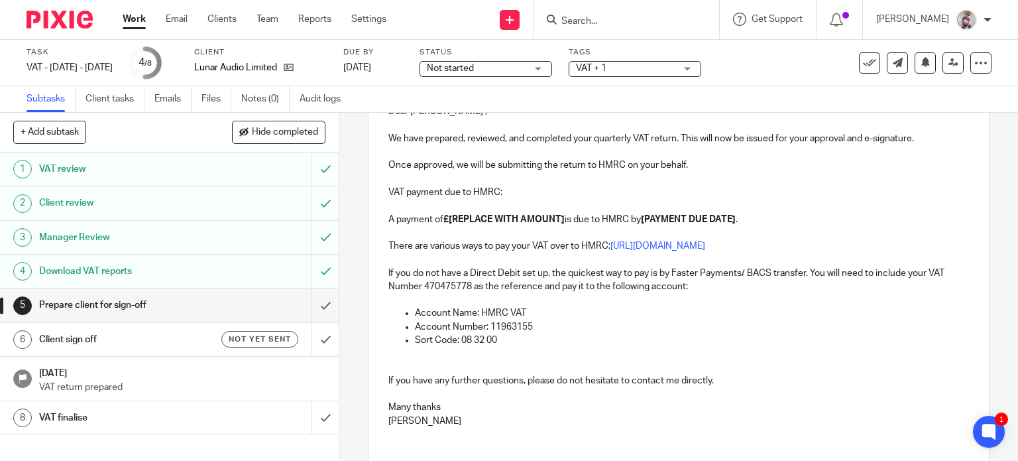
click at [562, 217] on strong "£[REPLACE WITH AMOUNT]" at bounding box center [503, 219] width 121 height 9
click at [657, 219] on p "A payment of £6677.39 is due to HMRC by [PAYMENT DUE DATE] ." at bounding box center [678, 219] width 581 height 13
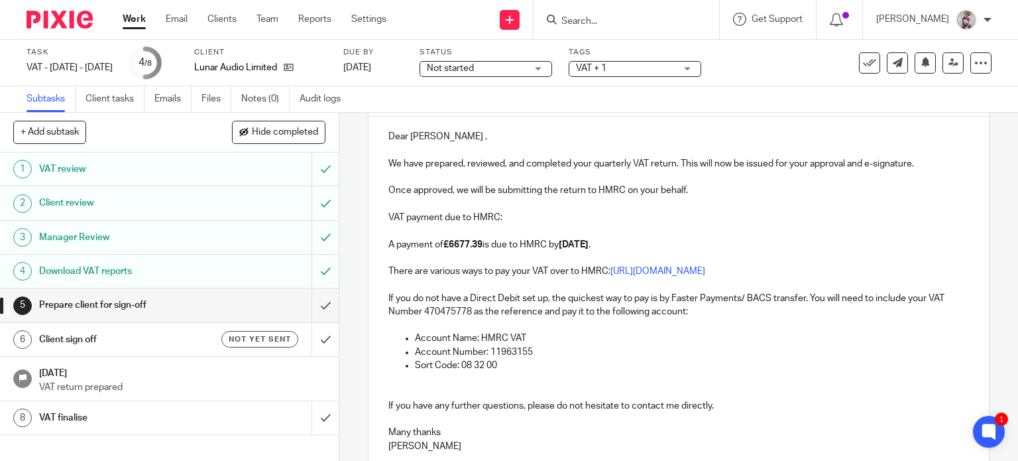
scroll to position [150, 0]
click at [750, 398] on p "If you have any further questions, please do not hesitate to contact me directl…" at bounding box center [678, 404] width 581 height 13
click at [721, 375] on p at bounding box center [678, 384] width 581 height 27
click at [766, 194] on p "Once approved, we will be submitting the return to HMRC on your behalf." at bounding box center [678, 188] width 581 height 13
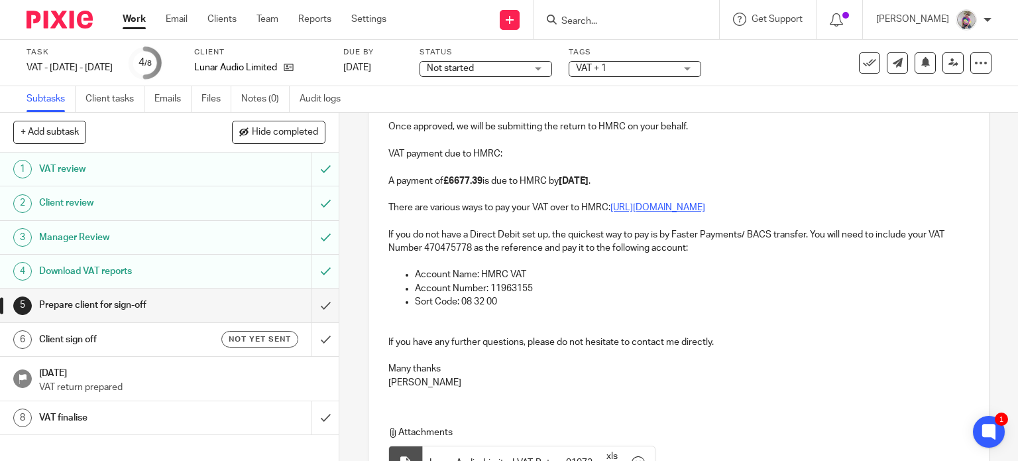
scroll to position [215, 0]
click at [723, 339] on p "If you have any further questions, please do not hesitate to contact me directl…" at bounding box center [678, 339] width 581 height 13
click at [483, 317] on p at bounding box center [678, 319] width 581 height 27
click at [389, 325] on p at bounding box center [678, 319] width 581 height 27
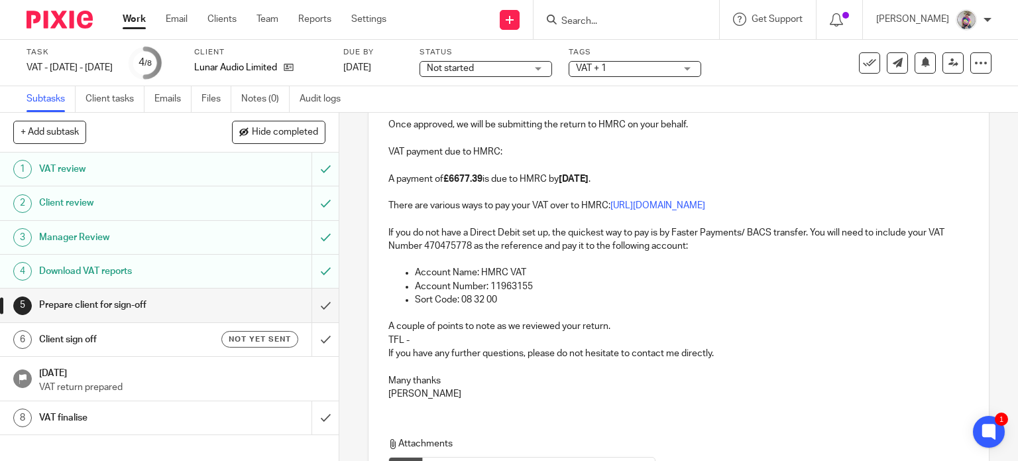
click at [605, 328] on p "A couple of points to note as we reviewed your return." at bounding box center [678, 319] width 581 height 27
click at [618, 329] on p "A couple of points to note as we reviewed your return." at bounding box center [678, 319] width 581 height 27
click at [456, 339] on p "TFL -" at bounding box center [678, 339] width 581 height 13
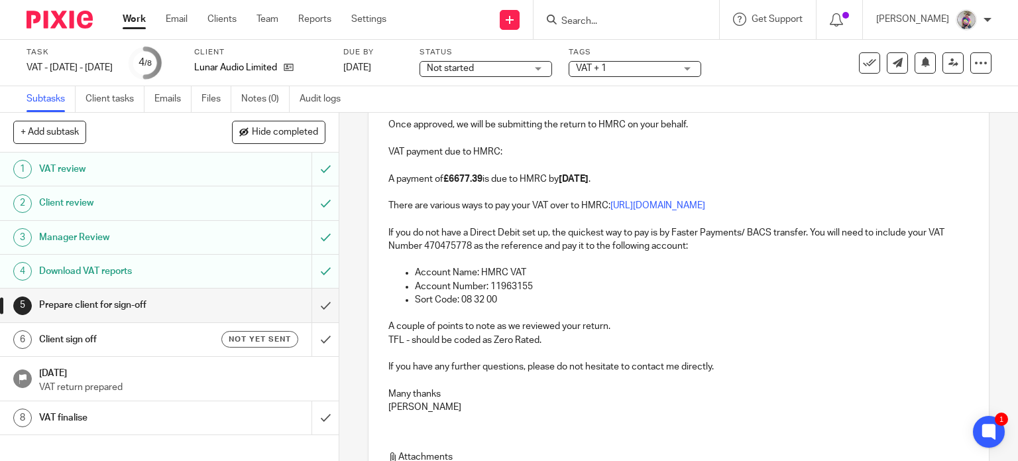
click at [614, 325] on p "A couple of points to note as we reviewed your return." at bounding box center [678, 319] width 581 height 27
click at [555, 343] on p "TFL - should be coded as Zero Rated." at bounding box center [678, 339] width 581 height 13
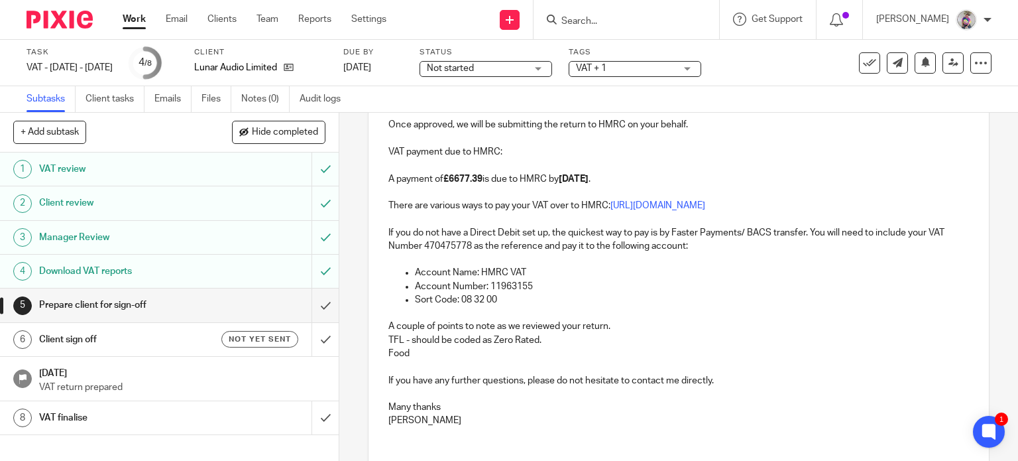
click at [610, 325] on p "A couple of points to note as we reviewed your return." at bounding box center [678, 319] width 581 height 27
click at [432, 353] on p "Food" at bounding box center [678, 353] width 581 height 13
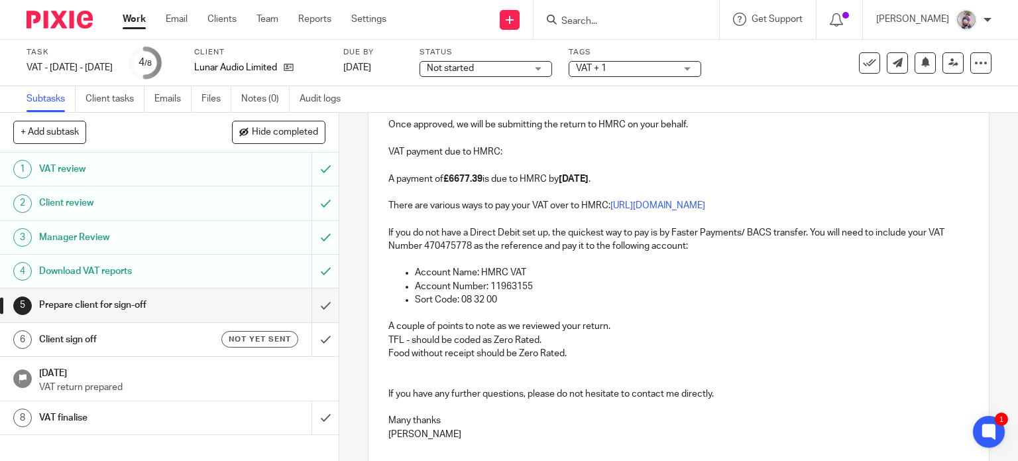
click at [609, 329] on p "A couple of points to note as we reviewed your return." at bounding box center [678, 319] width 581 height 27
click at [575, 352] on p "Food without receipt should be Zero Rated." at bounding box center [678, 353] width 581 height 13
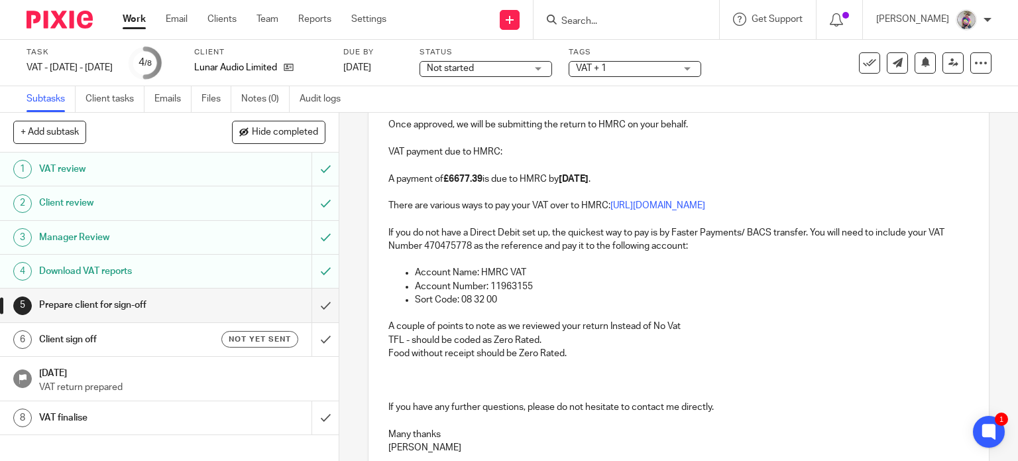
click at [682, 329] on p "A couple of points to note as we reviewed your return Instead of No Vat" at bounding box center [678, 319] width 581 height 27
click at [595, 361] on p at bounding box center [678, 366] width 581 height 13
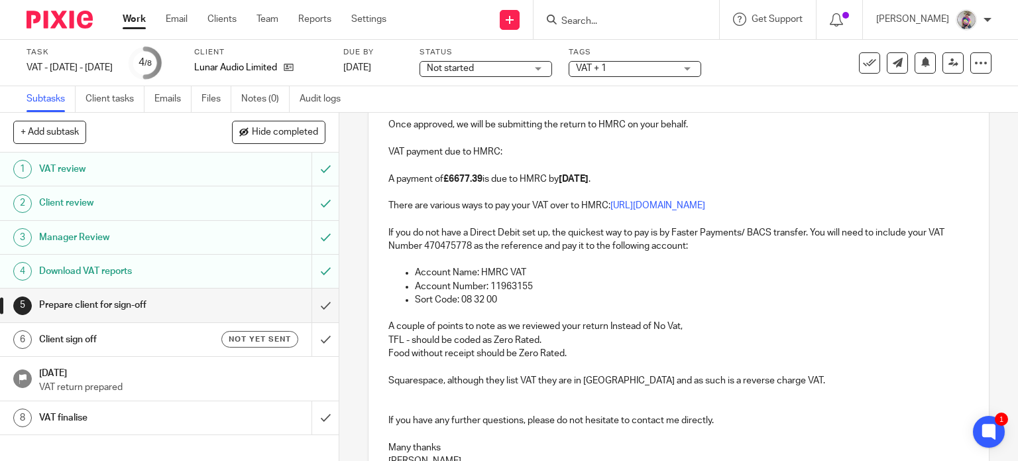
click at [830, 374] on p "Squarespace, although they list VAT they are in Southern Ireland and as such is…" at bounding box center [678, 380] width 581 height 13
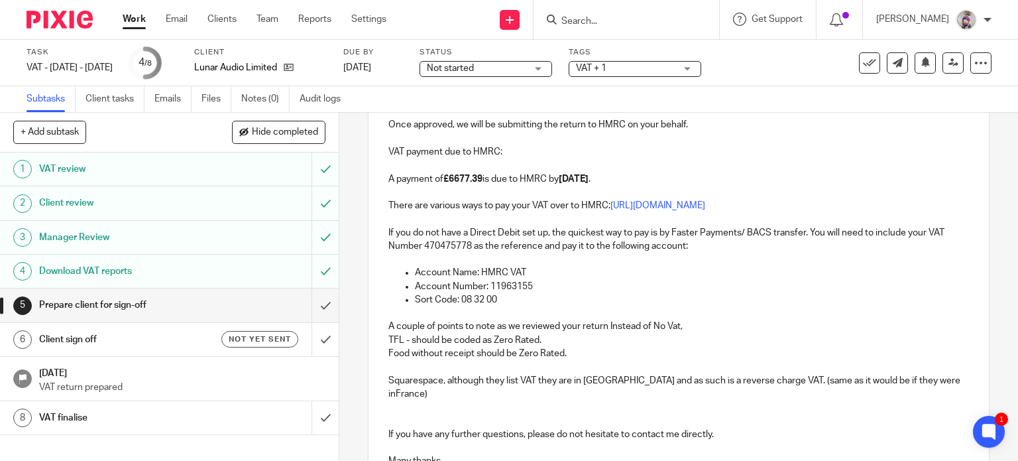
click at [391, 392] on p "Squarespace, although they list VAT they are in Southern Ireland and as such is…" at bounding box center [678, 387] width 581 height 27
click at [699, 381] on p "Squarespace, although they list VAT they are in Southern Ireland and as such is…" at bounding box center [678, 387] width 581 height 27
click at [701, 380] on p "Squarespace, although they list VAT they are in Southern Ireland and as such a …" at bounding box center [678, 387] width 581 height 27
click at [722, 380] on p "Squarespace, although they list VAT they are in Southern Ireland and as such is…" at bounding box center [678, 387] width 581 height 27
click at [835, 379] on p "Squarespace, although they list VAT they are in Southern Ireland and as such is…" at bounding box center [678, 387] width 581 height 27
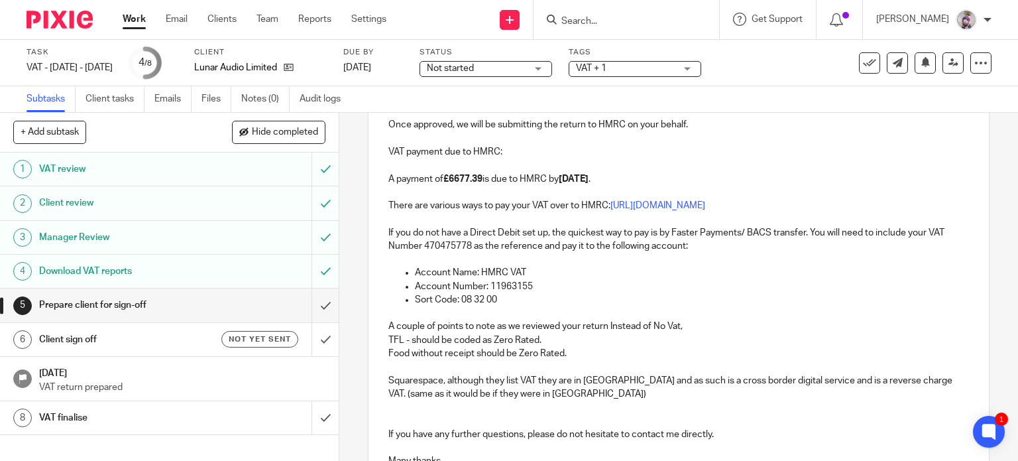
click at [591, 390] on p "Squarespace, although they list VAT they are in Southern Ireland and as such is…" at bounding box center [678, 387] width 581 height 27
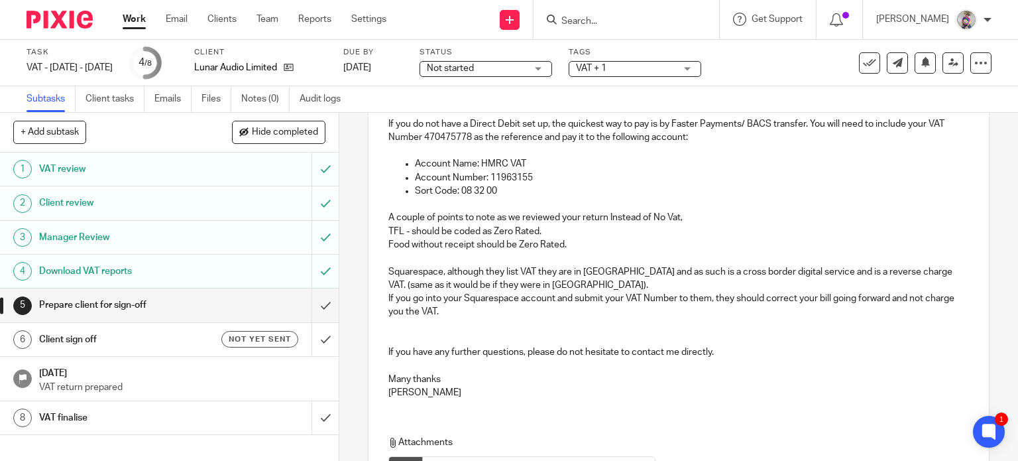
scroll to position [326, 0]
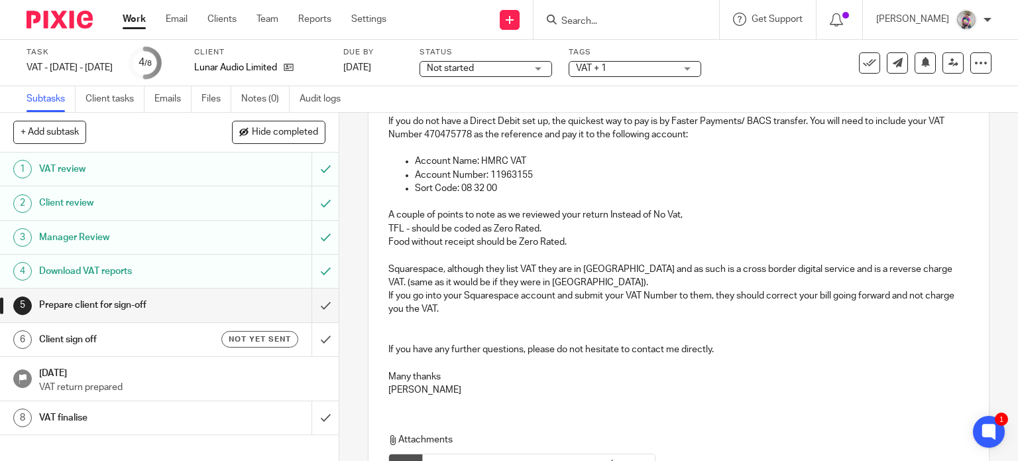
click at [378, 214] on div "Dear Liam , We have prepared, reviewed, and completed your quarterly VAT return…" at bounding box center [679, 173] width 621 height 467
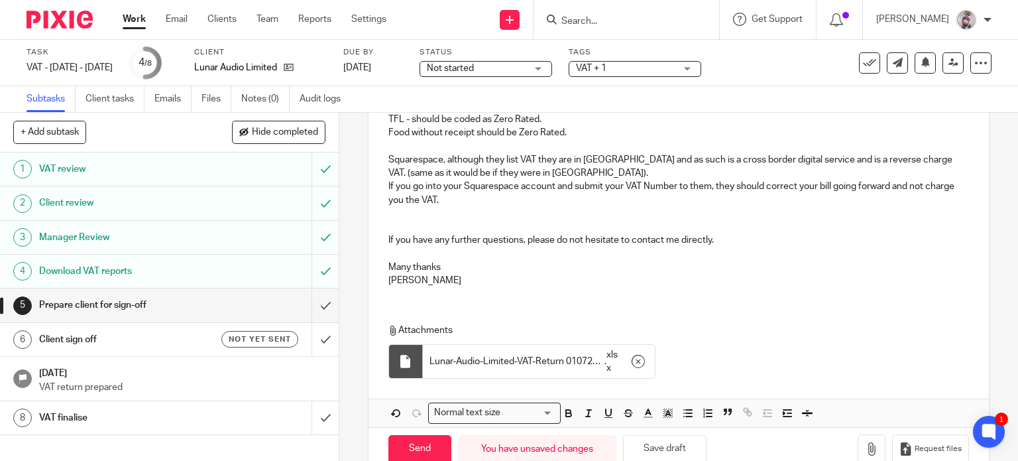
scroll to position [477, 0]
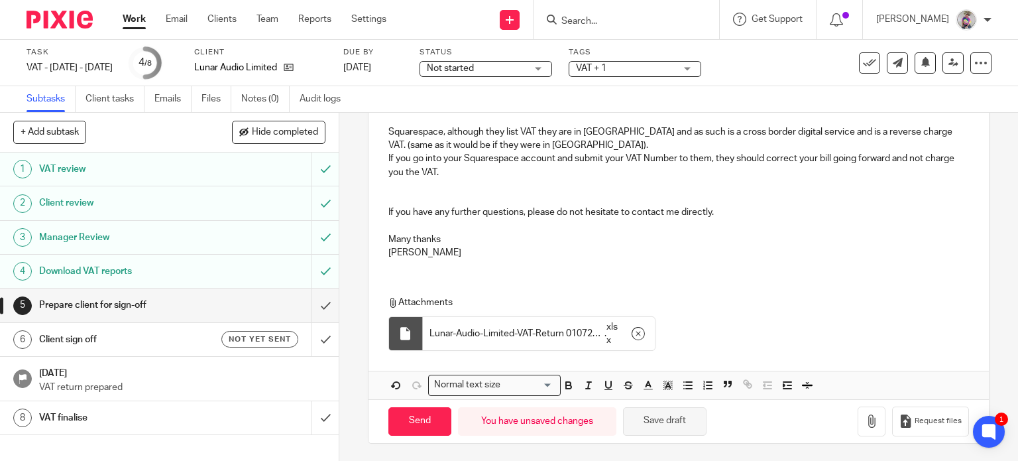
click at [649, 422] on button "Save draft" at bounding box center [665, 421] width 84 height 29
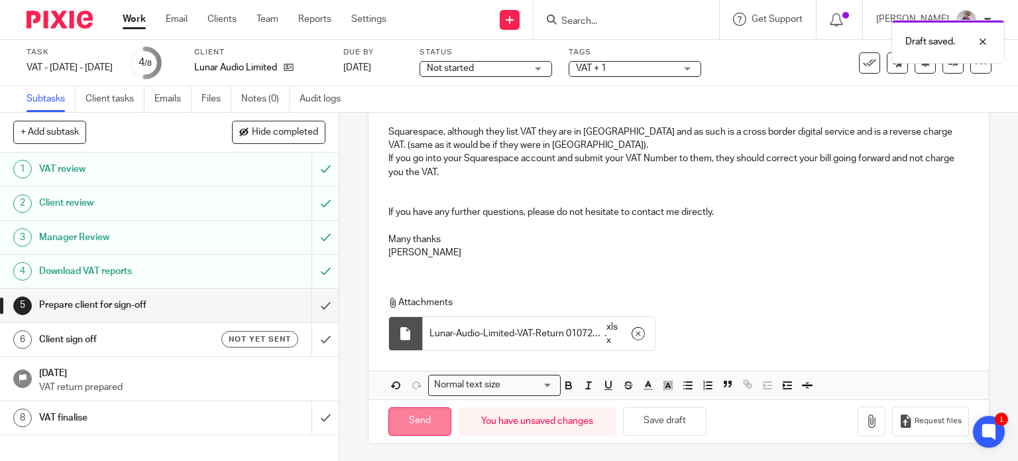
click at [412, 424] on input "Send" at bounding box center [419, 421] width 63 height 29
type input "Sent"
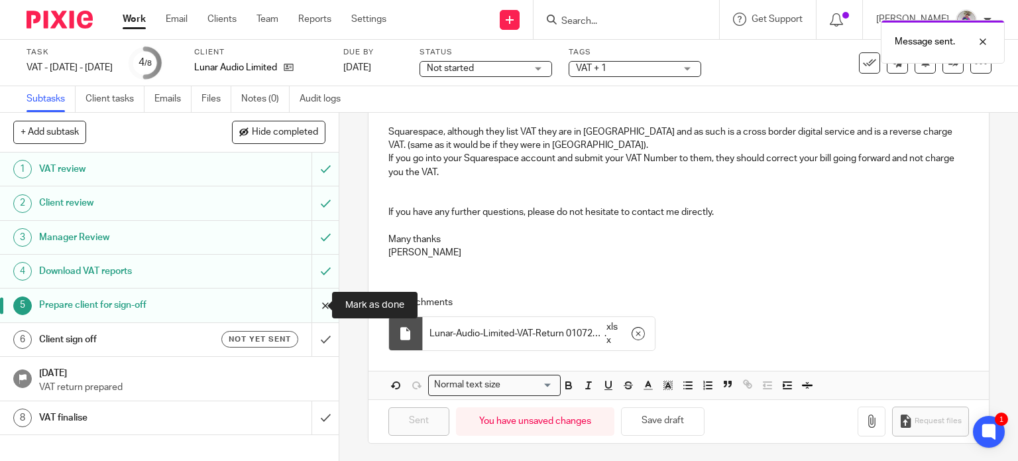
click at [310, 304] on input "submit" at bounding box center [169, 304] width 339 height 33
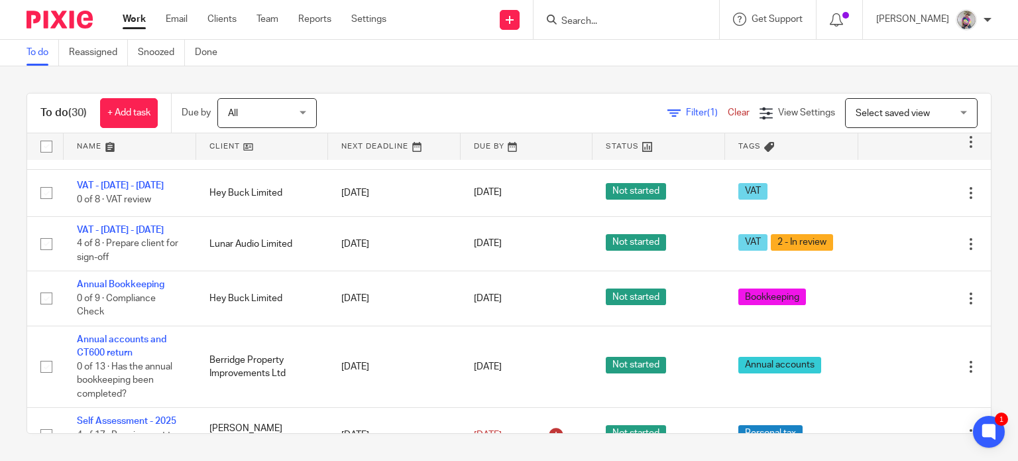
scroll to position [1214, 0]
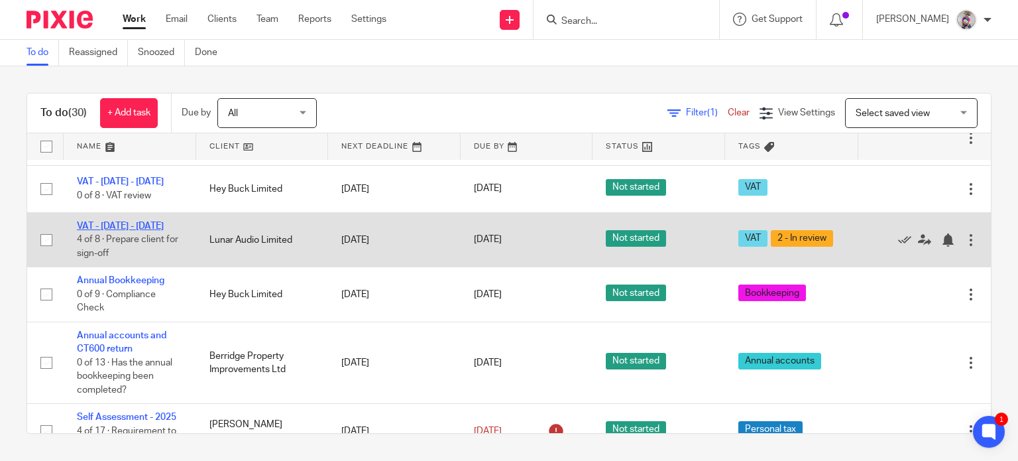
click at [143, 228] on link "VAT - [DATE] - [DATE]" at bounding box center [120, 225] width 87 height 9
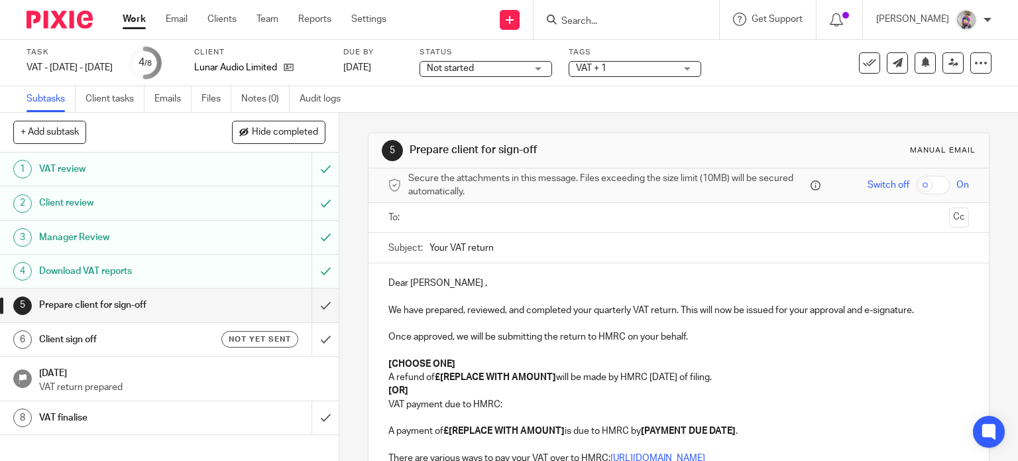
click at [93, 170] on h1 "VAT review" at bounding box center [125, 169] width 173 height 20
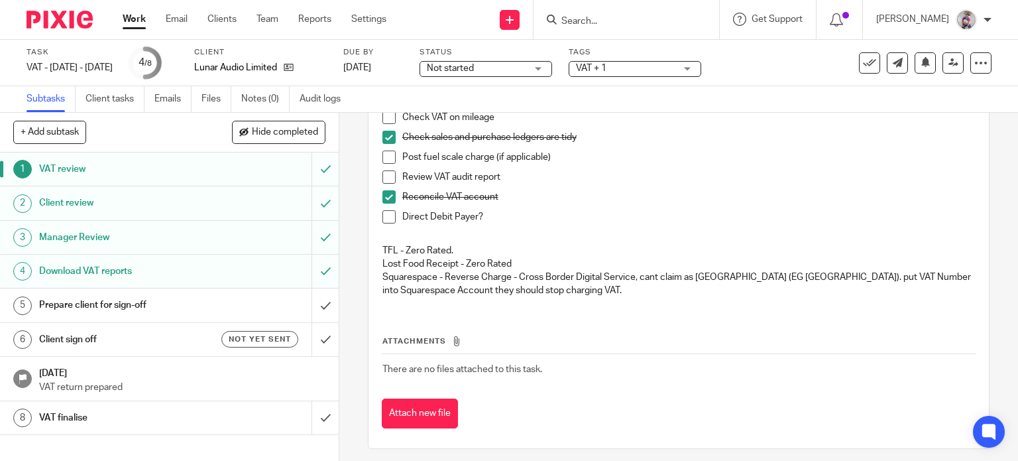
scroll to position [186, 0]
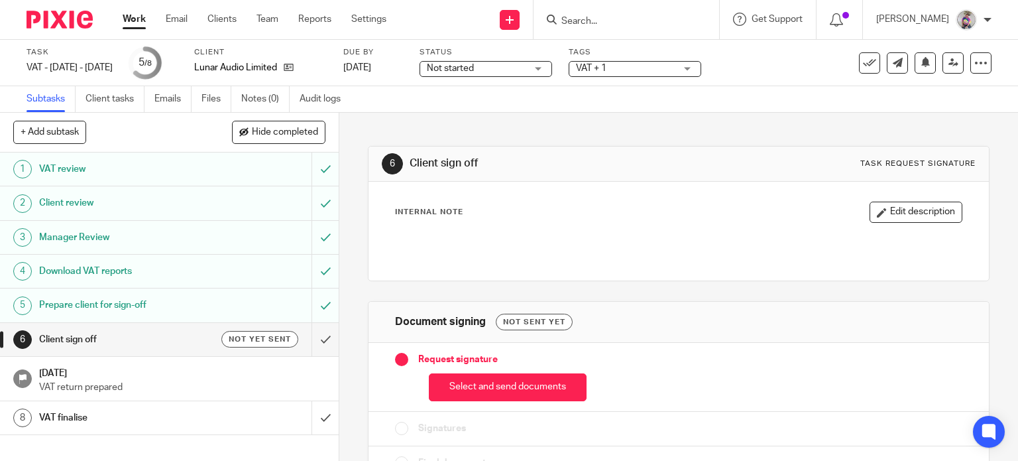
scroll to position [32, 0]
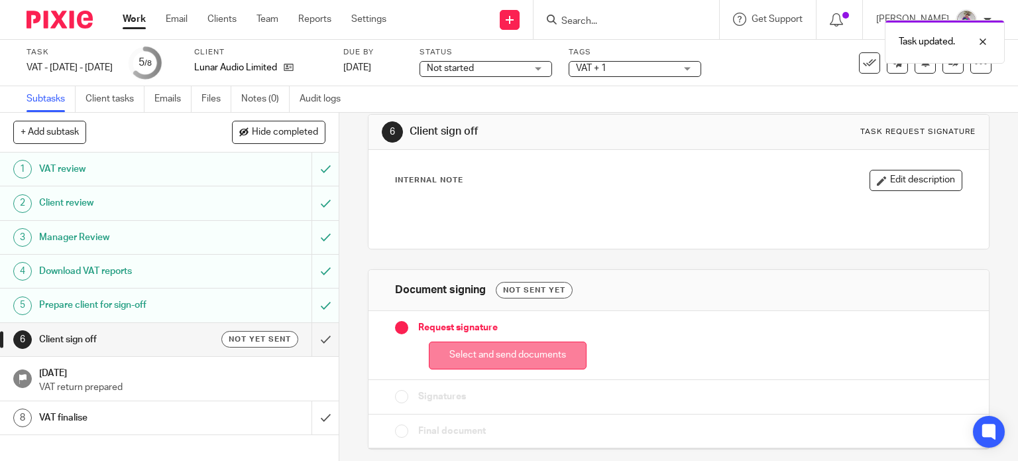
click at [515, 354] on button "Select and send documents" at bounding box center [508, 355] width 158 height 29
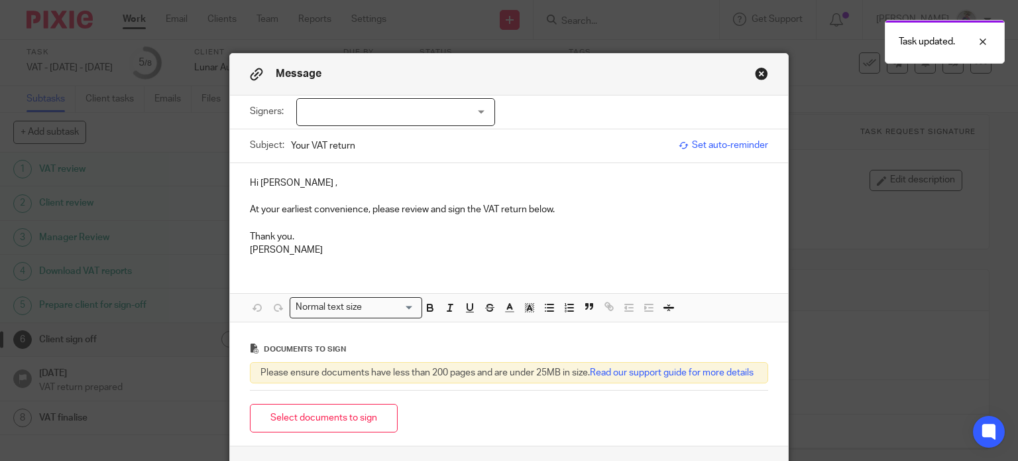
click at [458, 108] on div at bounding box center [395, 112] width 199 height 28
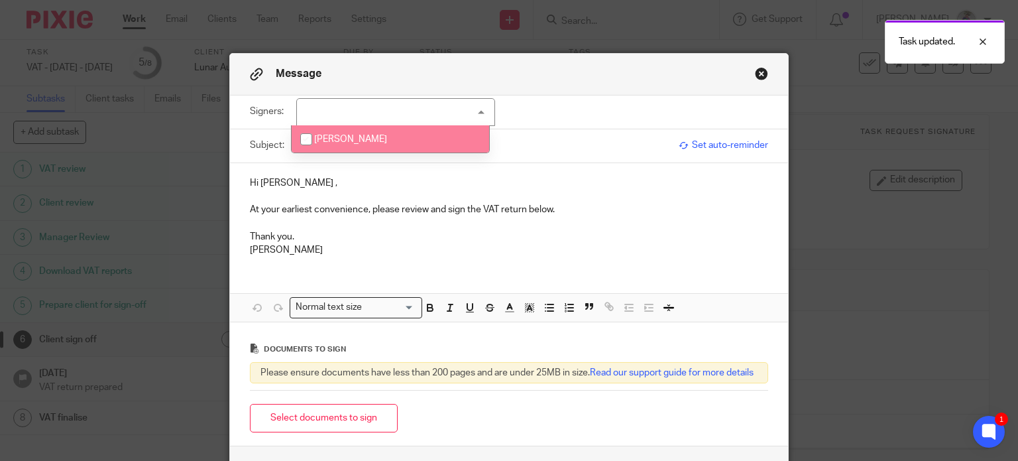
click at [387, 135] on span "Liam Kevin Shannon" at bounding box center [350, 139] width 73 height 9
checkbox input "true"
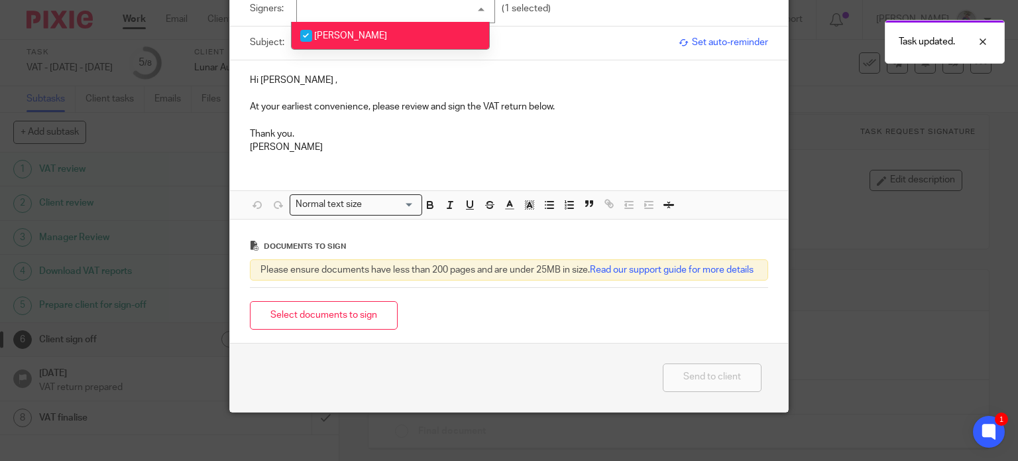
scroll to position [103, 0]
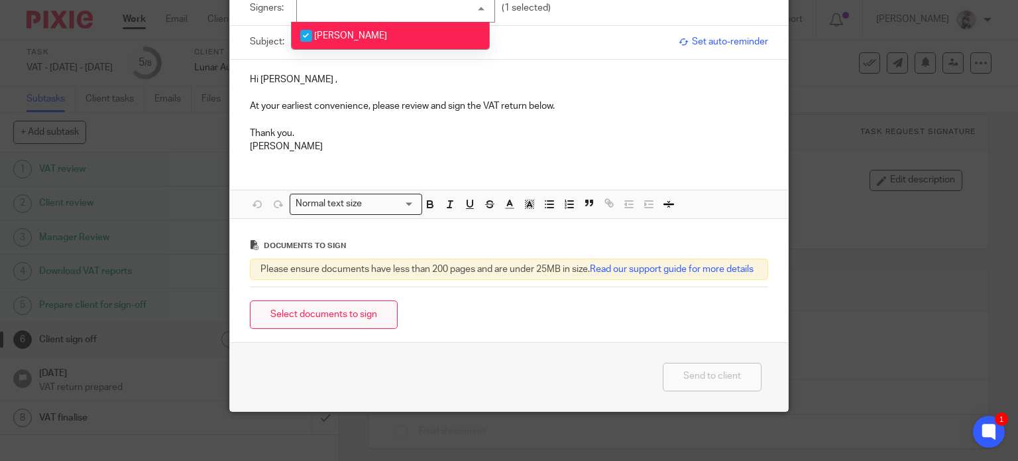
click at [344, 325] on button "Select documents to sign" at bounding box center [324, 314] width 148 height 29
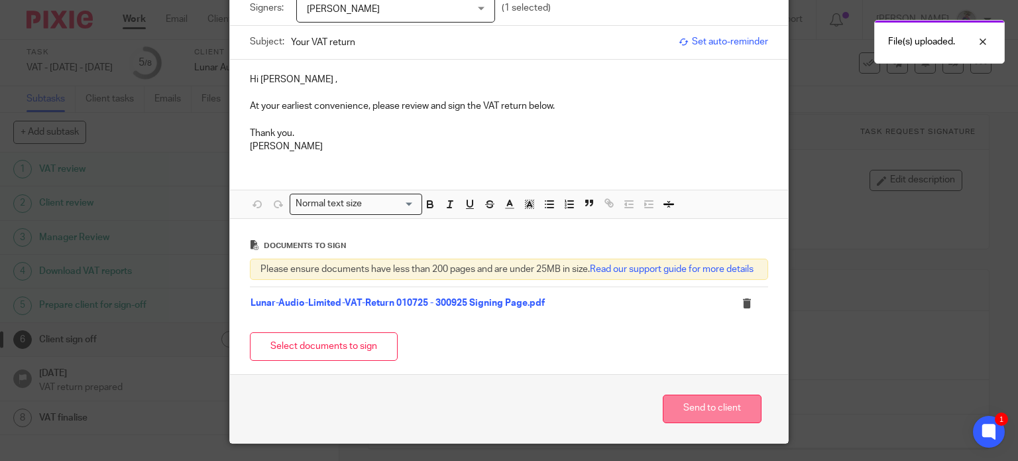
click at [707, 423] on button "Send to client" at bounding box center [712, 408] width 99 height 29
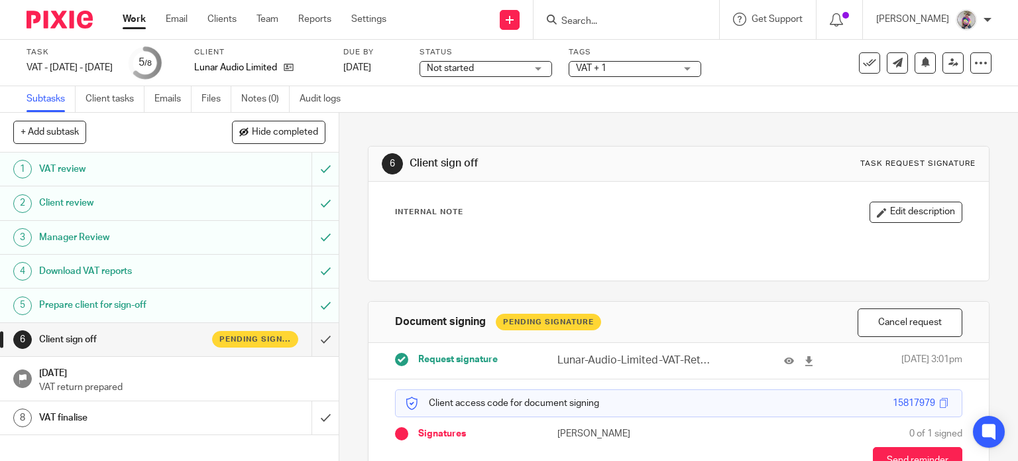
scroll to position [82, 0]
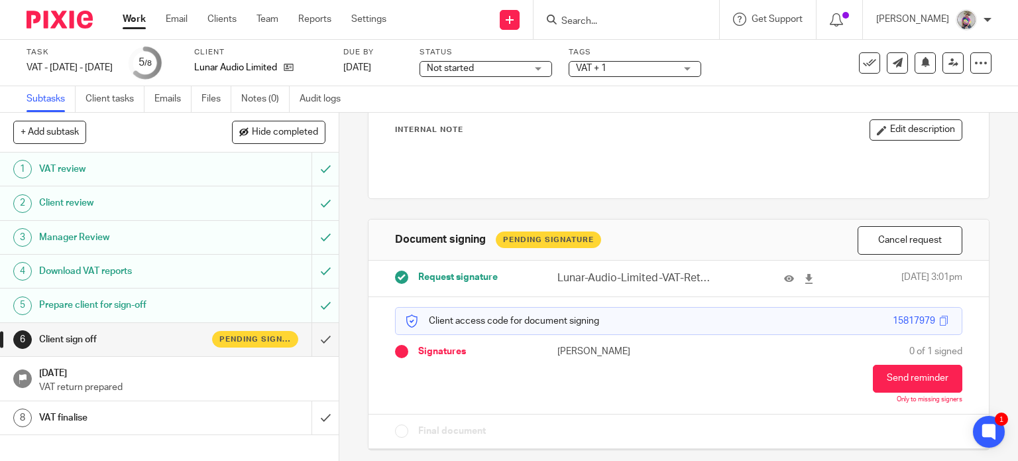
click at [135, 18] on link "Work" at bounding box center [134, 19] width 23 height 13
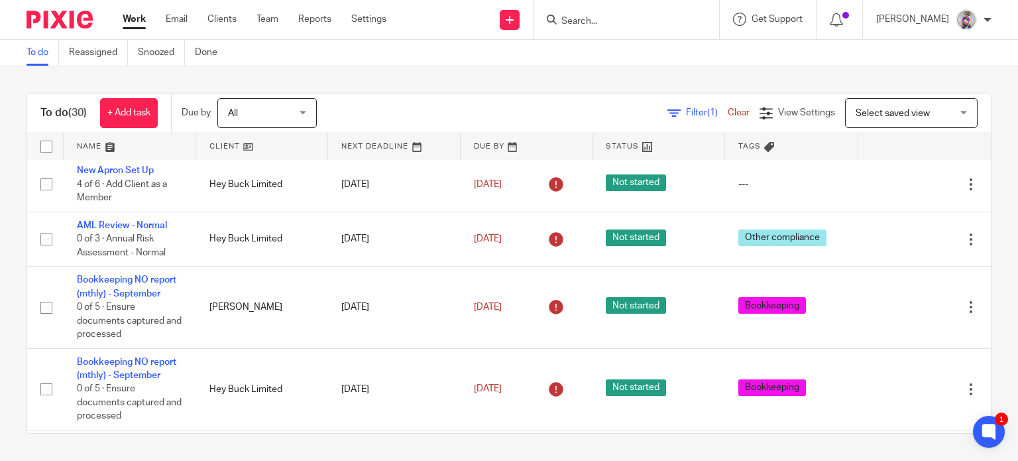
scroll to position [496, 0]
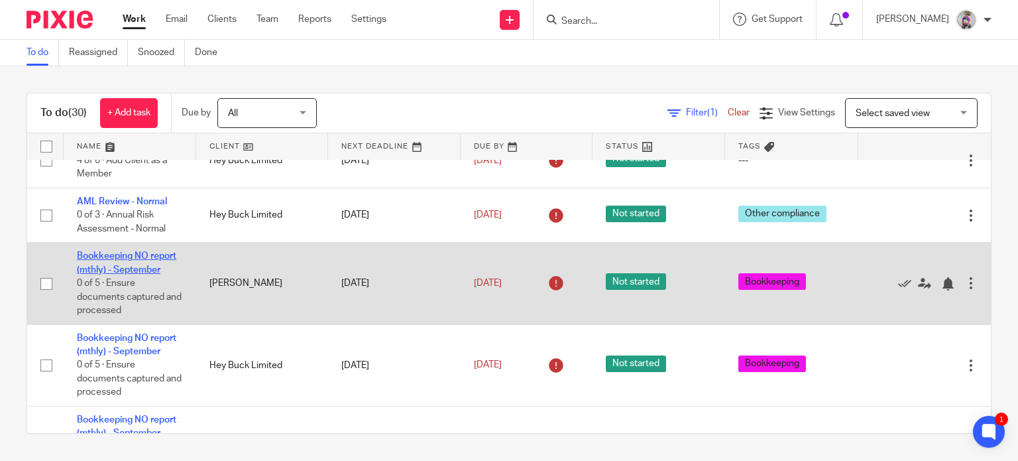
click at [141, 251] on link "Bookkeeping NO report (mthly) - September" at bounding box center [126, 262] width 99 height 23
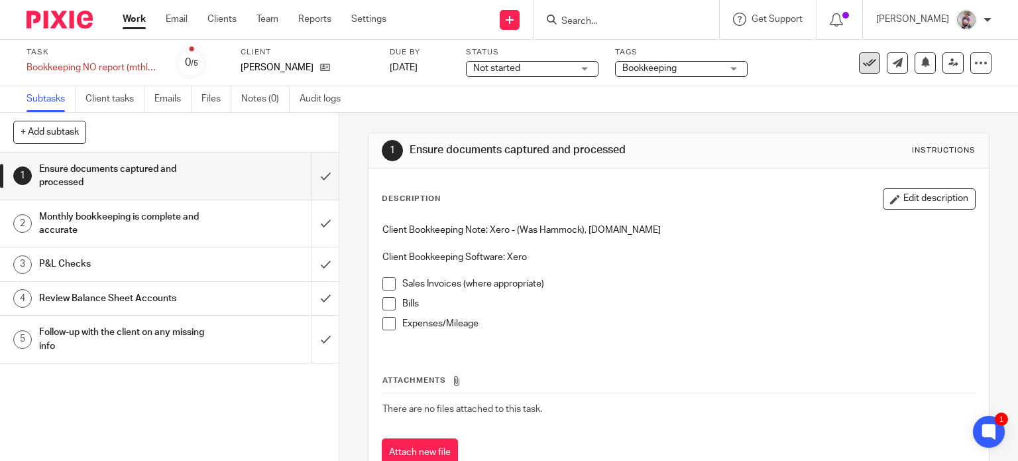
click at [863, 64] on icon at bounding box center [869, 62] width 13 height 13
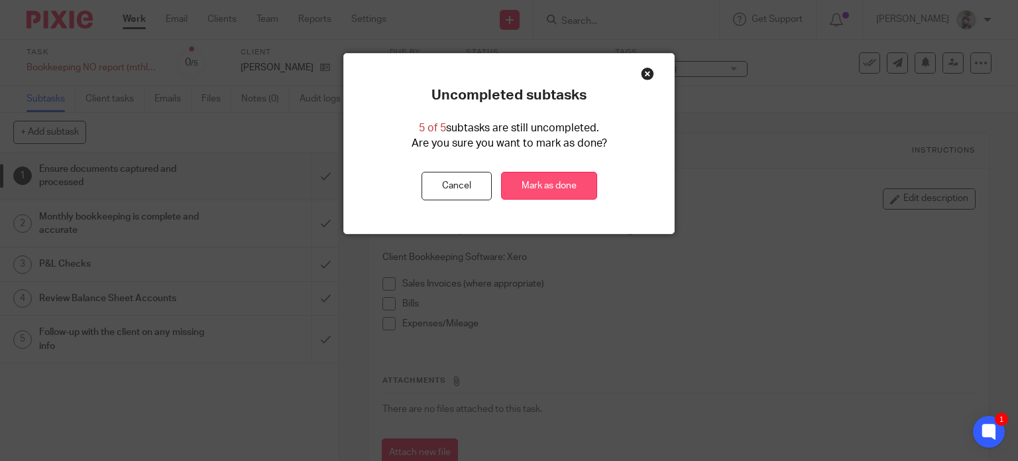
click at [566, 182] on link "Mark as done" at bounding box center [549, 186] width 96 height 29
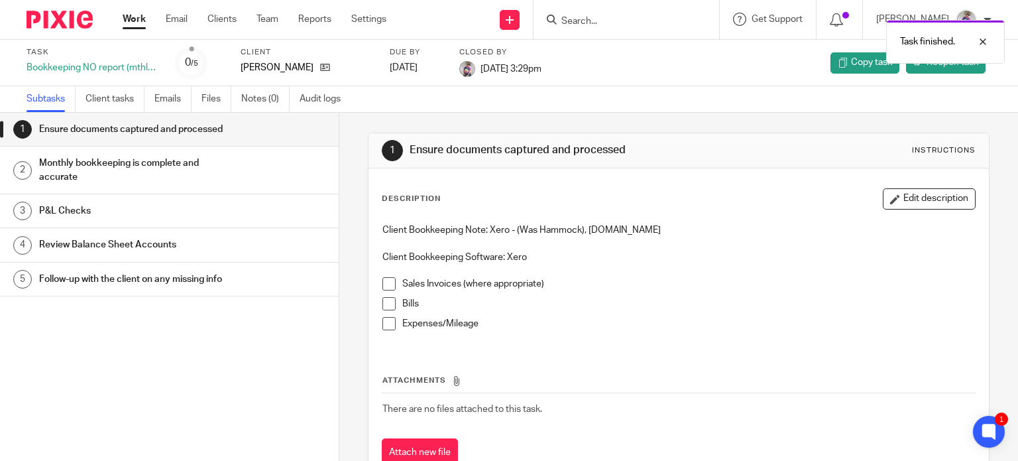
click at [131, 20] on link "Work" at bounding box center [134, 19] width 23 height 13
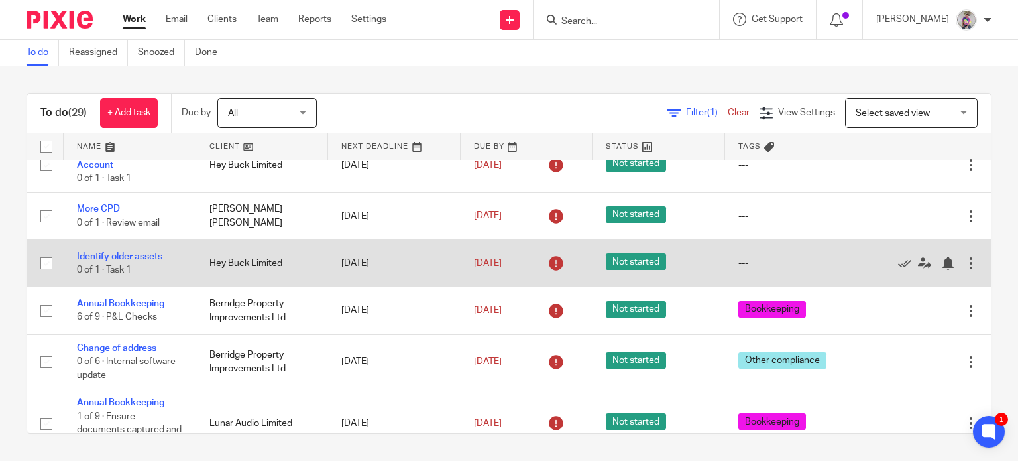
scroll to position [103, 0]
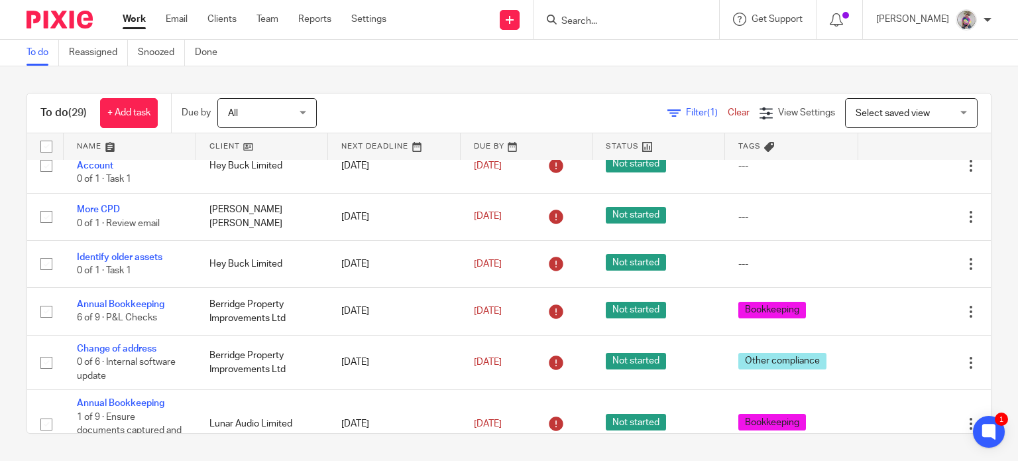
click at [619, 21] on input "Search" at bounding box center [619, 22] width 119 height 12
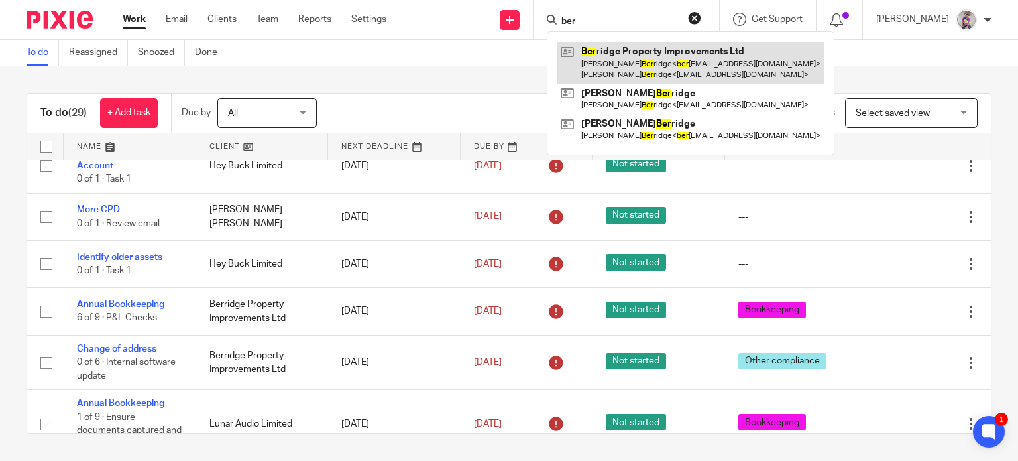
type input "ber"
click at [624, 58] on link at bounding box center [690, 62] width 266 height 41
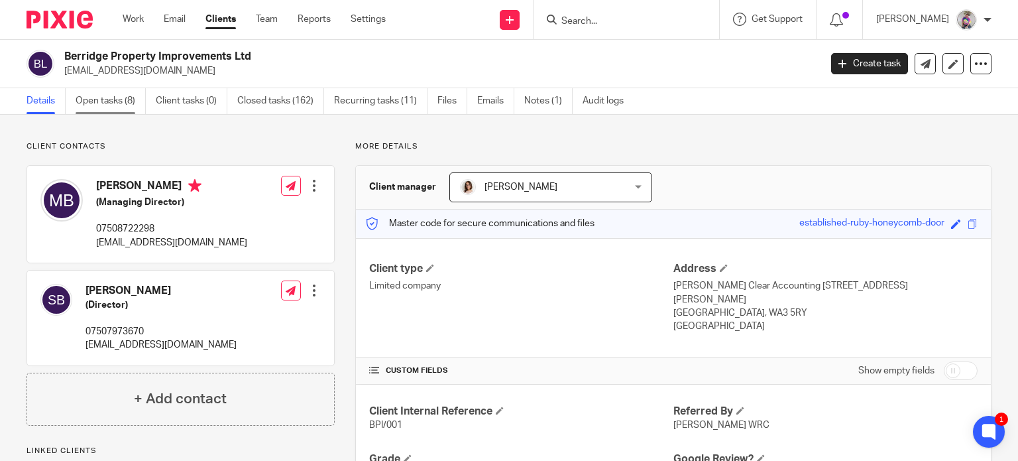
click at [111, 96] on link "Open tasks (8)" at bounding box center [111, 101] width 70 height 26
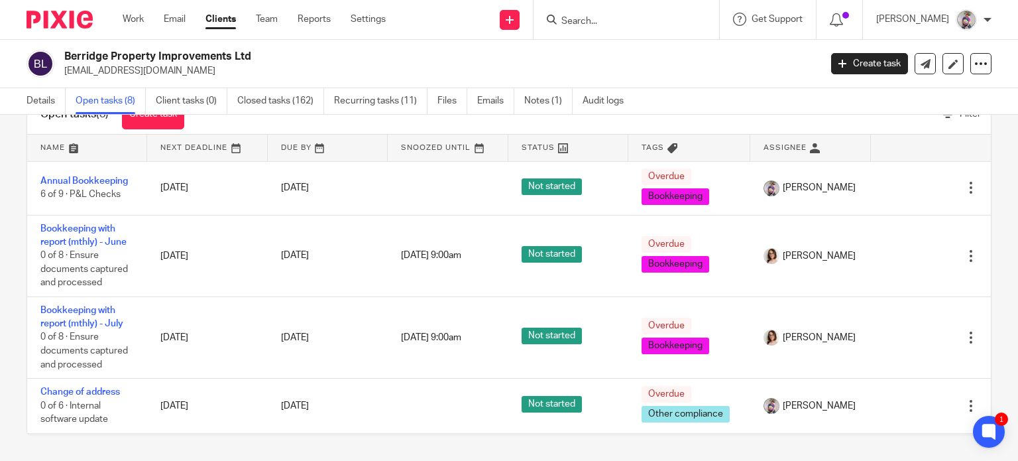
click at [70, 146] on link at bounding box center [87, 148] width 120 height 27
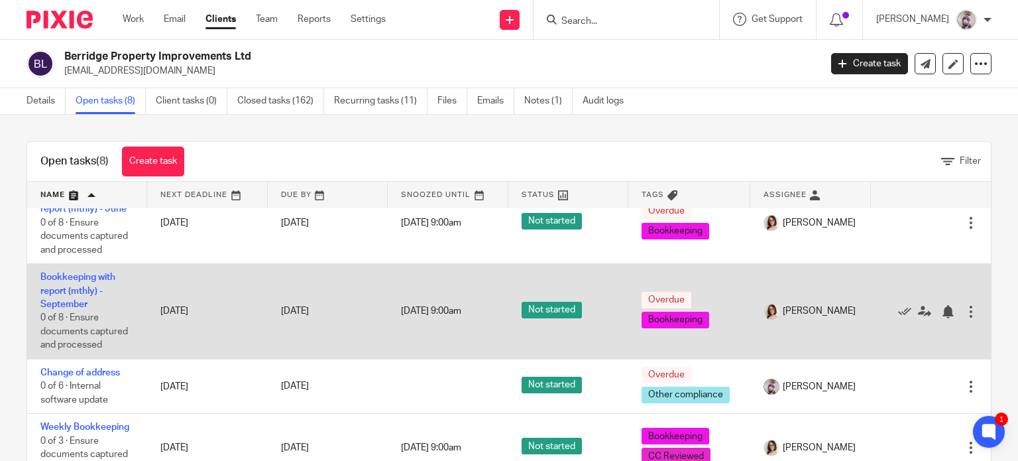
scroll to position [47, 0]
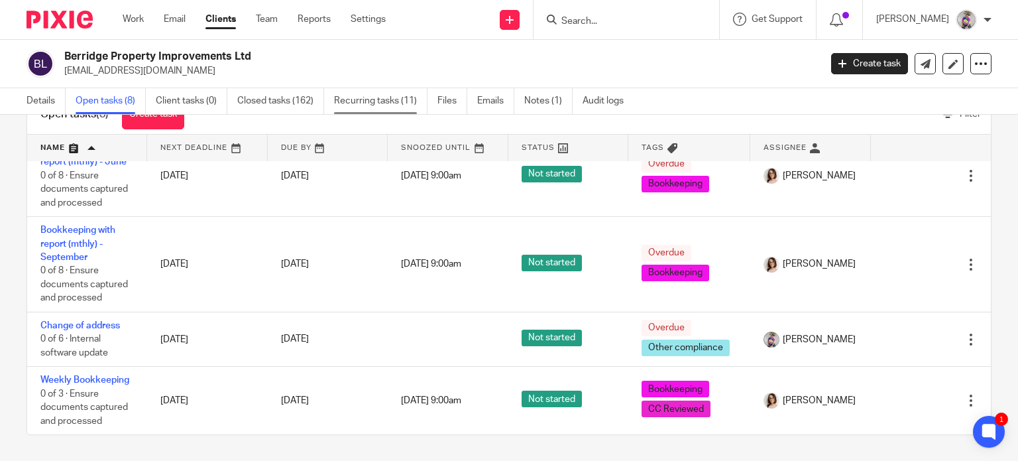
click at [394, 101] on link "Recurring tasks (11)" at bounding box center [380, 101] width 93 height 26
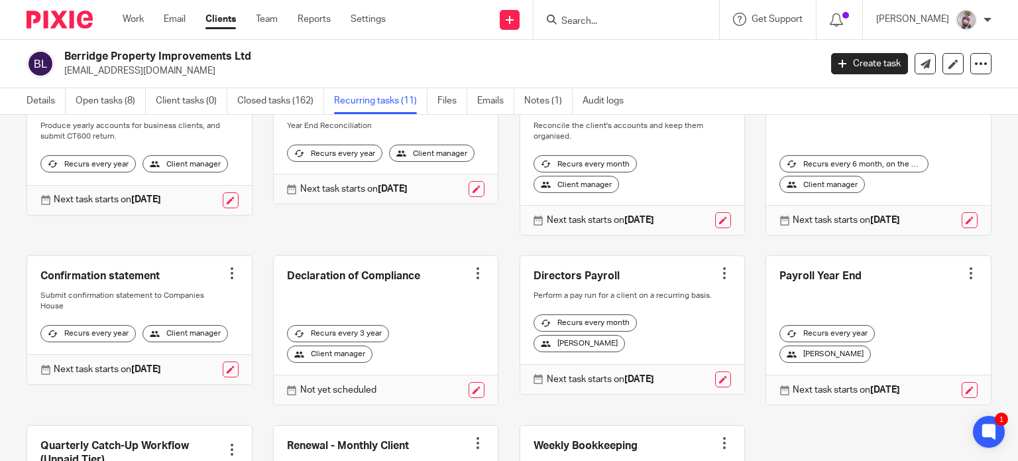
scroll to position [105, 0]
click at [40, 99] on link "Details" at bounding box center [46, 101] width 39 height 26
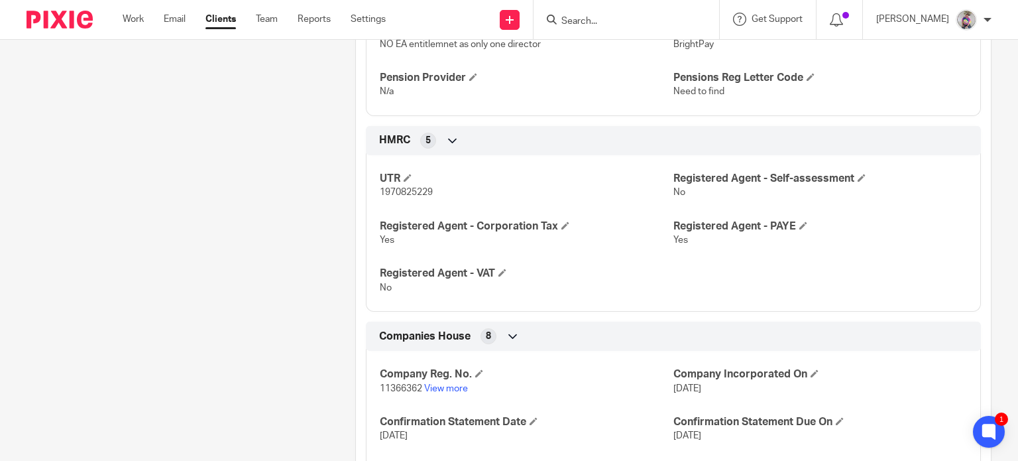
scroll to position [627, 0]
